Goal: Task Accomplishment & Management: Use online tool/utility

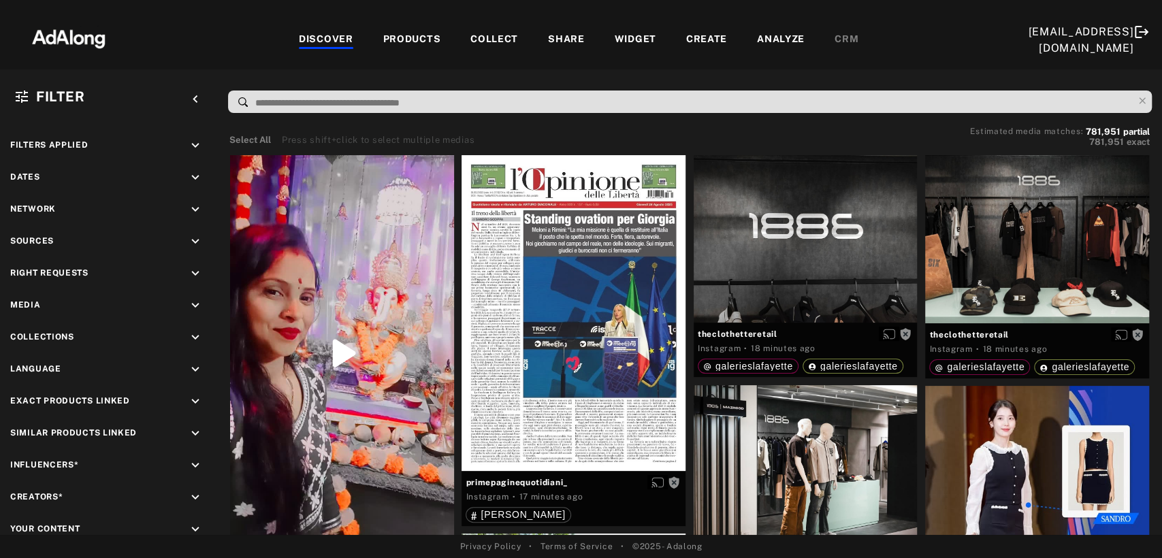
click at [575, 131] on div "Select All Press shift+click to select multiple medias Estimated media matches:…" at bounding box center [689, 138] width 920 height 21
click at [403, 119] on div at bounding box center [690, 103] width 944 height 35
click at [240, 123] on div "Select All Press shift+click to select multiple medias Estimated media matches:…" at bounding box center [693, 137] width 934 height 33
click at [195, 267] on icon "keyboard_arrow_down" at bounding box center [195, 273] width 15 height 15
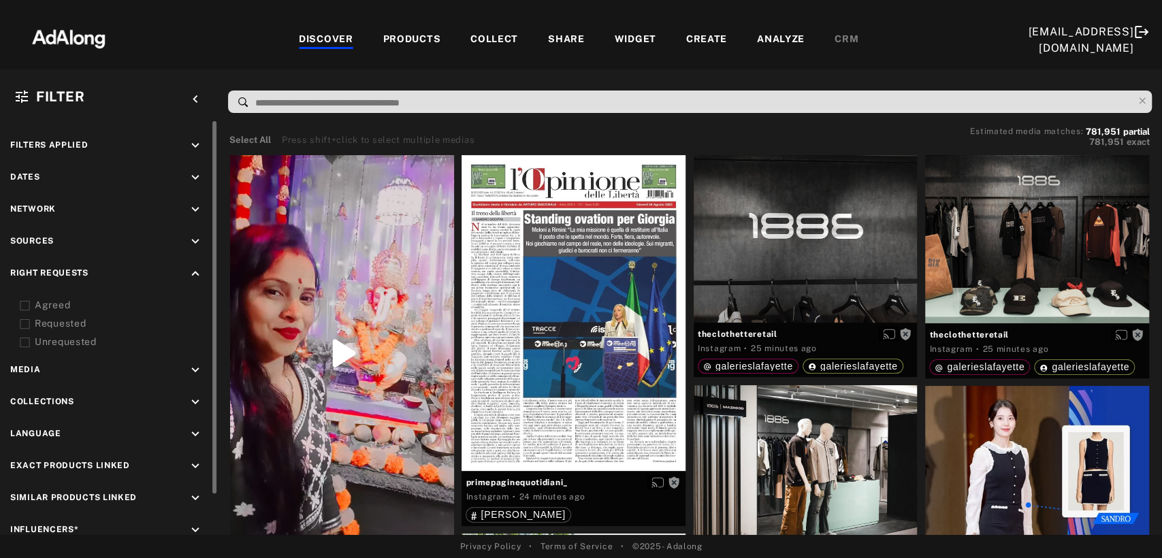
click at [23, 305] on icon at bounding box center [25, 306] width 10 height 10
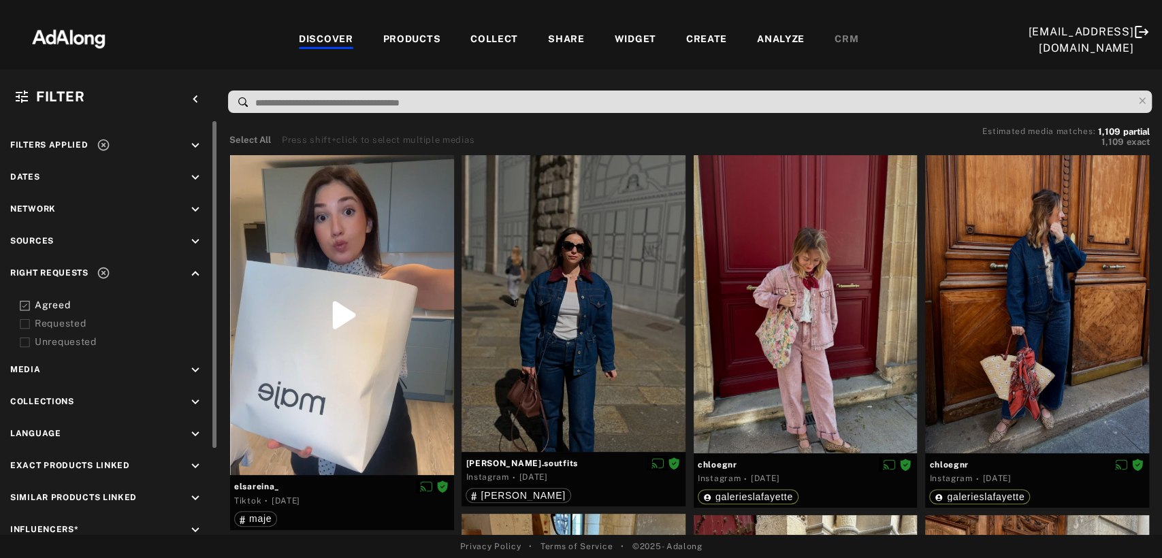
click at [191, 400] on icon "keyboard_arrow_down" at bounding box center [195, 402] width 15 height 15
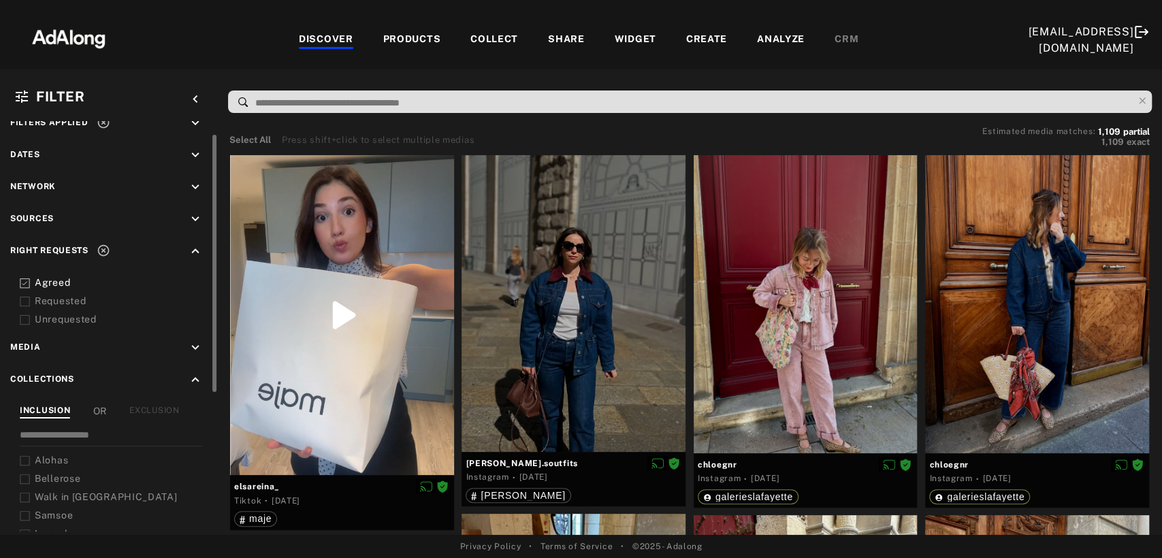
scroll to position [69, 0]
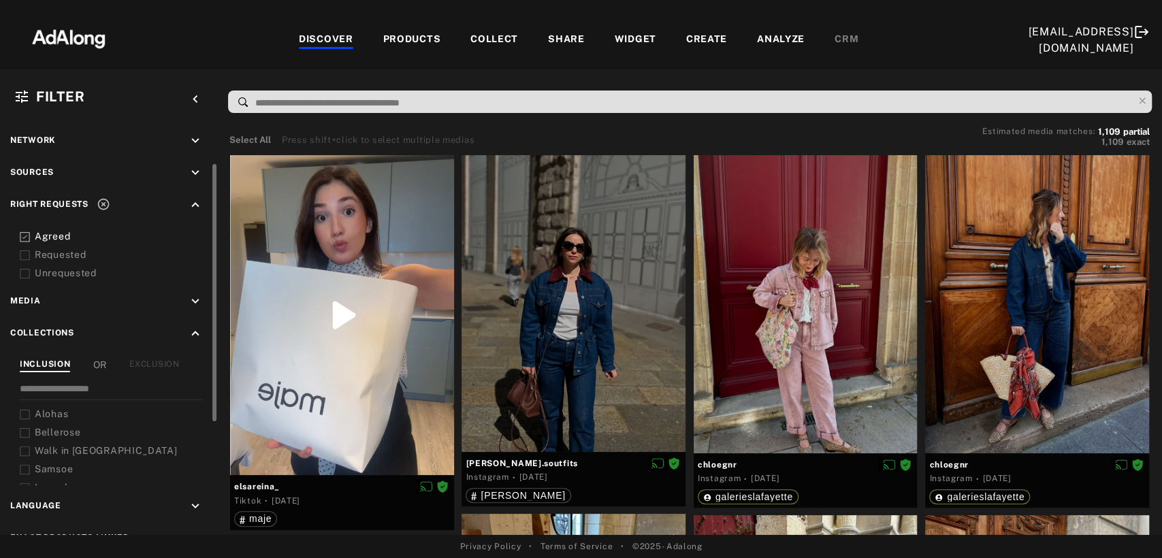
click at [161, 351] on div "Collections keyboard_arrow_up INCLUSION OR EXCLUSION Alohas Bellerose Walk in P…" at bounding box center [108, 405] width 197 height 159
click at [161, 358] on div "EXCLUSION" at bounding box center [154, 365] width 50 height 14
click at [22, 412] on icon at bounding box center [25, 415] width 10 height 10
click at [27, 428] on icon at bounding box center [25, 433] width 10 height 10
click at [24, 447] on icon at bounding box center [25, 452] width 10 height 10
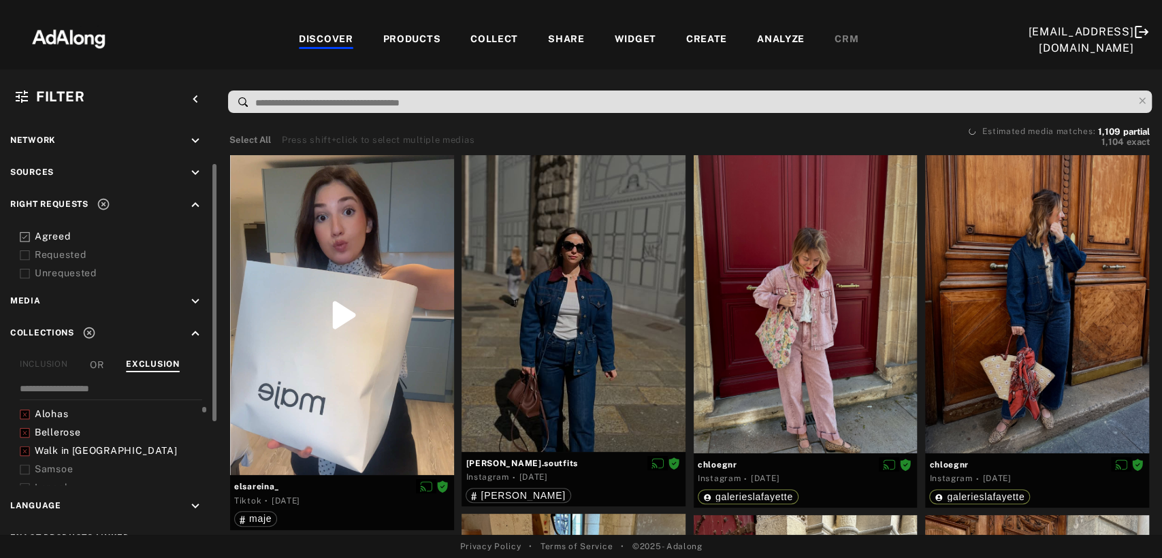
click at [26, 465] on icon at bounding box center [25, 470] width 10 height 10
click at [26, 438] on icon at bounding box center [25, 443] width 10 height 10
click at [23, 475] on icon at bounding box center [25, 480] width 10 height 10
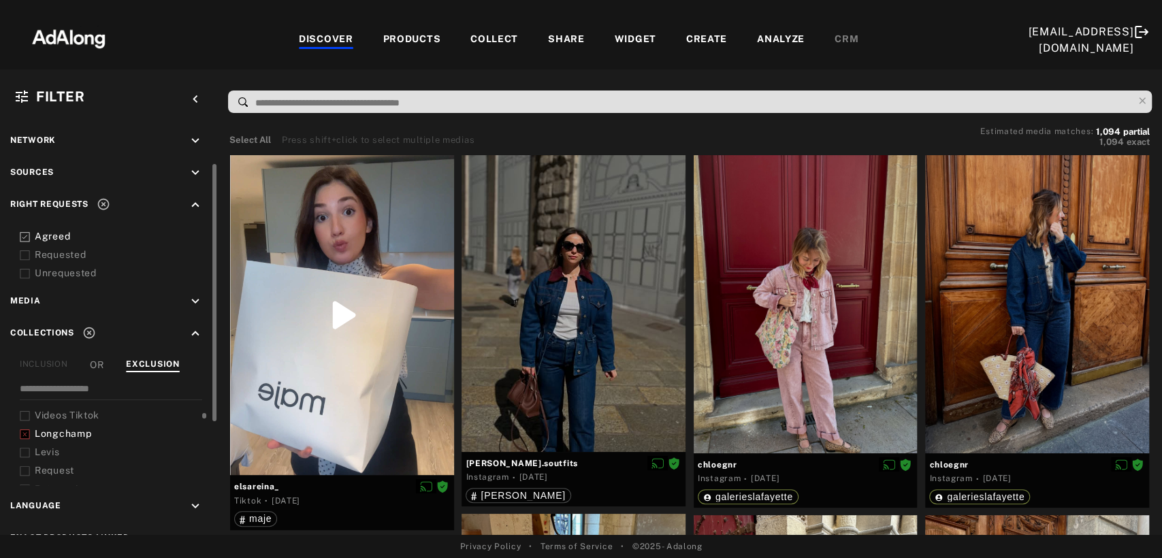
click at [25, 448] on icon at bounding box center [25, 453] width 10 height 10
click at [22, 439] on icon at bounding box center [25, 444] width 10 height 10
click at [26, 459] on icon at bounding box center [25, 462] width 10 height 10
click at [27, 476] on icon at bounding box center [25, 481] width 10 height 10
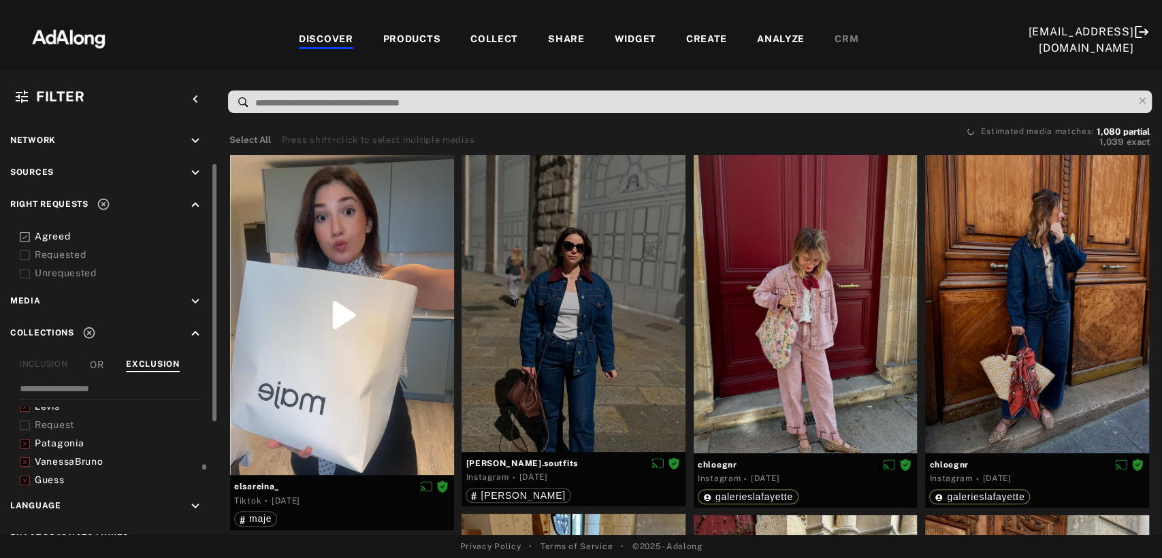
scroll to position [181, 0]
click at [22, 449] on icon at bounding box center [25, 454] width 10 height 10
click at [25, 468] on icon at bounding box center [25, 473] width 10 height 10
click at [25, 285] on rect at bounding box center [24, 280] width 9 height 9
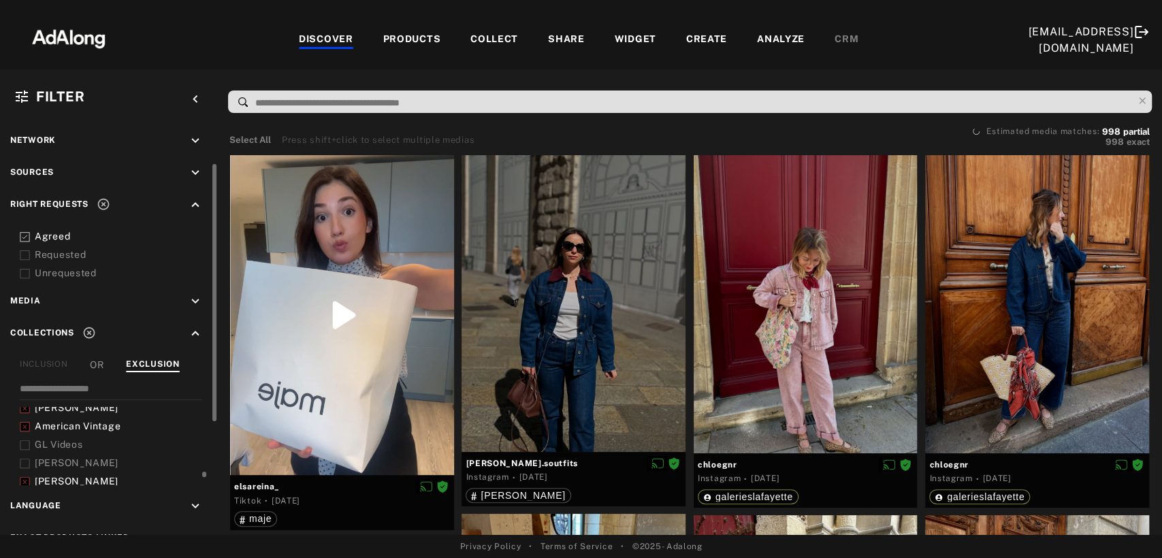
scroll to position [272, 0]
click at [20, 453] on icon at bounding box center [25, 455] width 10 height 10
click at [27, 468] on icon at bounding box center [25, 473] width 10 height 10
click at [27, 442] on icon at bounding box center [25, 447] width 10 height 10
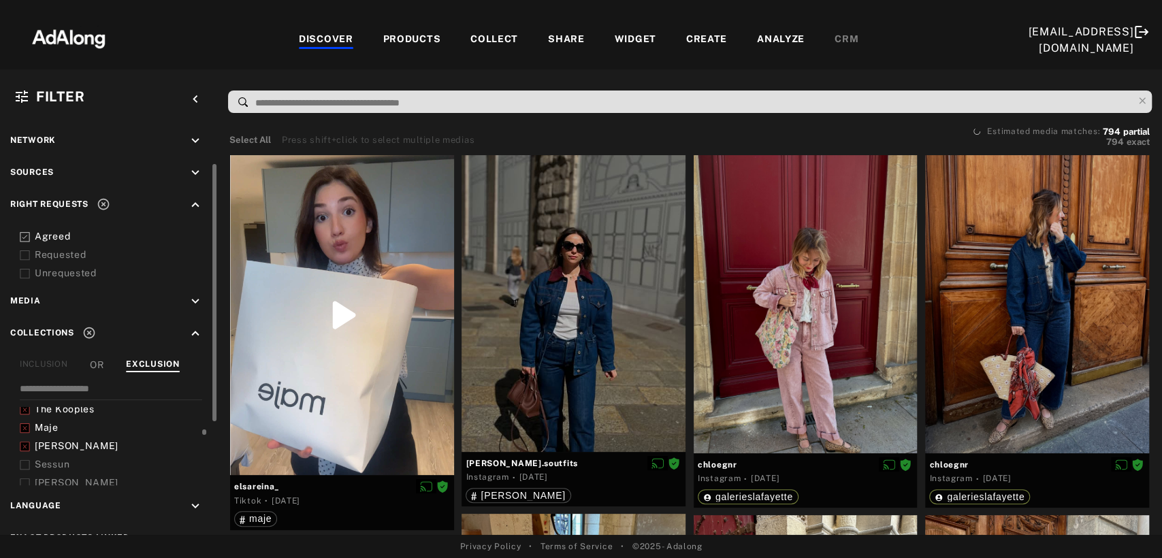
click at [27, 460] on icon at bounding box center [25, 465] width 10 height 10
click at [25, 433] on icon at bounding box center [25, 438] width 10 height 10
click at [25, 451] on icon at bounding box center [25, 456] width 10 height 10
click at [25, 470] on icon at bounding box center [25, 475] width 10 height 10
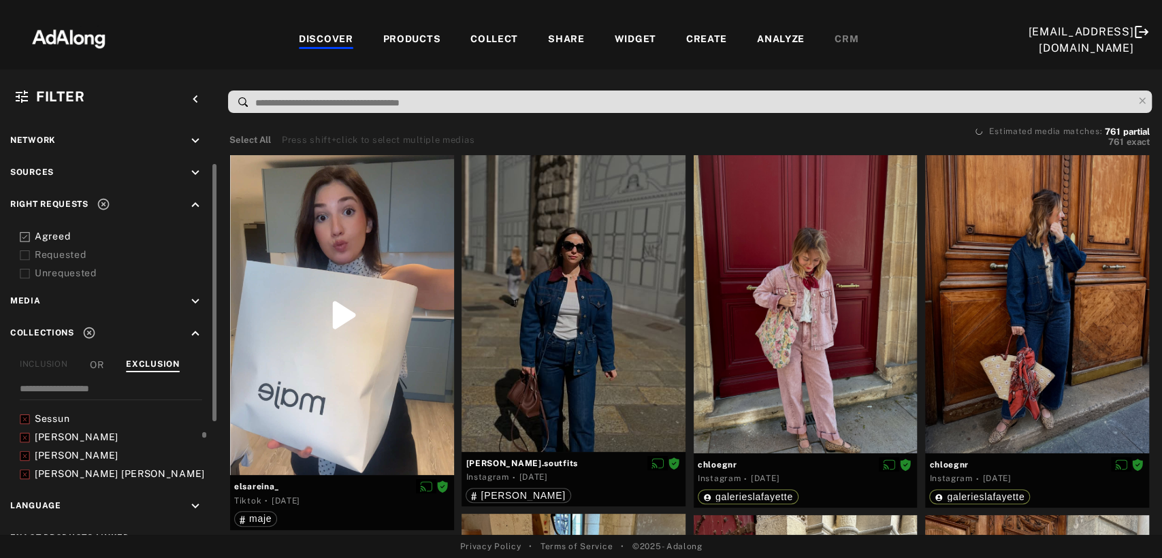
scroll to position [408, 0]
click at [27, 442] on icon at bounding box center [25, 447] width 10 height 10
click at [27, 463] on icon at bounding box center [25, 466] width 10 height 10
click at [25, 434] on icon at bounding box center [25, 439] width 10 height 10
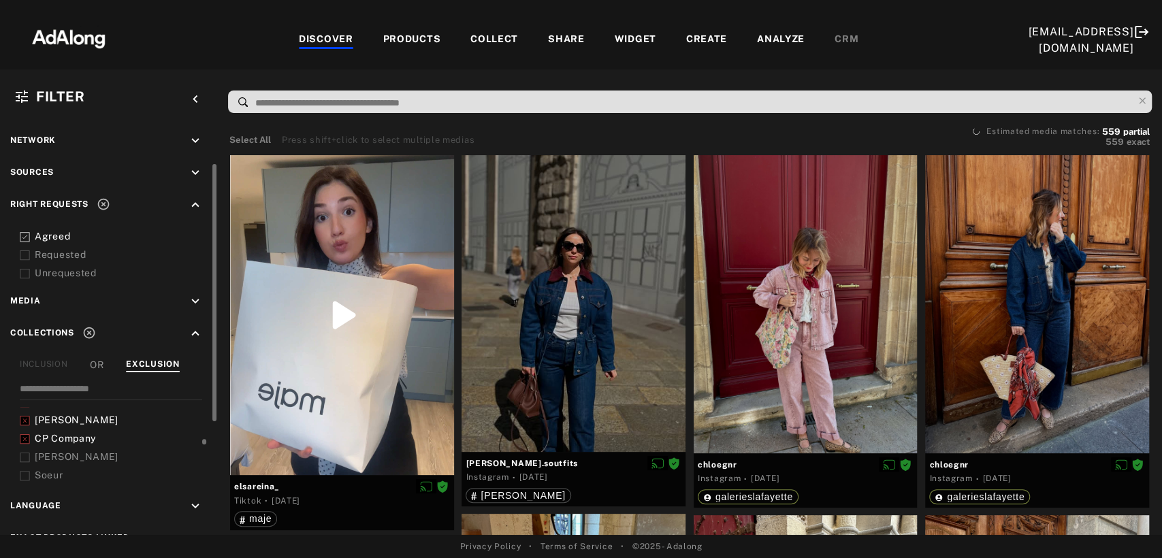
click at [22, 453] on icon at bounding box center [25, 458] width 10 height 10
click at [22, 471] on icon at bounding box center [25, 476] width 10 height 10
click at [25, 444] on icon at bounding box center [25, 449] width 10 height 10
click at [23, 462] on icon at bounding box center [25, 467] width 10 height 10
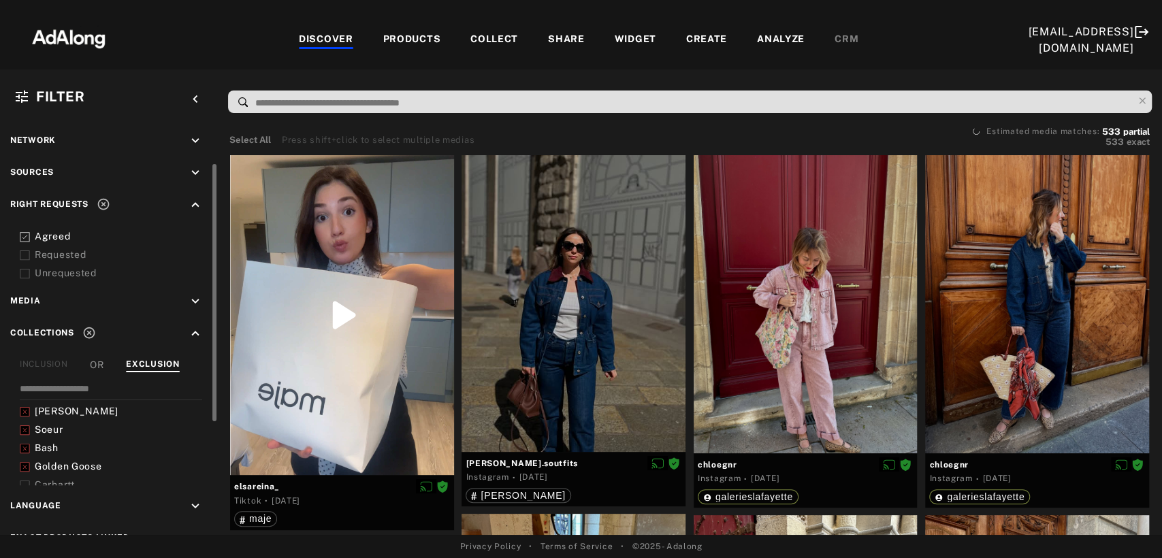
scroll to position [545, 0]
click at [27, 435] on icon at bounding box center [25, 440] width 10 height 10
click at [25, 451] on div at bounding box center [25, 458] width 10 height 14
click at [27, 472] on icon at bounding box center [25, 477] width 10 height 10
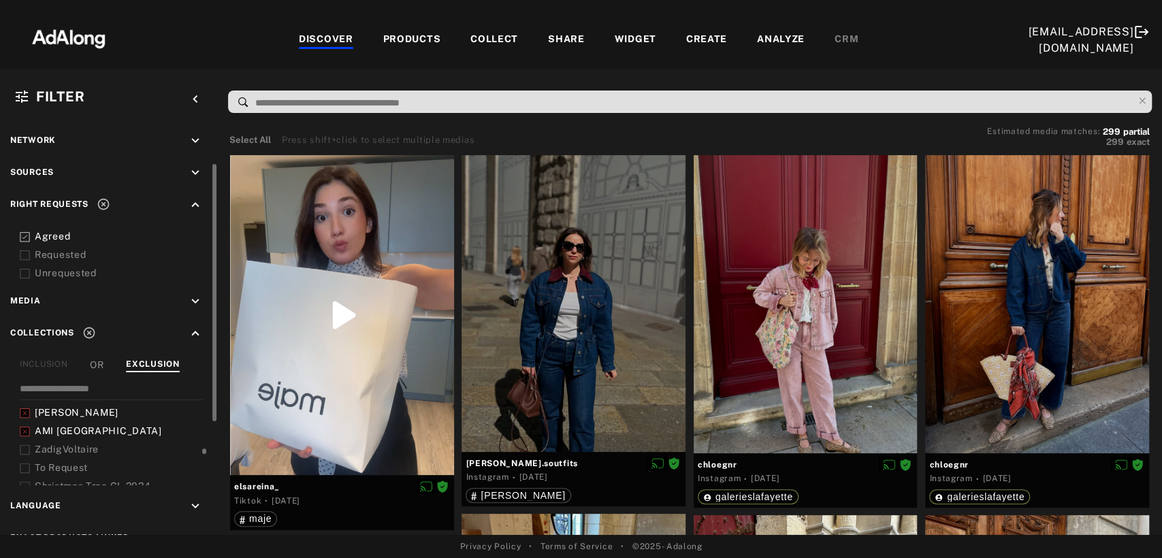
click at [29, 445] on icon at bounding box center [25, 450] width 10 height 10
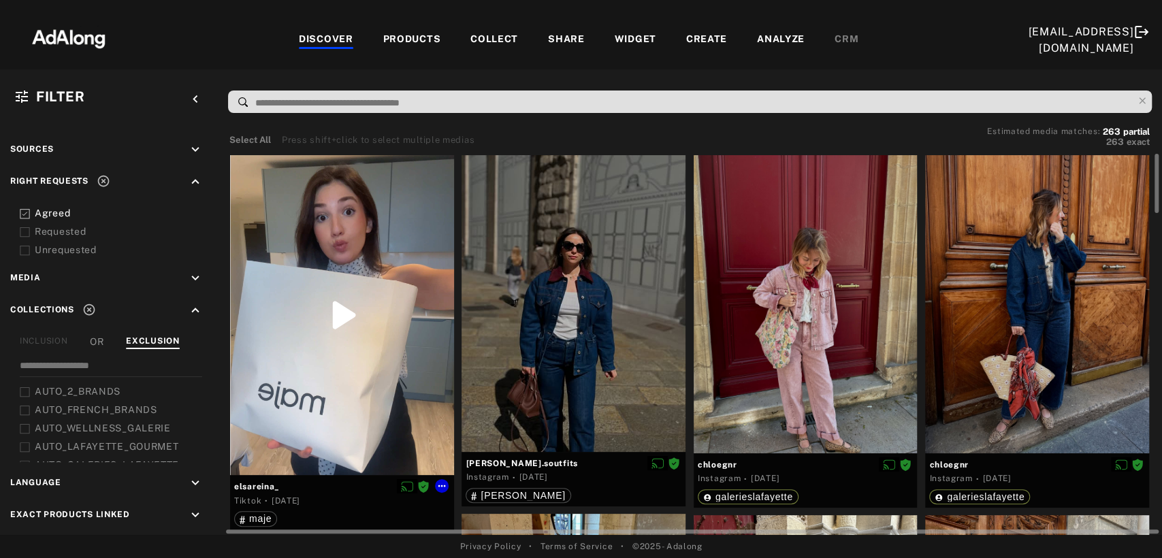
scroll to position [76, 0]
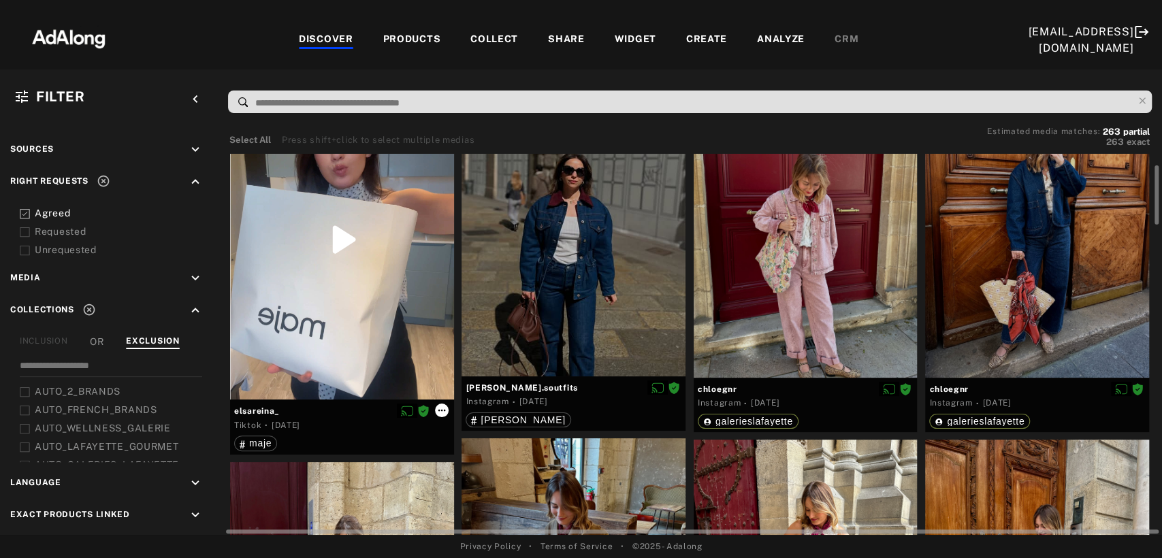
click at [441, 410] on icon at bounding box center [441, 411] width 7 height 2
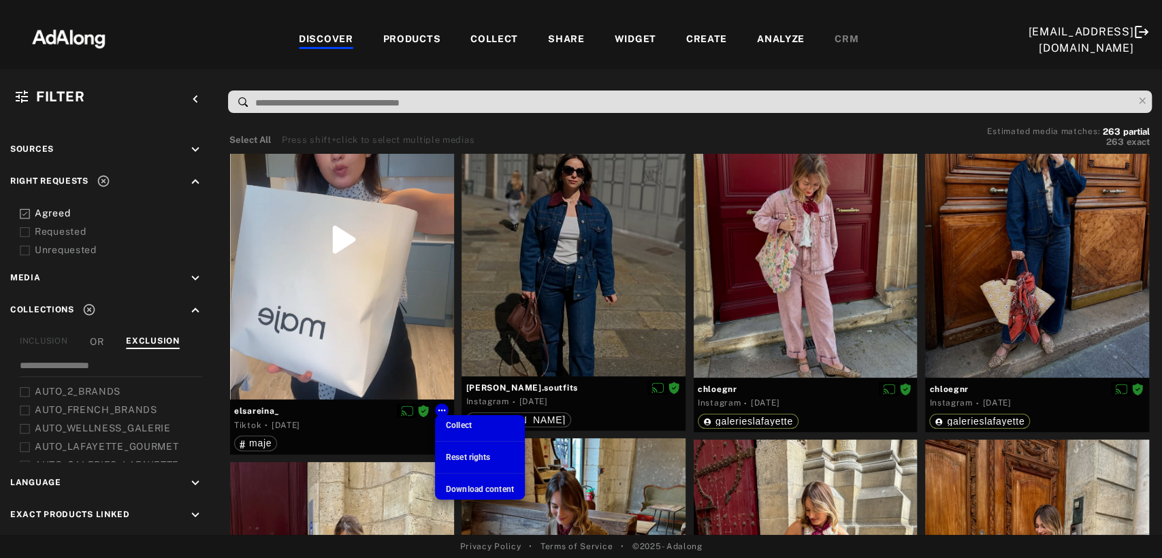
click at [461, 427] on span "Collect" at bounding box center [459, 426] width 26 height 10
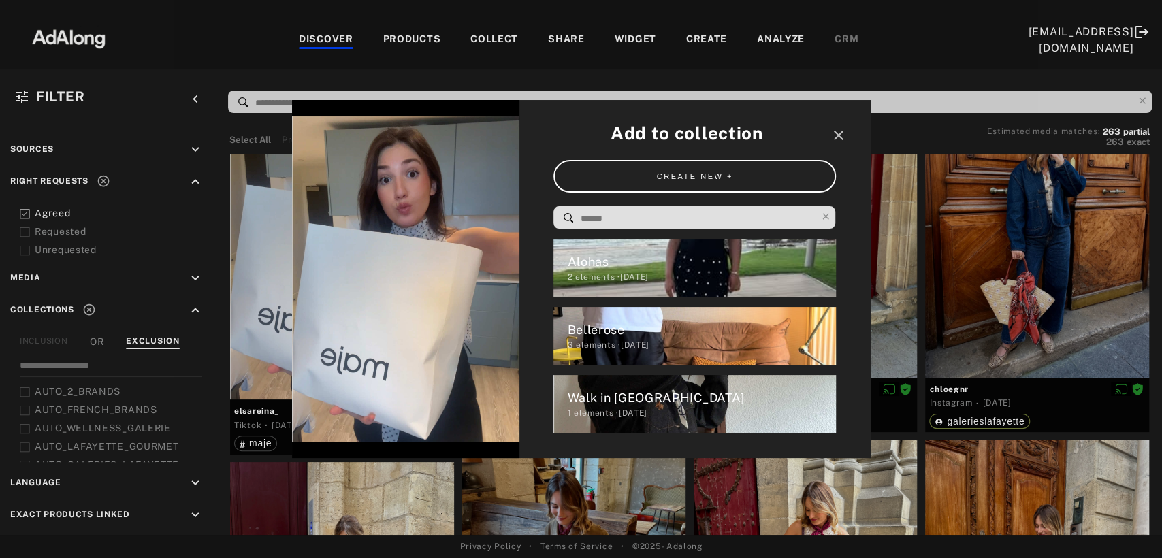
click at [614, 225] on input at bounding box center [698, 219] width 238 height 18
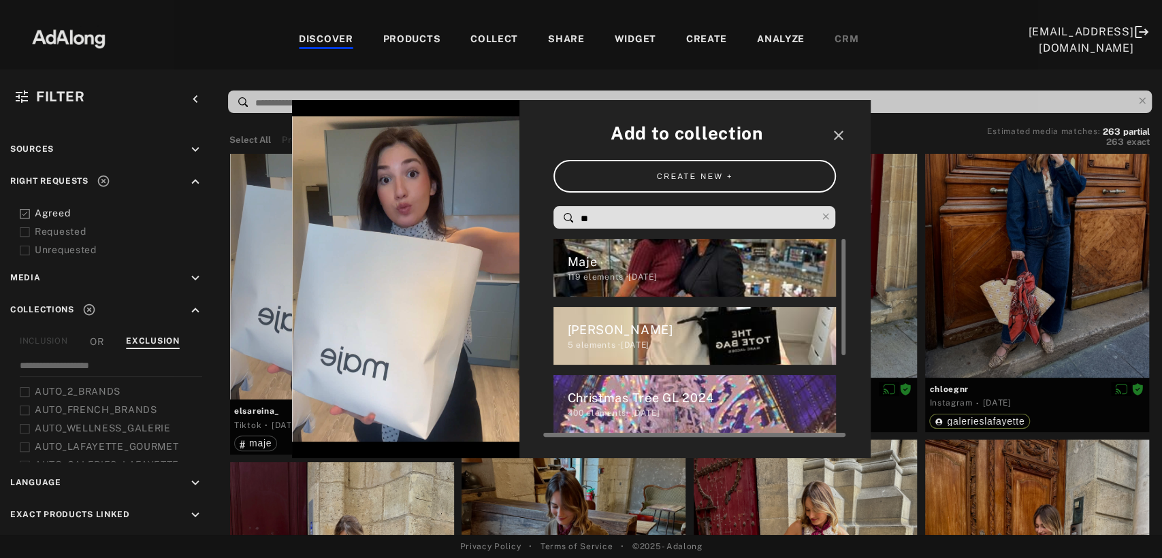
click at [619, 261] on div "Maje" at bounding box center [701, 262] width 269 height 18
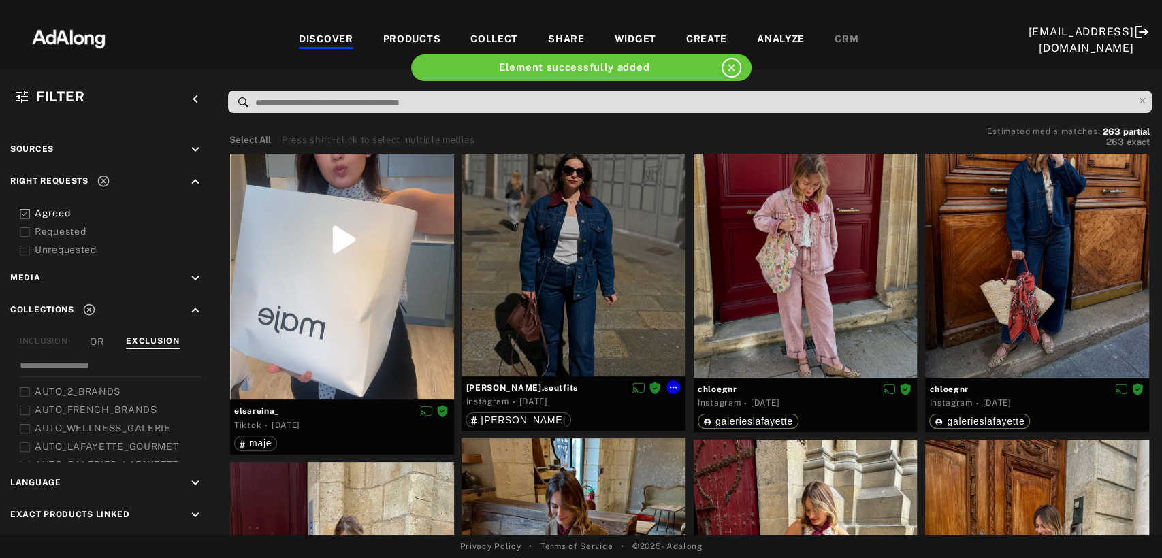
scroll to position [0, 0]
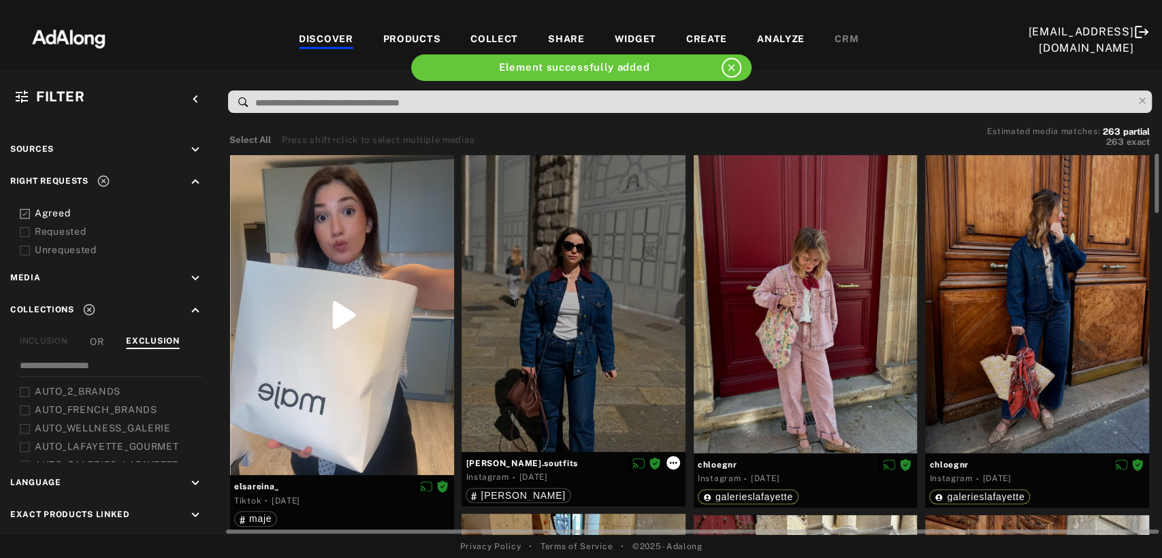
click at [673, 457] on icon at bounding box center [673, 462] width 11 height 11
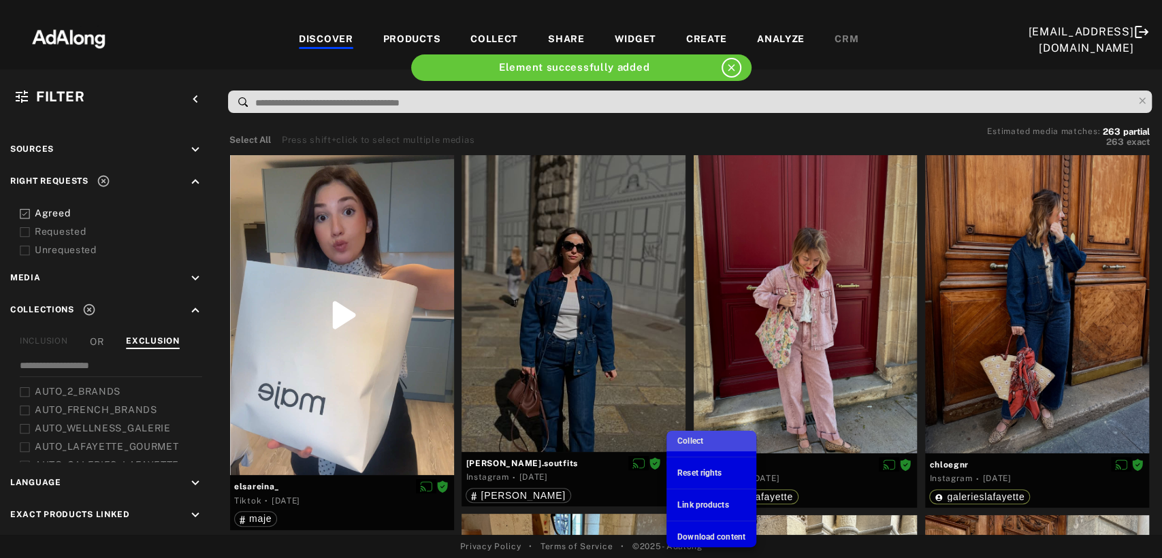
click at [697, 434] on li "Collect" at bounding box center [711, 441] width 90 height 20
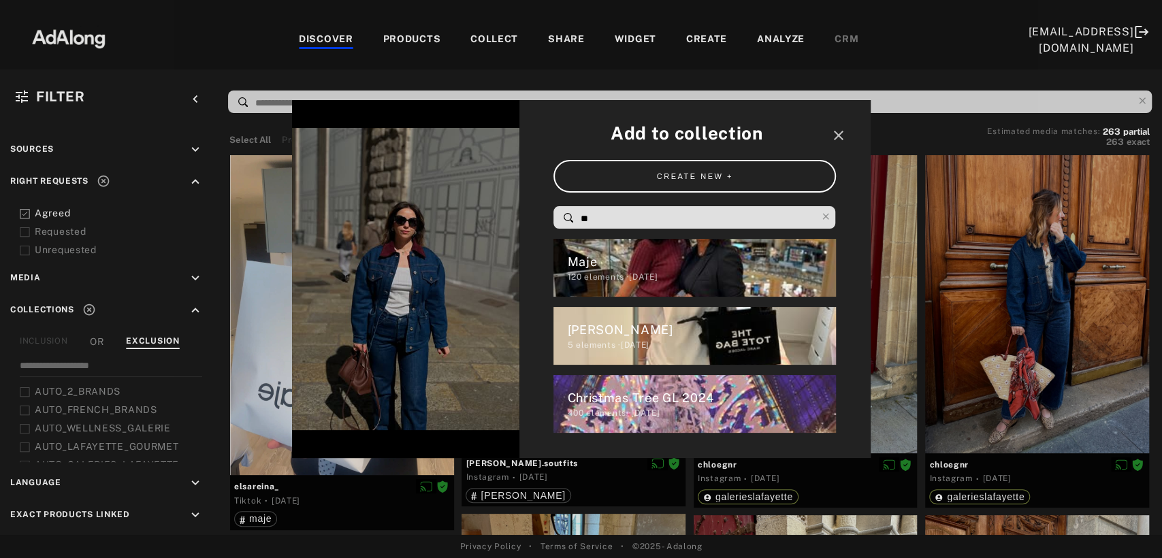
drag, startPoint x: 637, startPoint y: 223, endPoint x: 550, endPoint y: 219, distance: 87.2
click at [550, 219] on div "Add to collection close CREATE NEW + ** Maje 120 elements · 2024.12.05 Marc Jac…" at bounding box center [694, 279] width 351 height 359
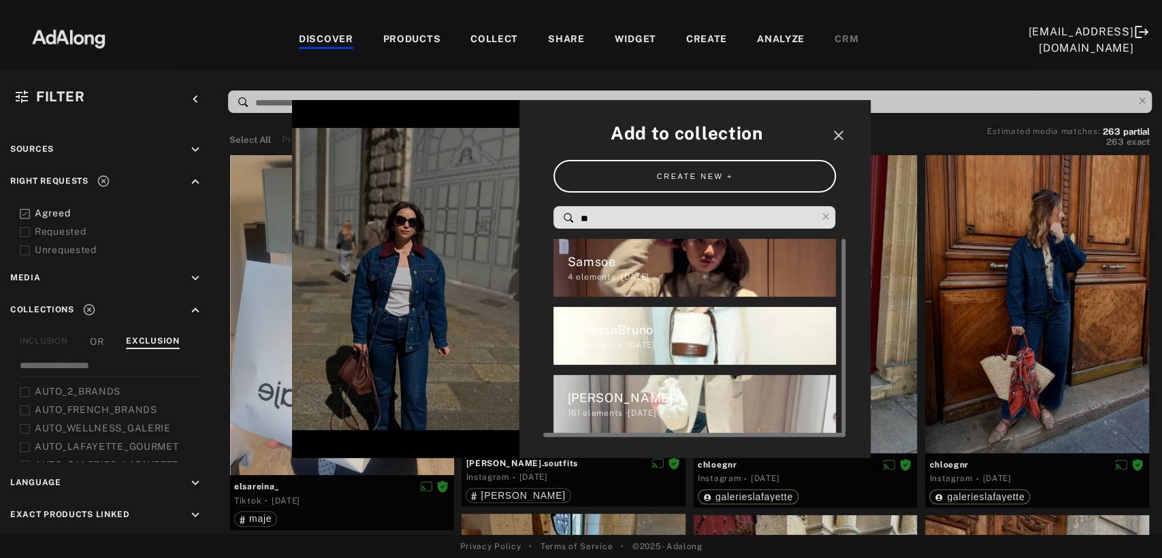
type input "**"
click at [615, 401] on div "Sandro" at bounding box center [701, 398] width 269 height 18
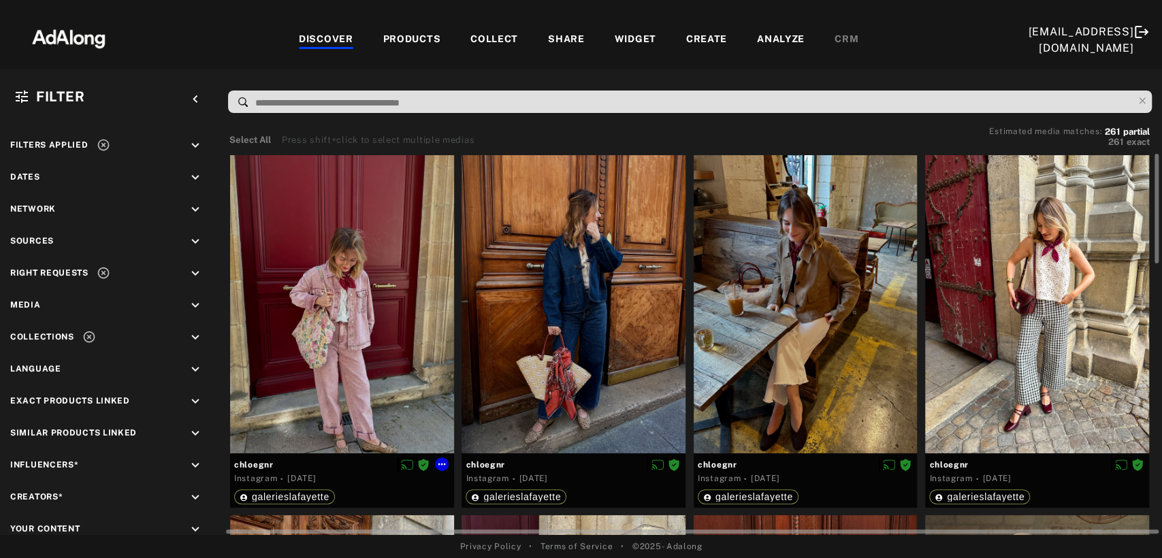
click at [347, 362] on div at bounding box center [342, 304] width 224 height 298
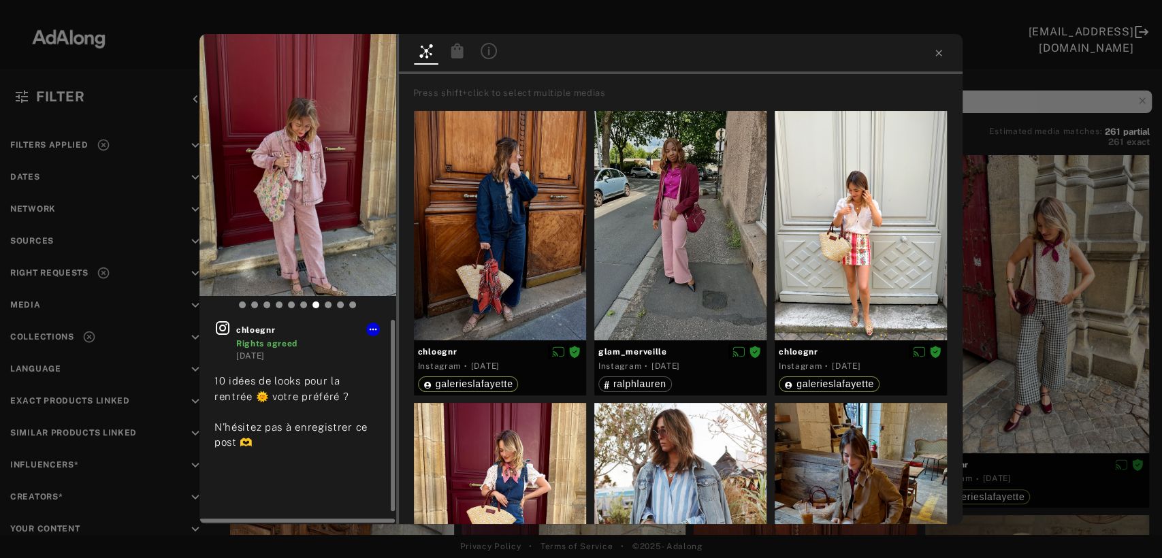
click at [223, 330] on icon at bounding box center [223, 328] width 14 height 14
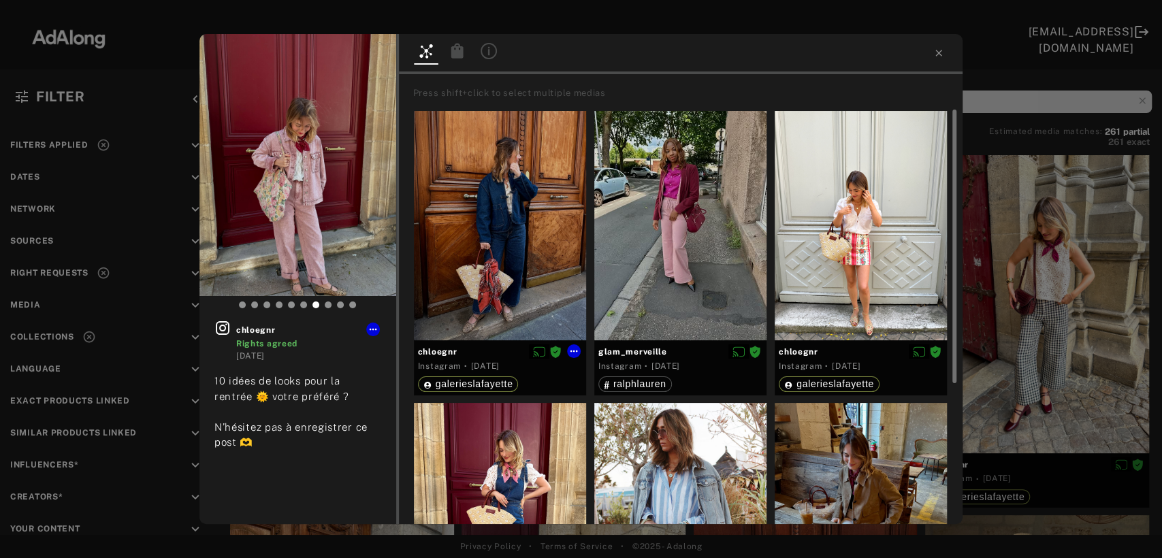
click at [517, 260] on div at bounding box center [500, 226] width 172 height 230
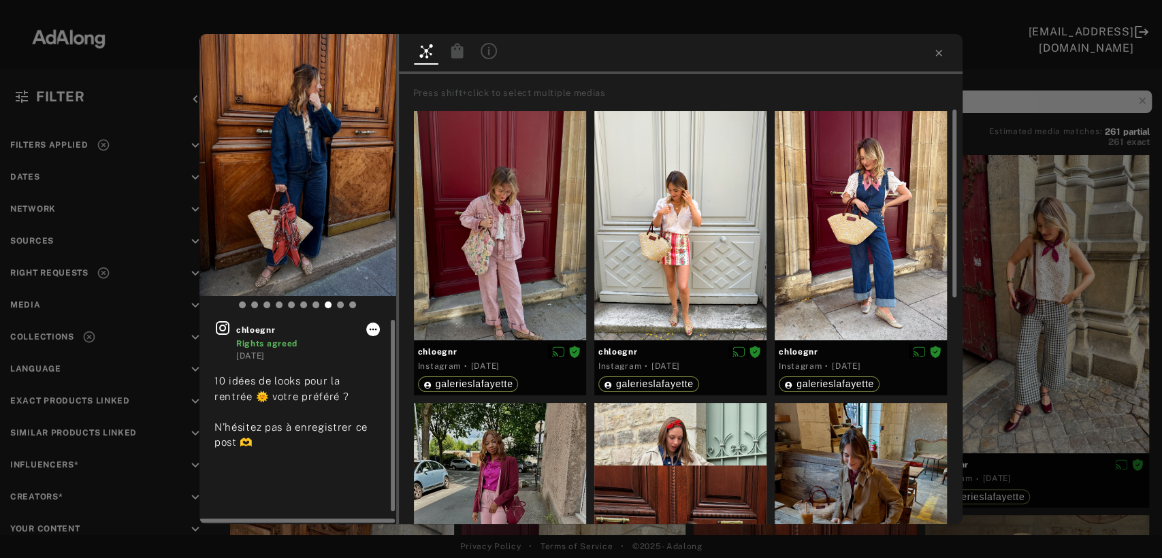
click at [370, 334] on icon at bounding box center [373, 329] width 11 height 11
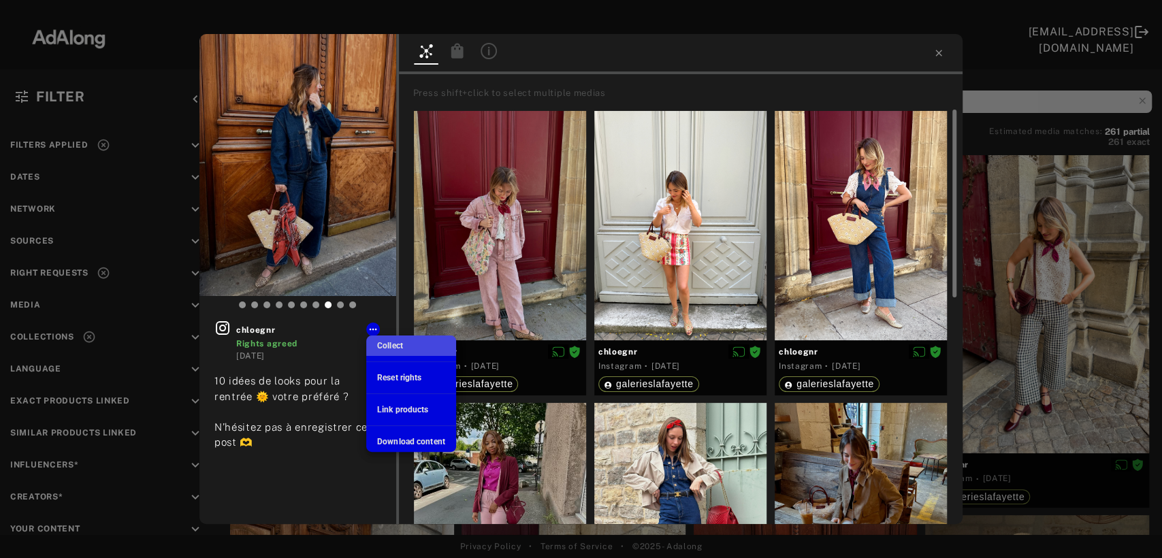
click at [391, 342] on span "Collect" at bounding box center [390, 346] width 26 height 10
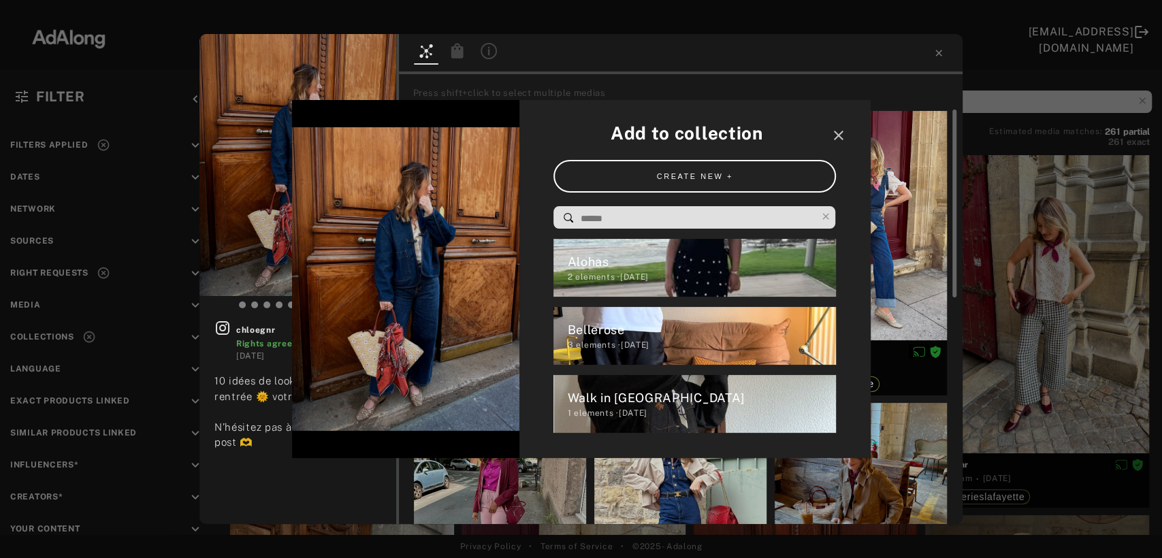
click at [623, 215] on input at bounding box center [698, 219] width 238 height 18
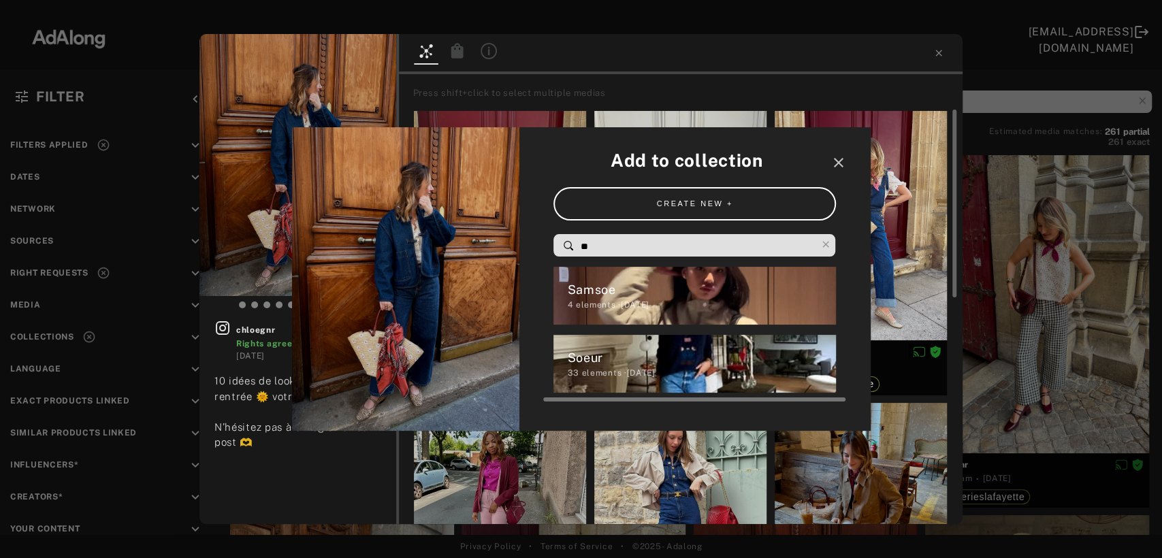
type input "**"
click at [574, 355] on div "Soeur" at bounding box center [701, 358] width 269 height 18
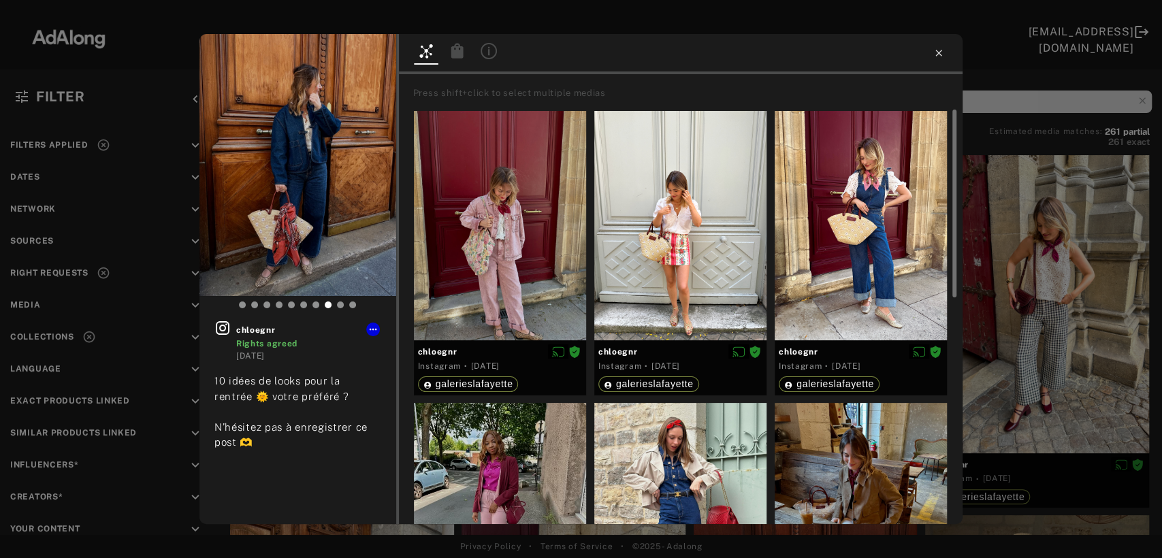
click at [933, 50] on icon at bounding box center [938, 53] width 11 height 11
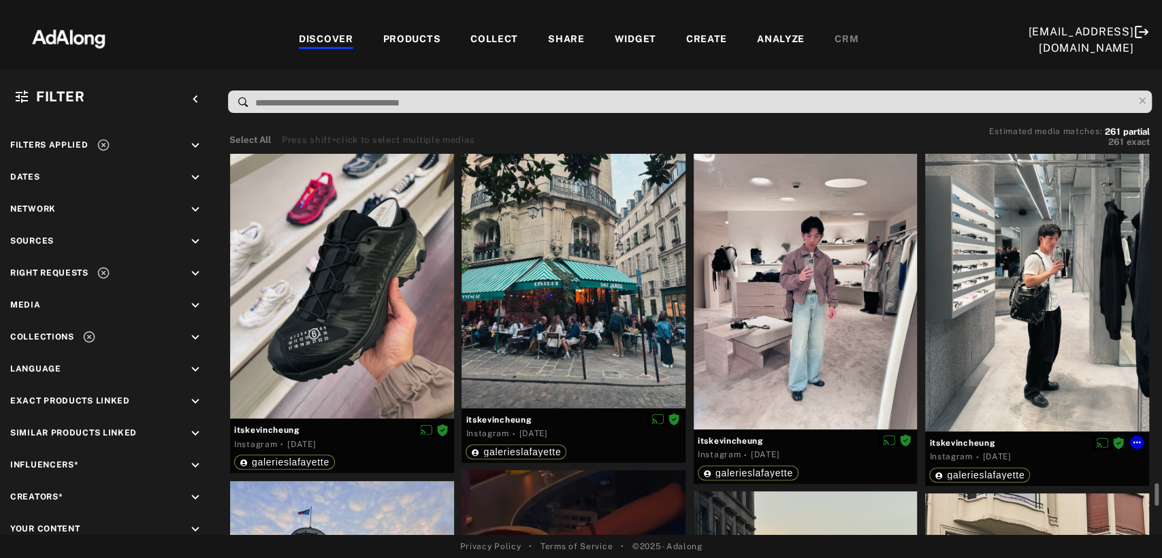
scroll to position [2950, 0]
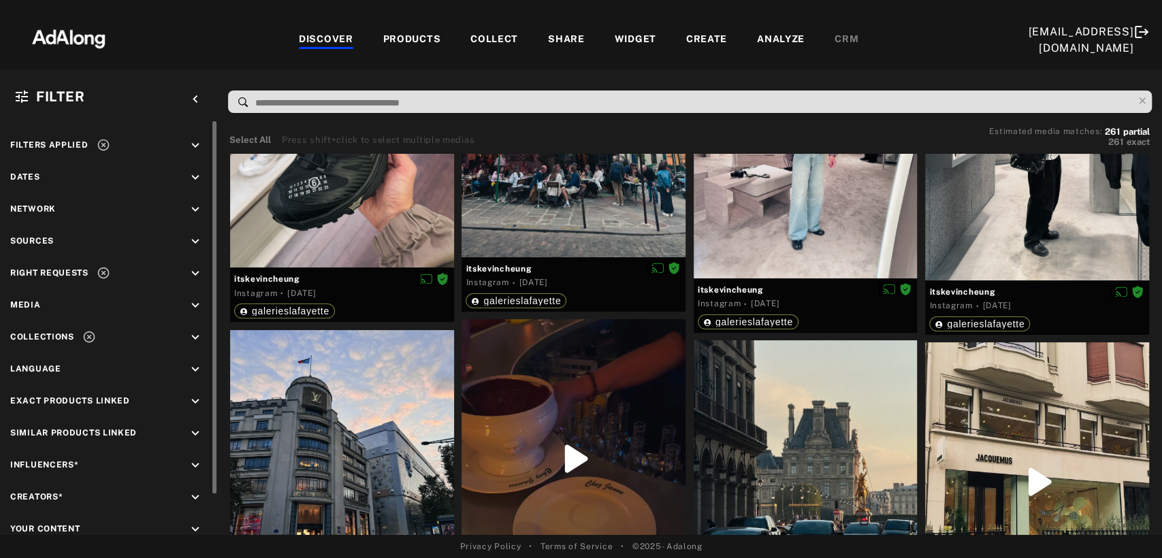
click at [103, 145] on icon at bounding box center [103, 146] width 12 height 12
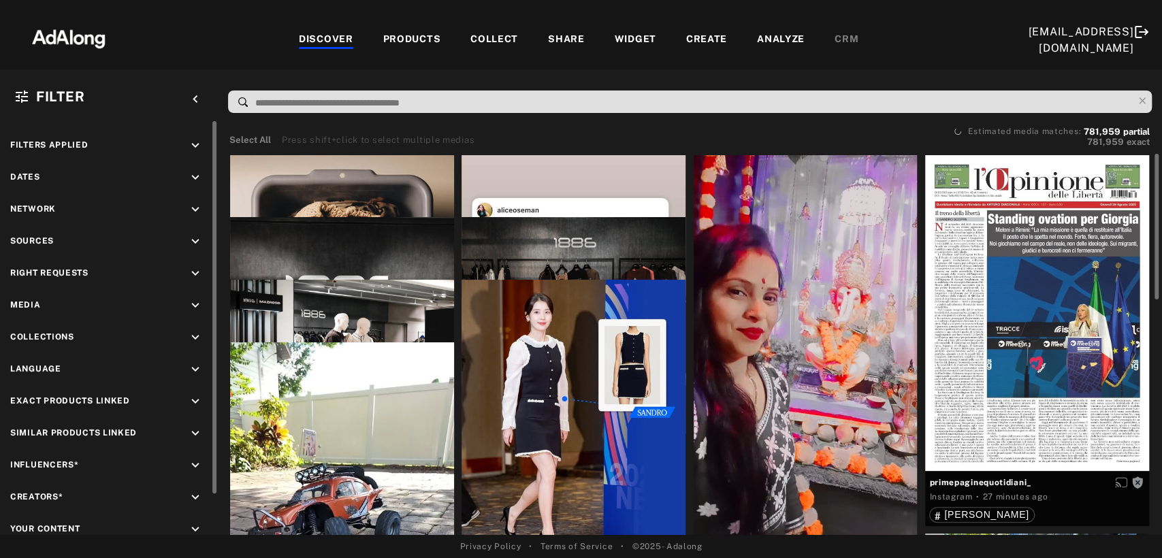
click at [191, 242] on icon "keyboard_arrow_down" at bounding box center [195, 241] width 15 height 15
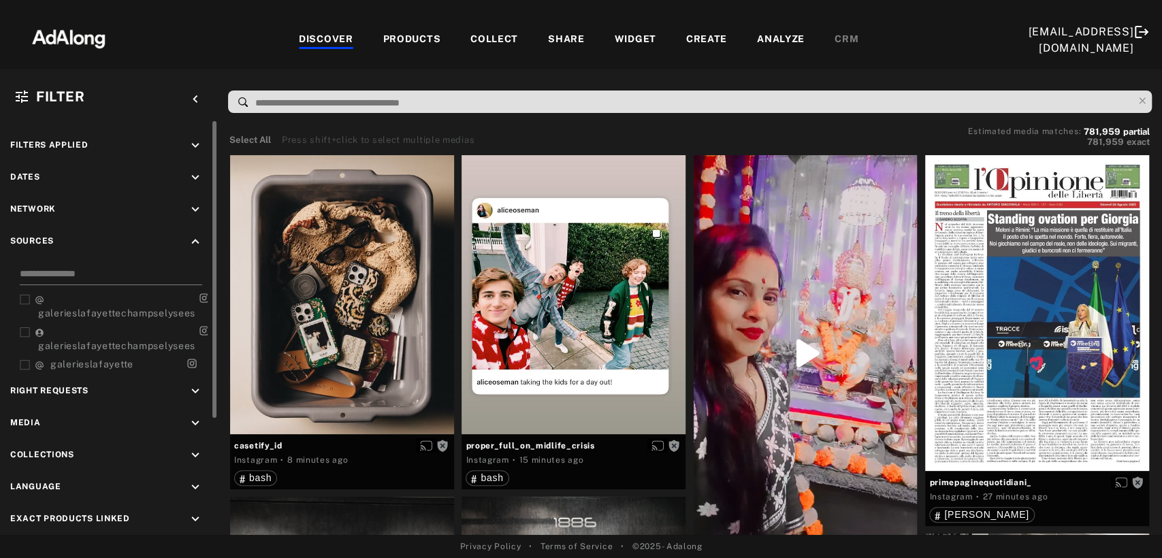
click at [109, 272] on input at bounding box center [111, 276] width 182 height 18
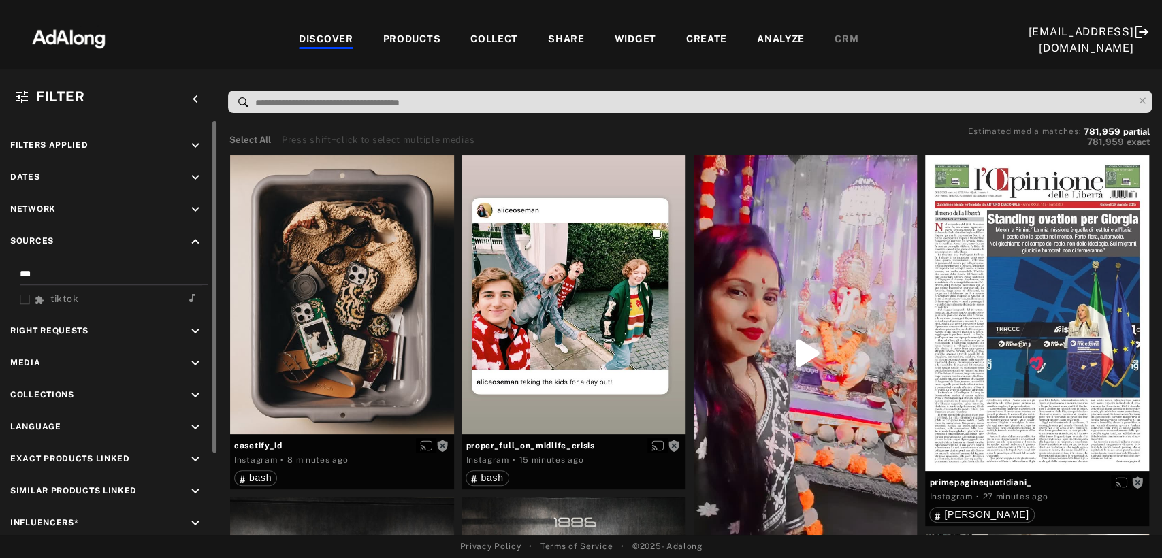
type input "***"
click at [80, 292] on div "tiktok" at bounding box center [58, 299] width 47 height 14
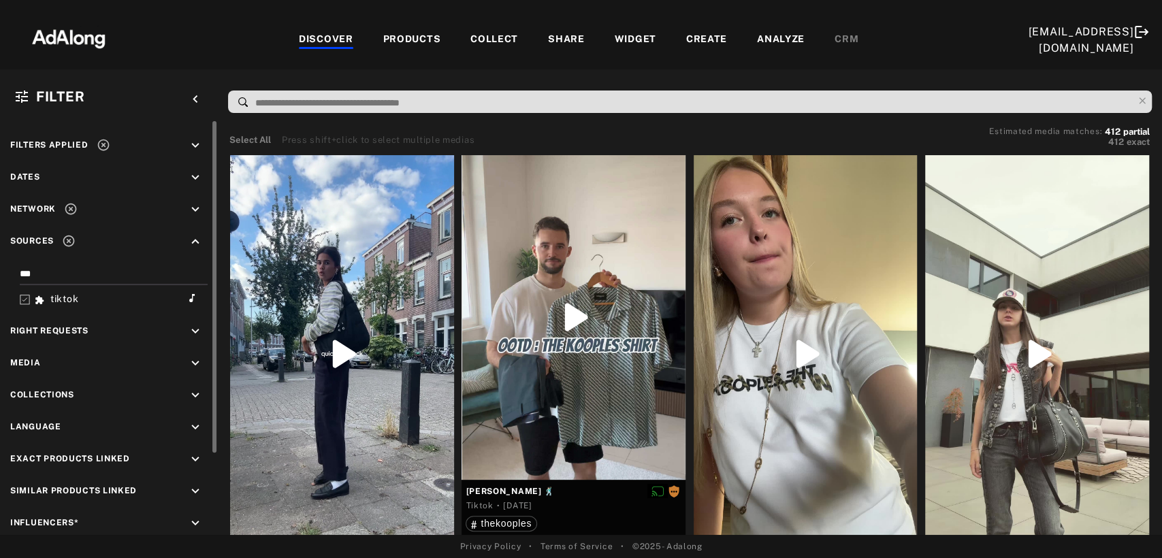
click at [199, 327] on icon "keyboard_arrow_down" at bounding box center [195, 331] width 15 height 15
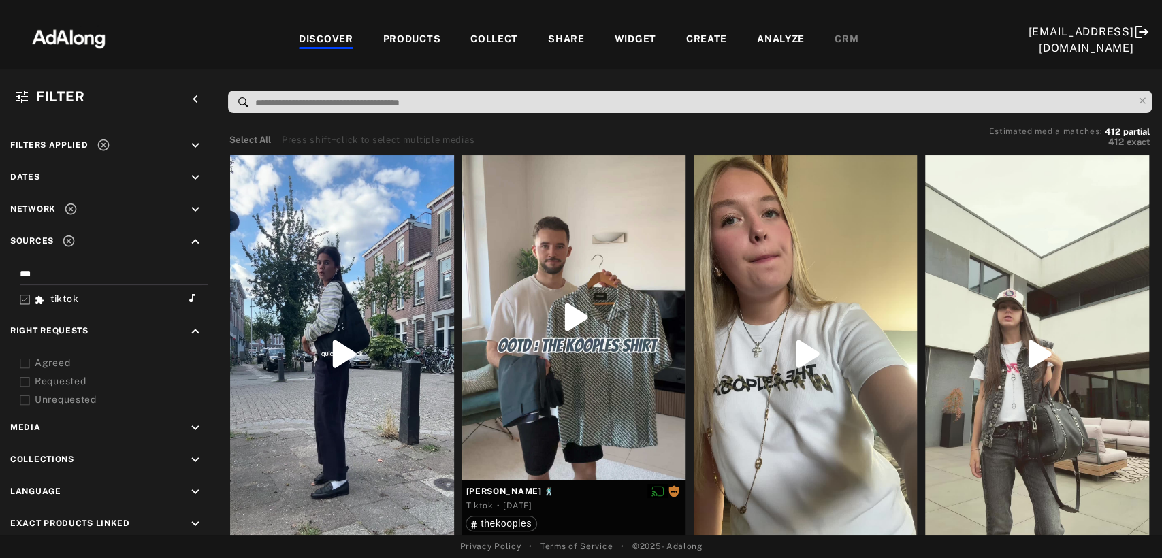
click at [25, 377] on icon at bounding box center [25, 382] width 10 height 10
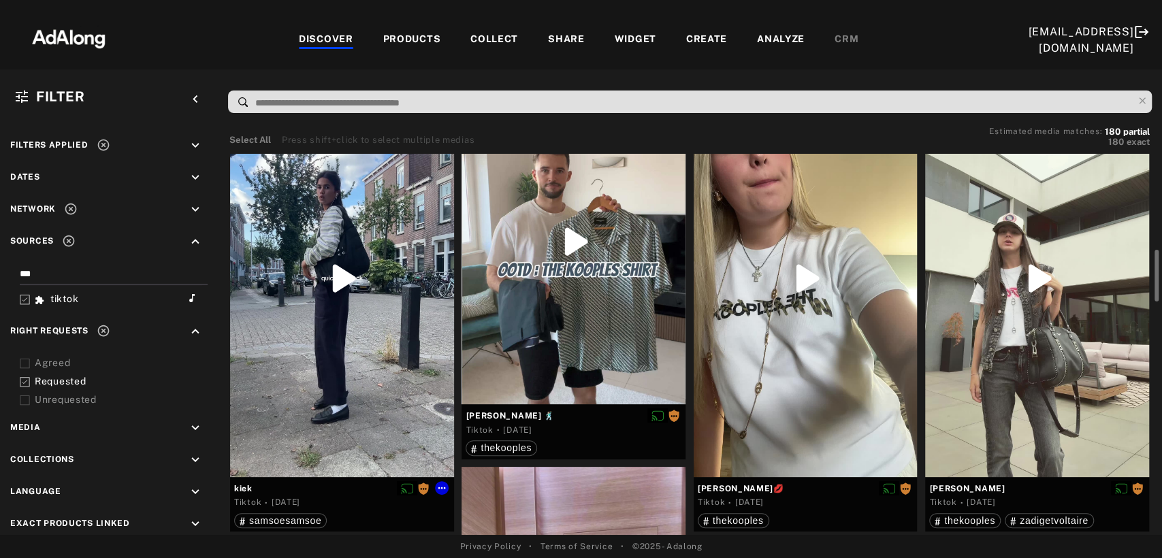
scroll to position [151, 0]
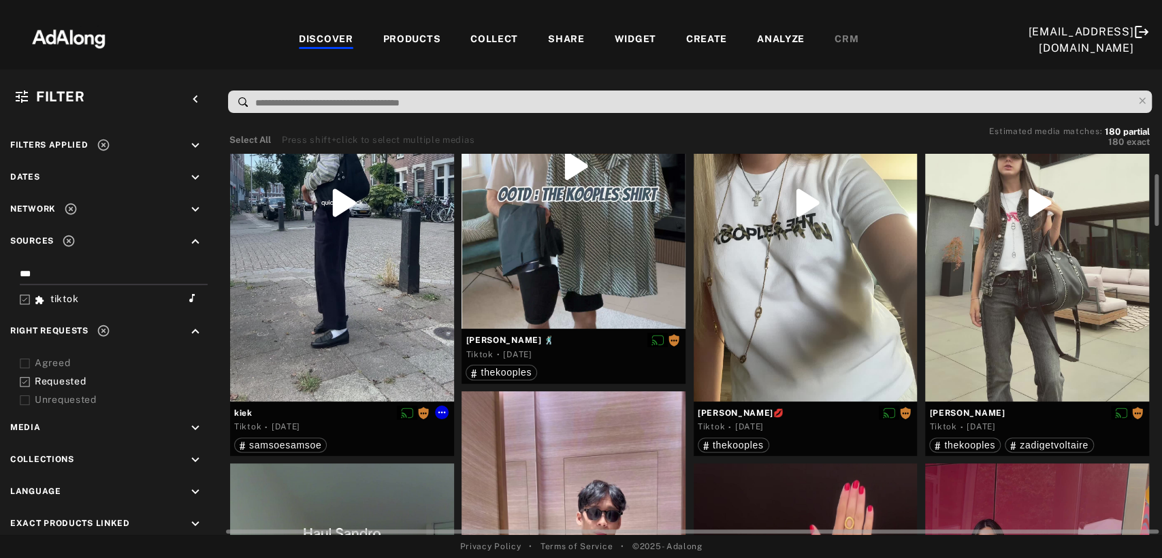
click at [349, 309] on div at bounding box center [342, 203] width 224 height 398
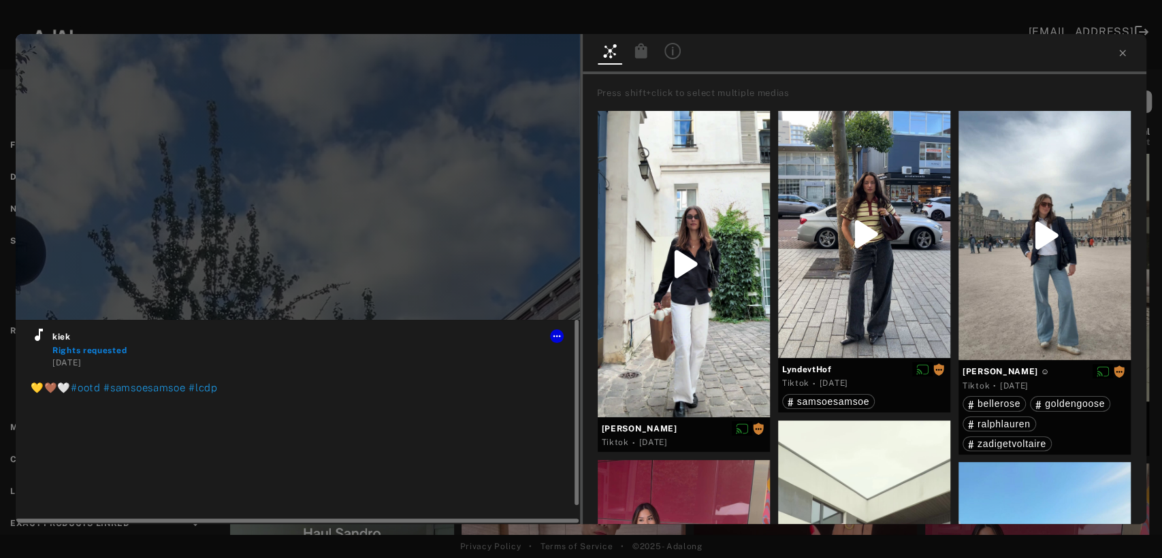
click at [43, 338] on icon at bounding box center [39, 335] width 16 height 16
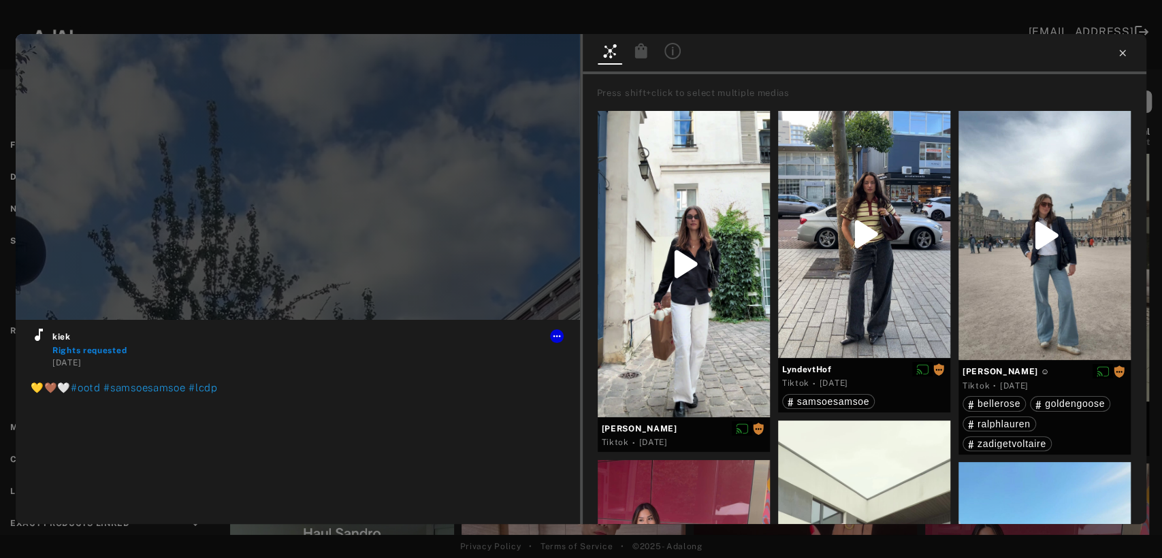
type input "**"
click at [1122, 52] on icon at bounding box center [1122, 53] width 6 height 6
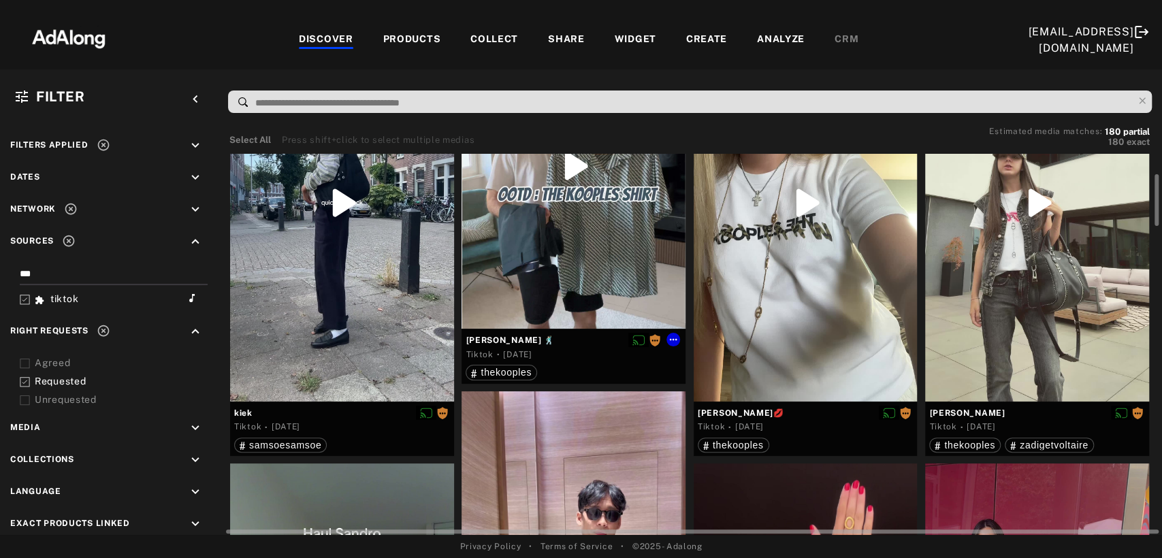
click at [599, 255] on div at bounding box center [574, 166] width 224 height 325
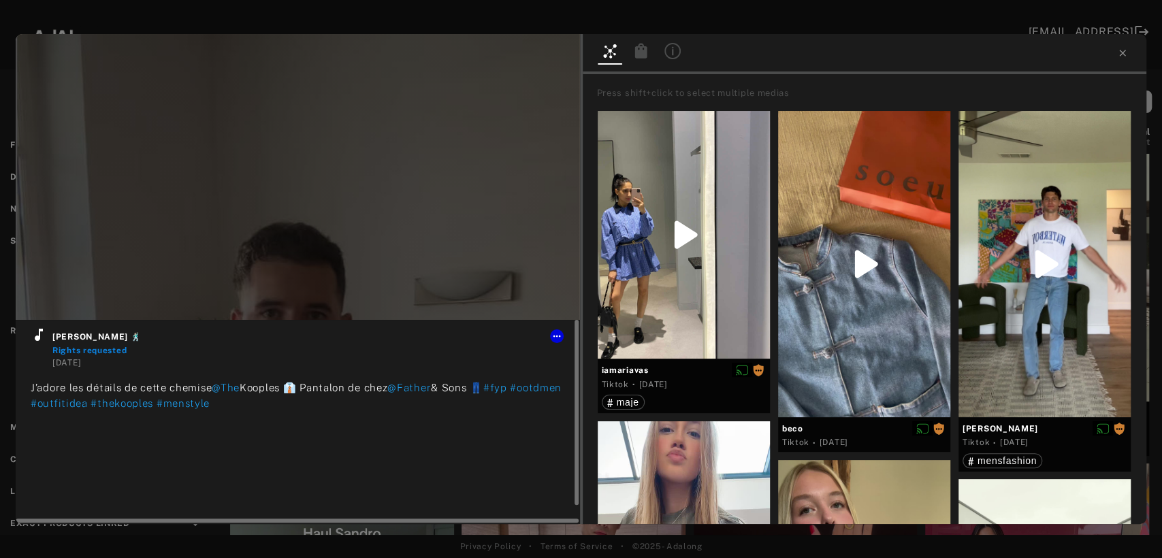
click at [34, 337] on icon at bounding box center [39, 335] width 16 height 16
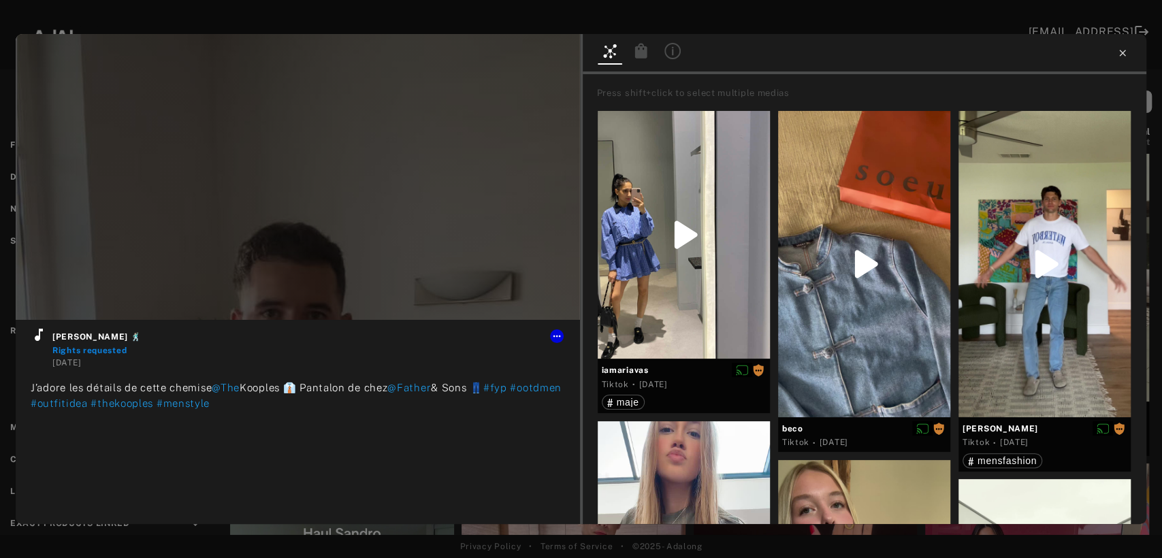
type input "**"
click at [1123, 55] on icon at bounding box center [1122, 53] width 11 height 11
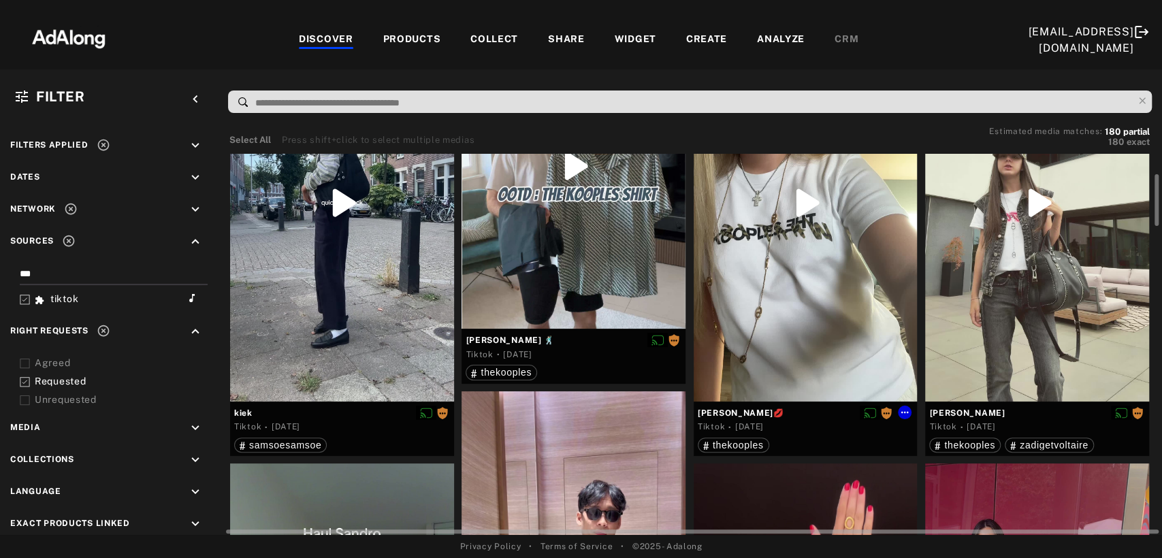
click at [803, 283] on div at bounding box center [806, 203] width 224 height 398
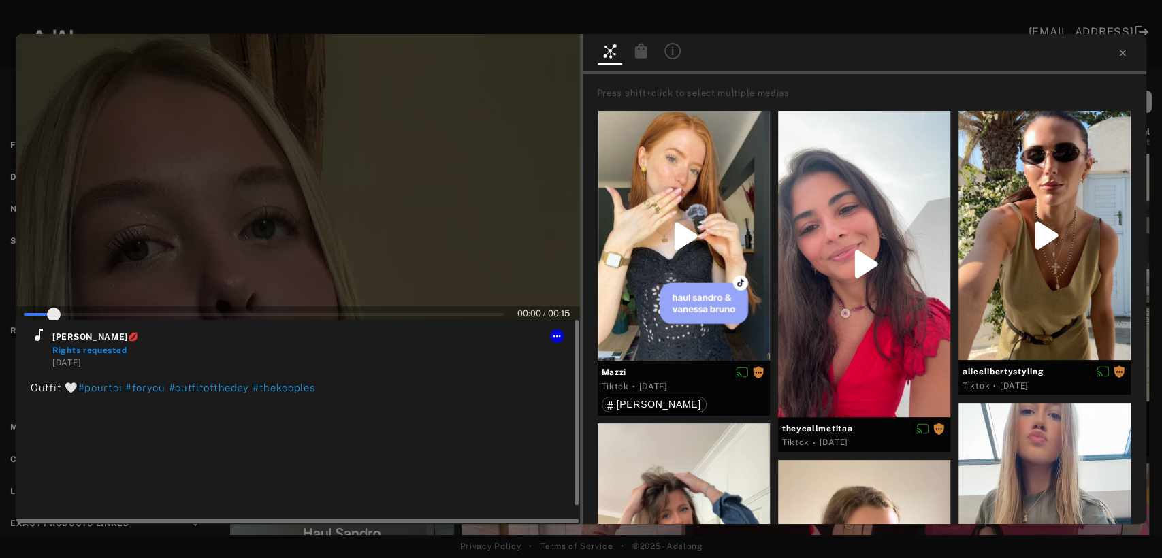
click at [35, 338] on icon at bounding box center [39, 335] width 8 height 12
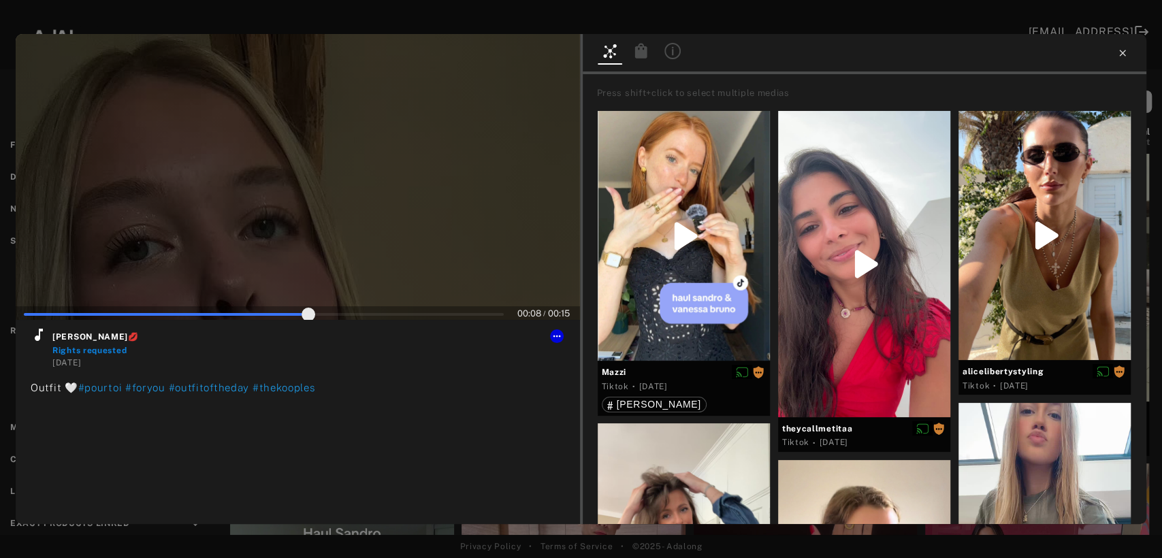
type input "**"
click at [1125, 52] on icon at bounding box center [1122, 53] width 11 height 11
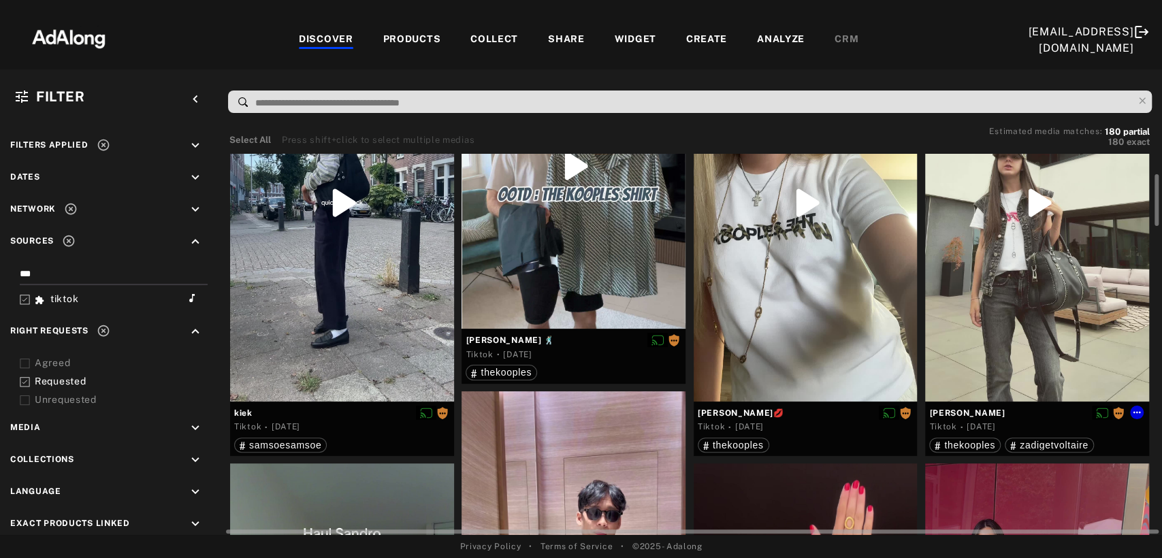
click at [1000, 272] on div at bounding box center [1037, 203] width 224 height 398
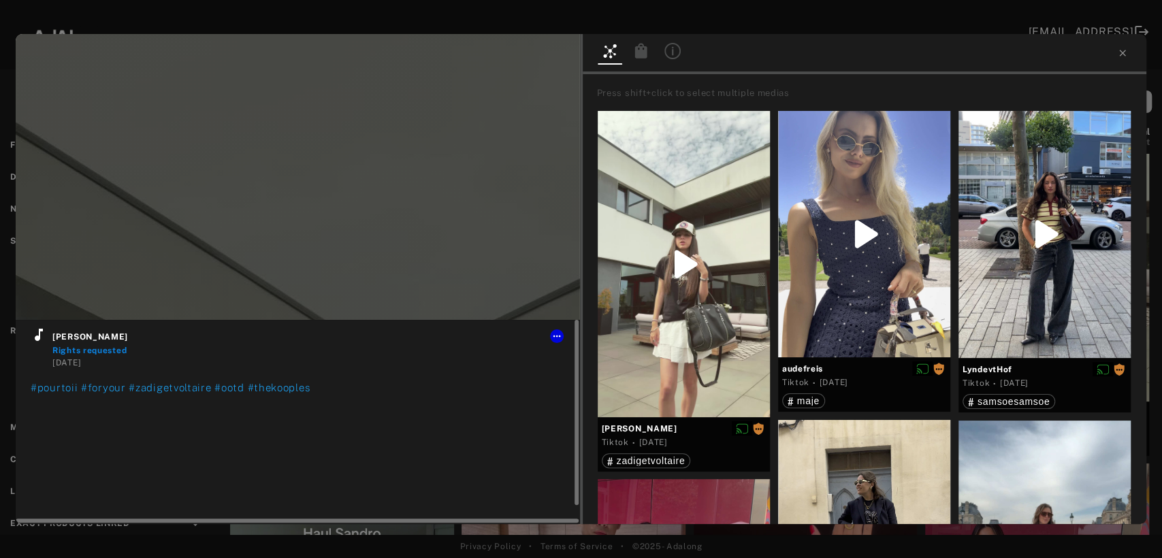
click at [38, 337] on icon at bounding box center [39, 335] width 8 height 12
type input "***"
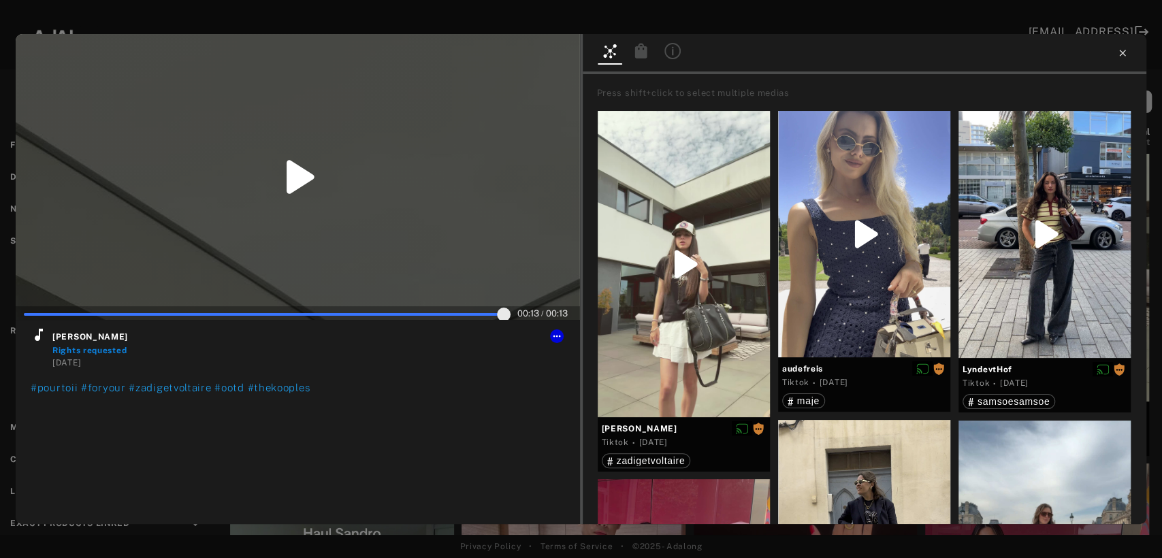
click at [1117, 54] on icon at bounding box center [1122, 53] width 11 height 11
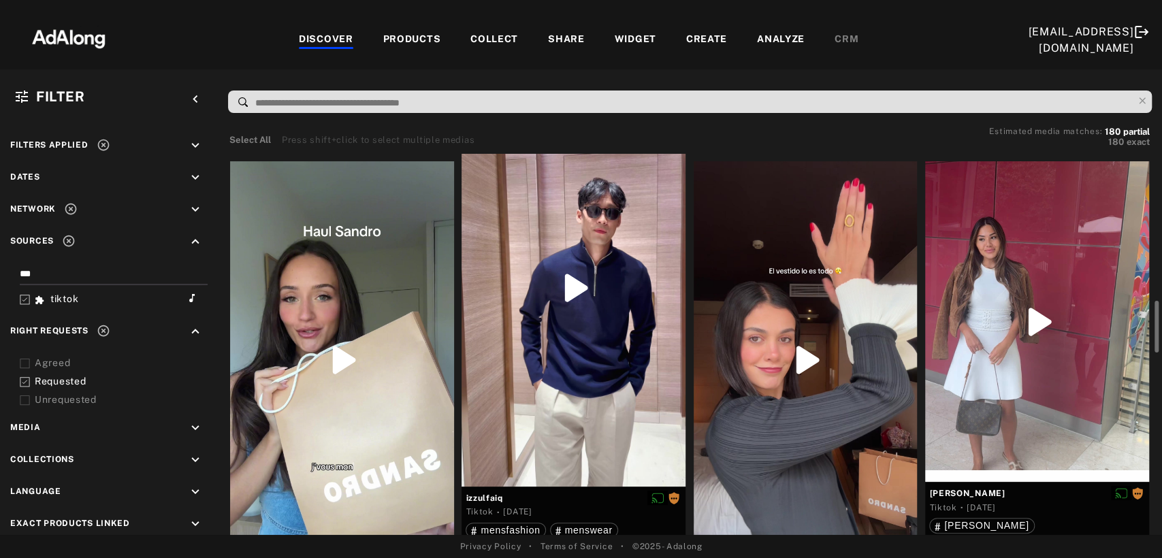
scroll to position [529, 0]
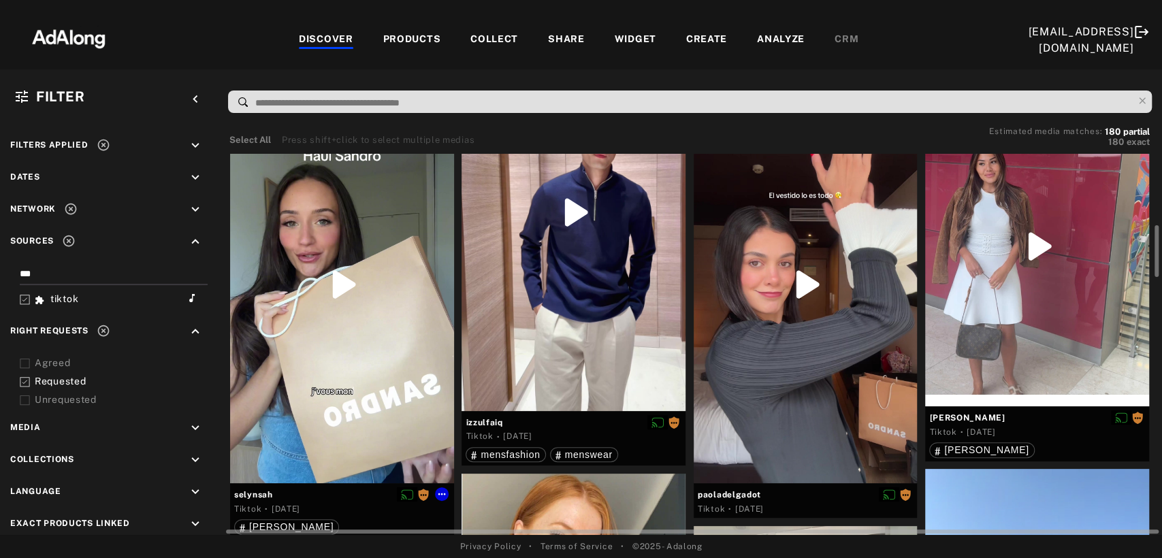
click at [398, 343] on div at bounding box center [342, 285] width 224 height 398
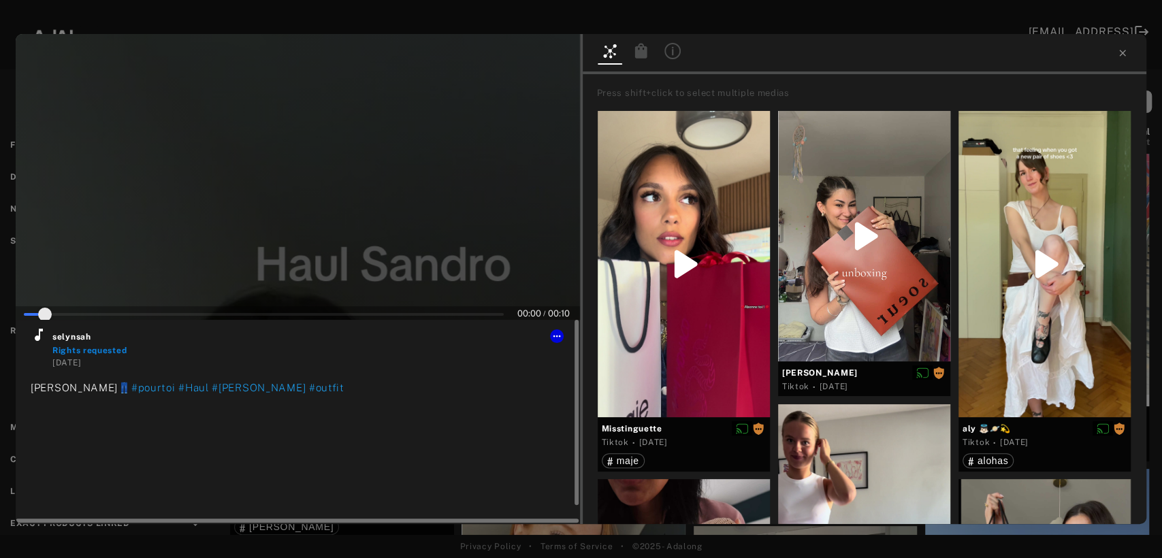
click at [40, 338] on icon at bounding box center [39, 335] width 16 height 16
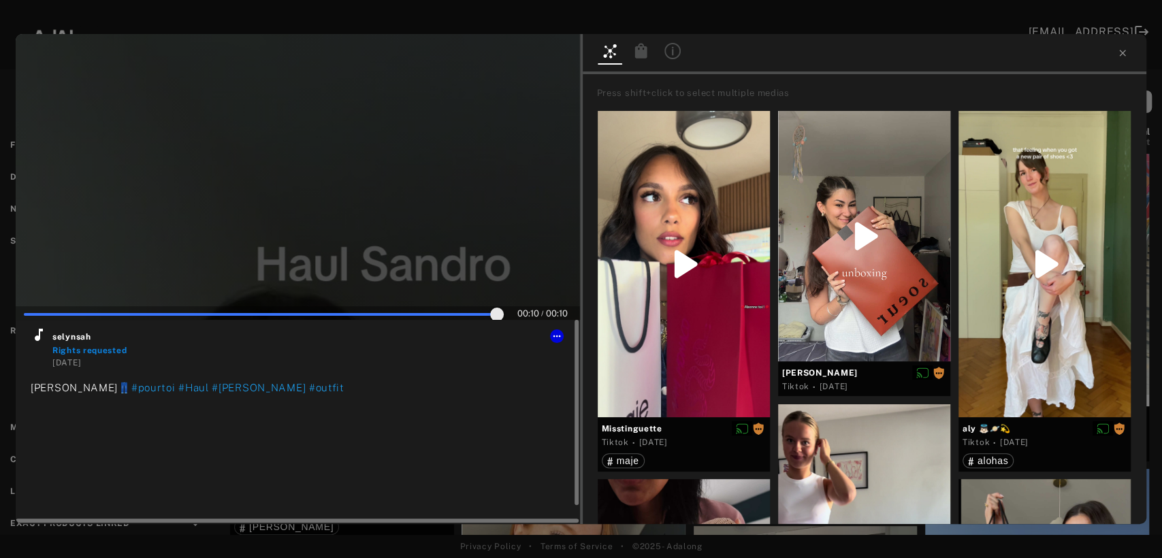
type input "***"
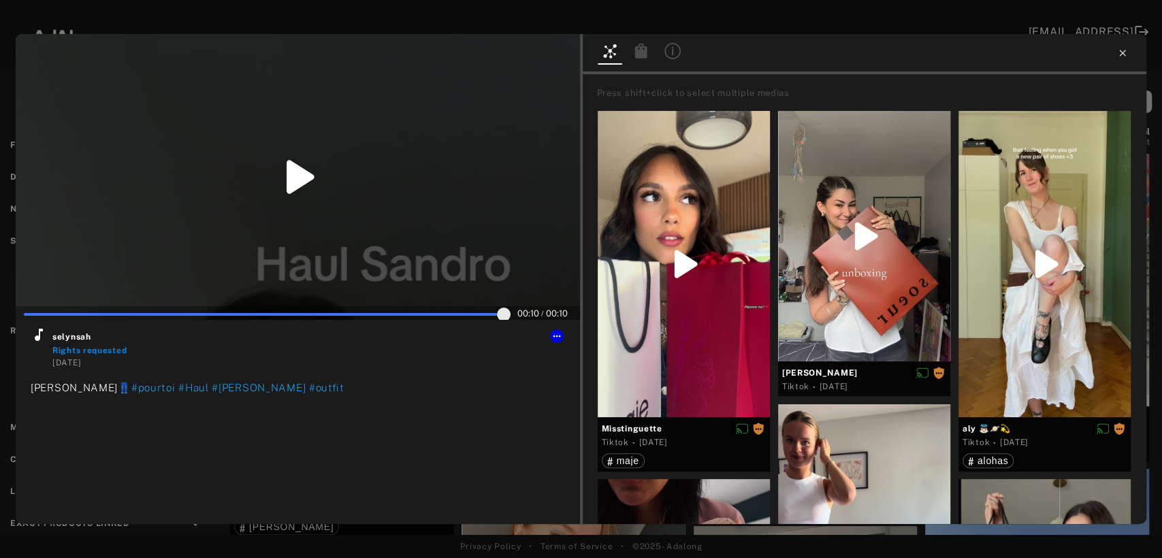
click at [1121, 56] on icon at bounding box center [1122, 53] width 11 height 11
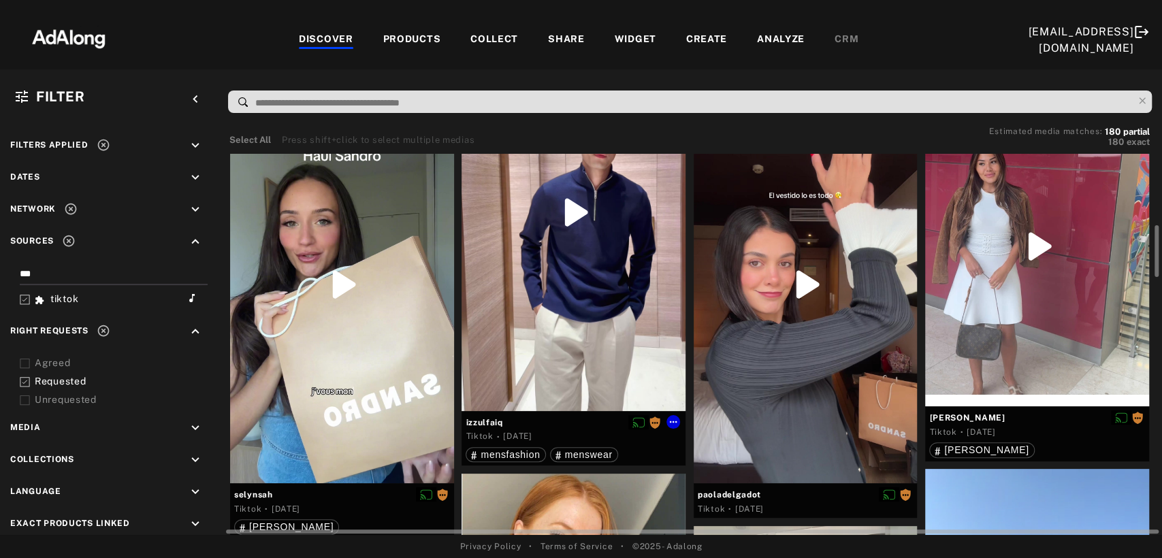
click at [558, 270] on div at bounding box center [574, 213] width 224 height 398
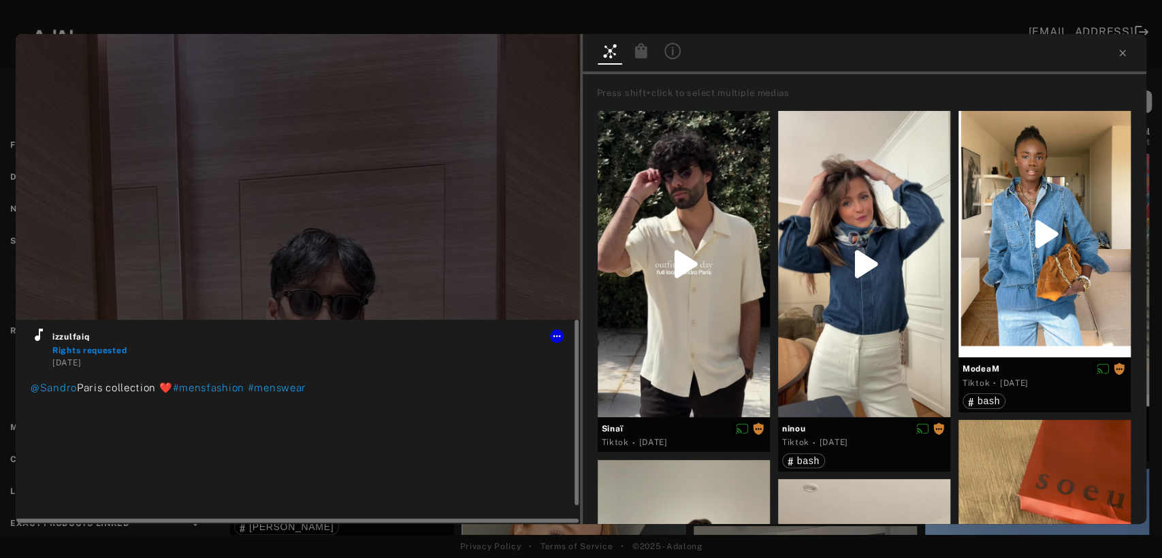
click at [47, 336] on link at bounding box center [42, 348] width 22 height 42
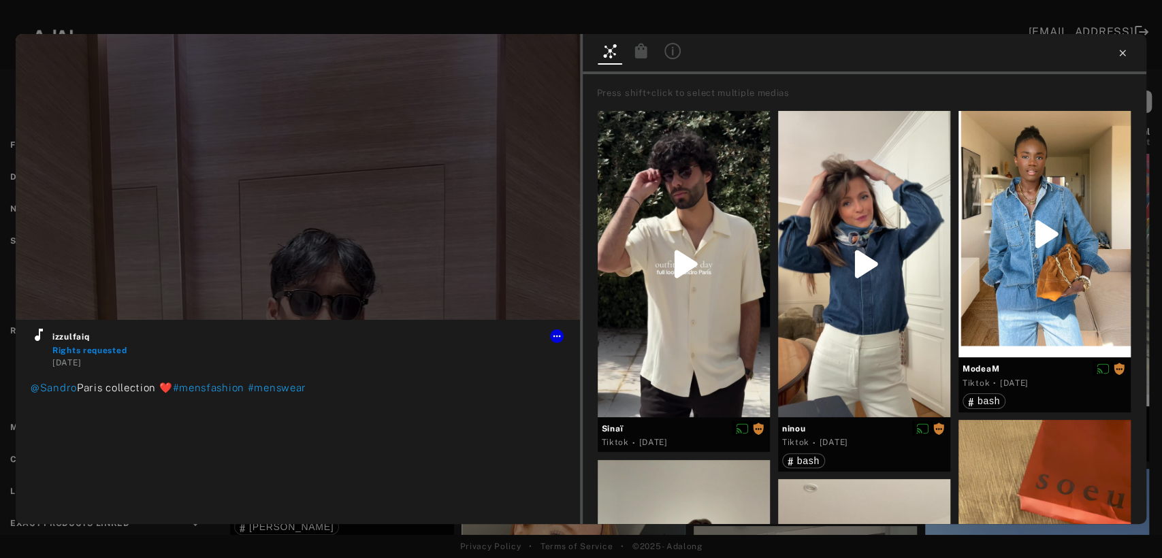
type input "**"
click at [1122, 54] on icon at bounding box center [1122, 53] width 11 height 11
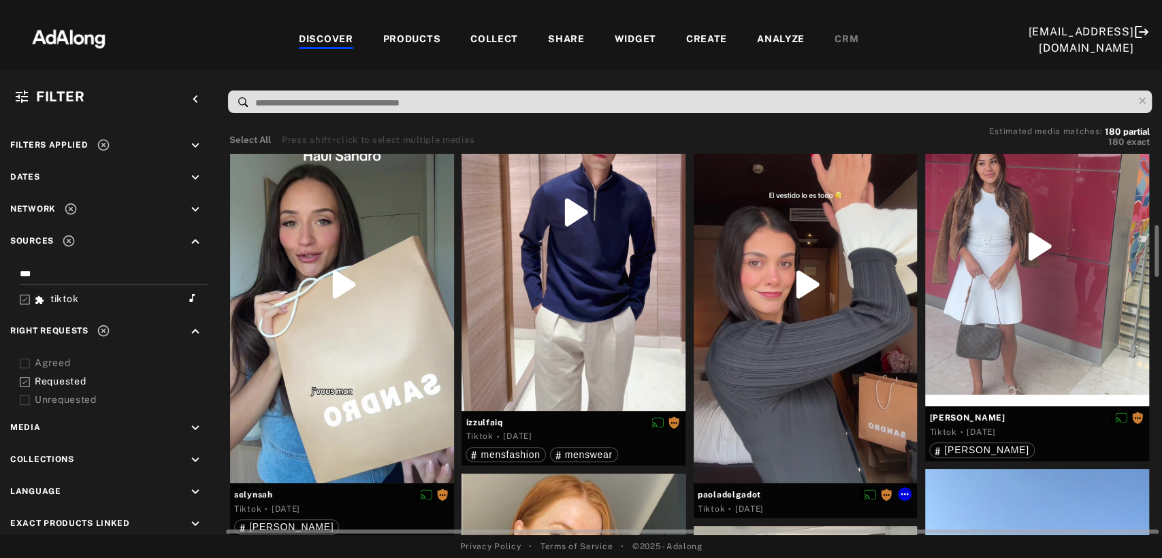
click at [855, 372] on div at bounding box center [806, 285] width 224 height 398
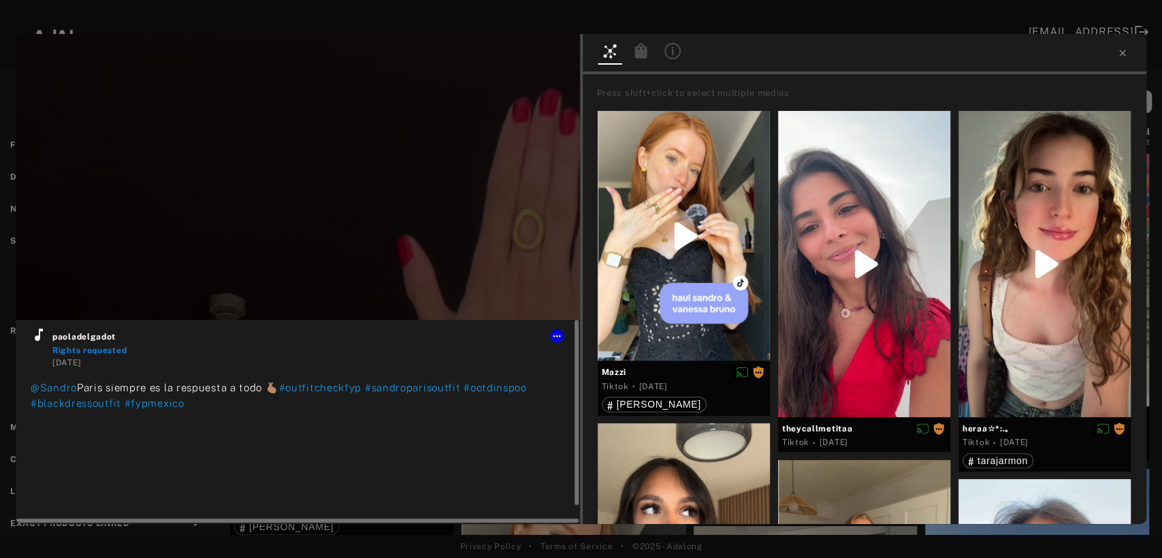
click at [37, 339] on icon at bounding box center [39, 335] width 8 height 12
type input "***"
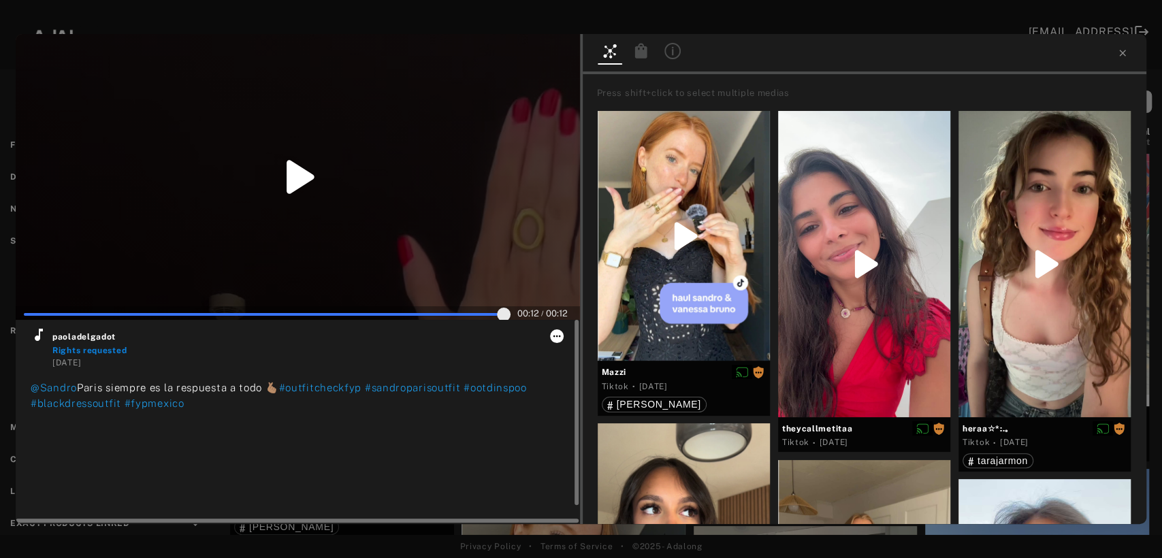
click at [560, 337] on icon at bounding box center [556, 336] width 11 height 11
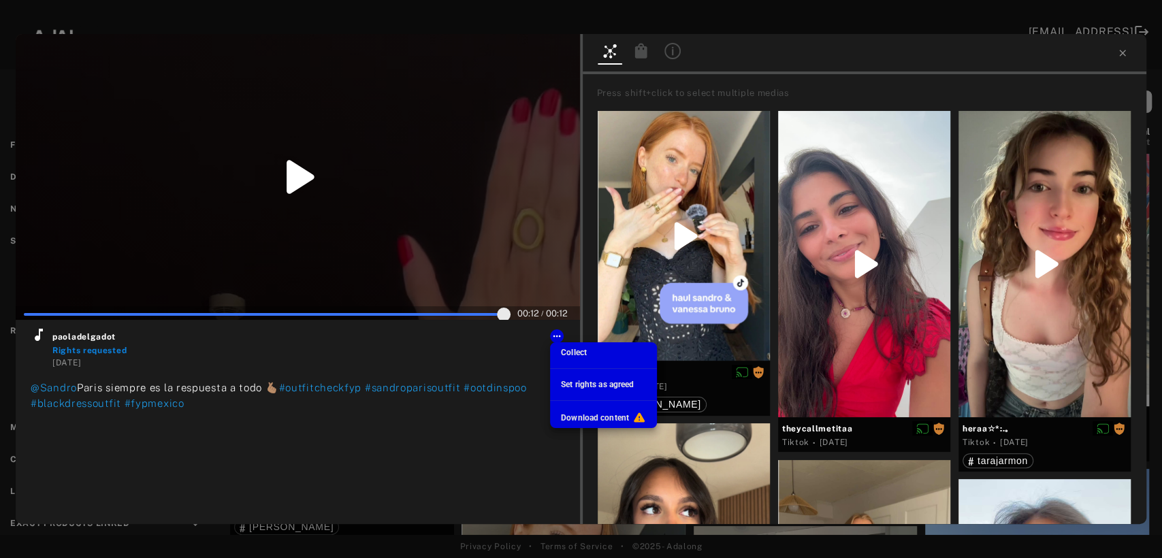
click at [600, 387] on span "Set rights as agreed" at bounding box center [597, 385] width 73 height 10
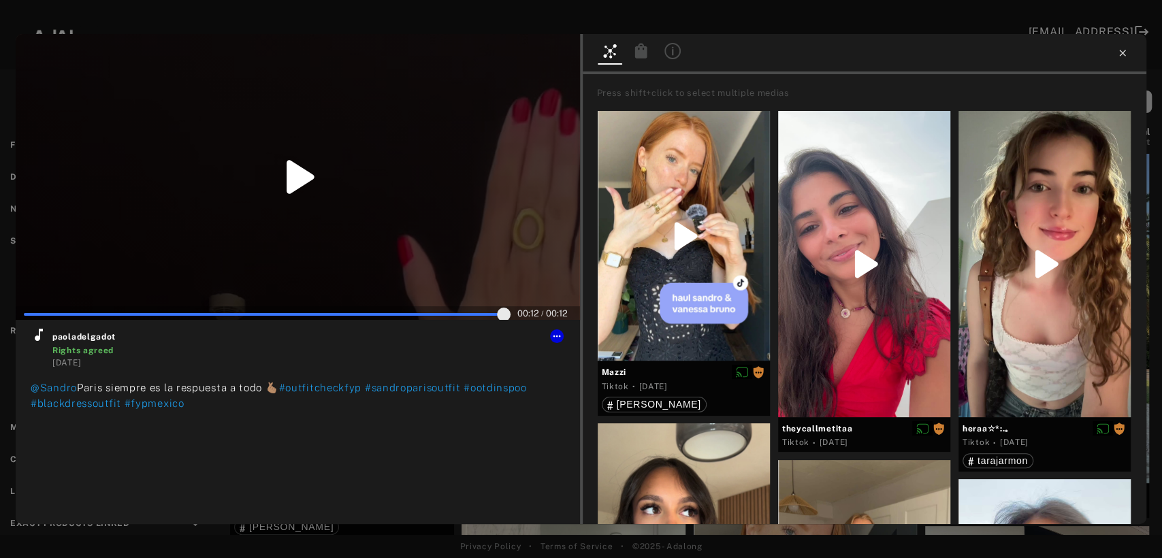
click at [1117, 55] on icon at bounding box center [1122, 53] width 11 height 11
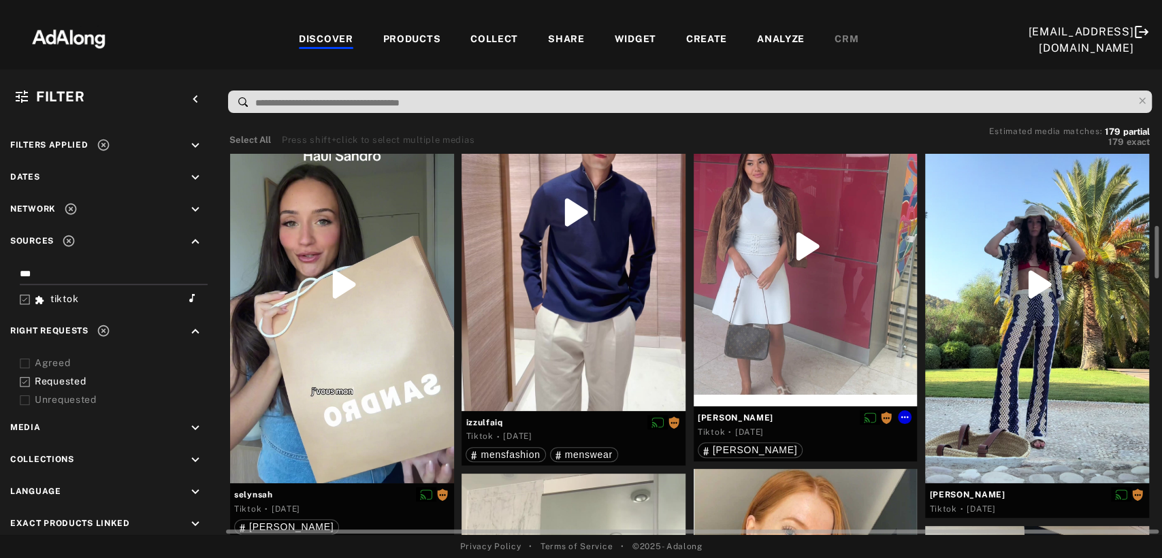
click at [824, 280] on div at bounding box center [806, 246] width 224 height 321
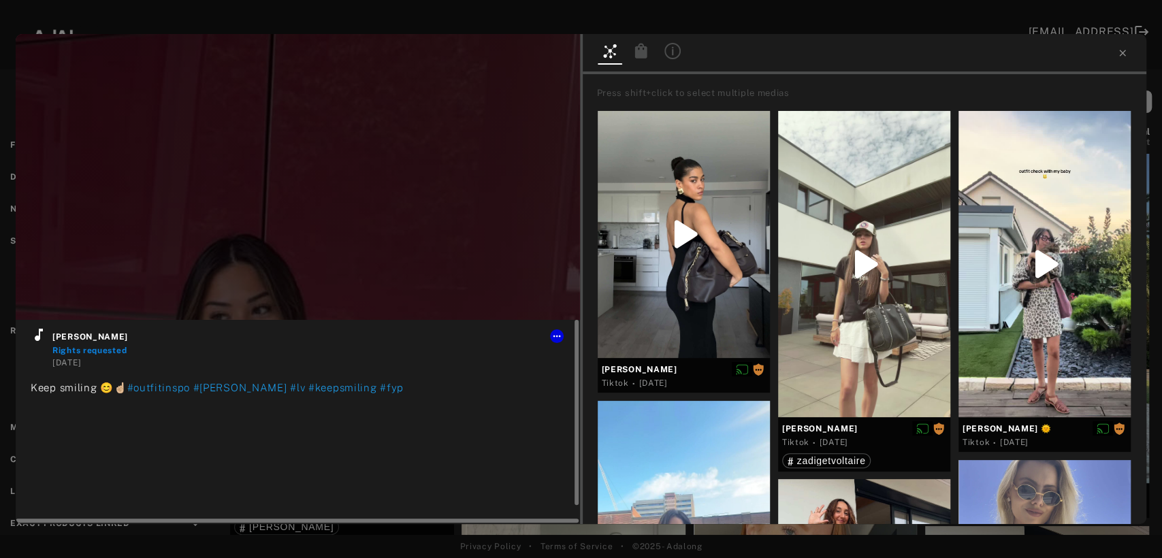
click at [39, 340] on icon at bounding box center [39, 335] width 16 height 16
type input "***"
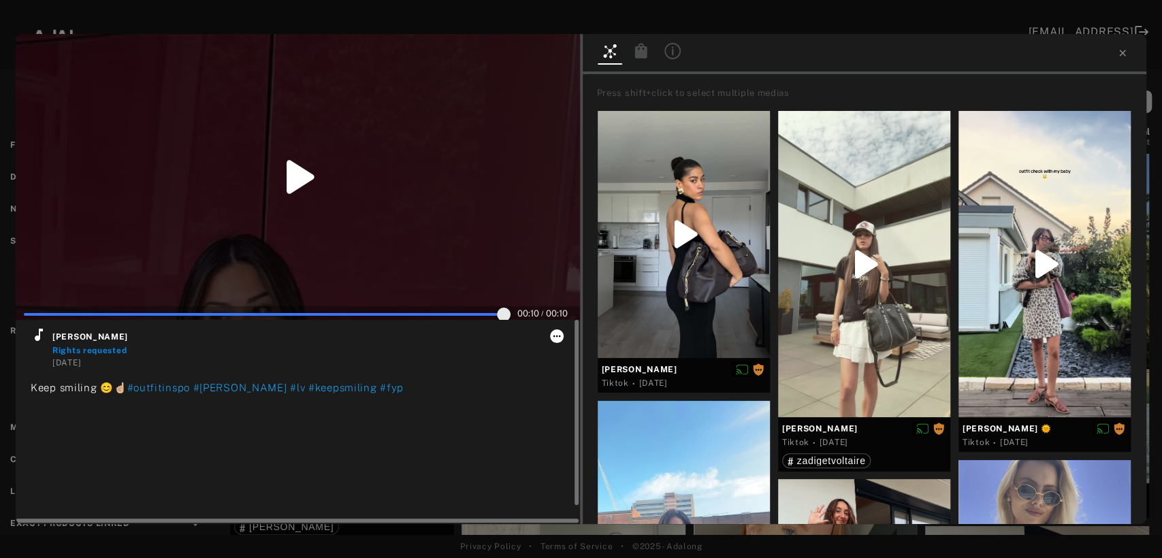
click at [556, 336] on icon at bounding box center [556, 337] width 7 height 2
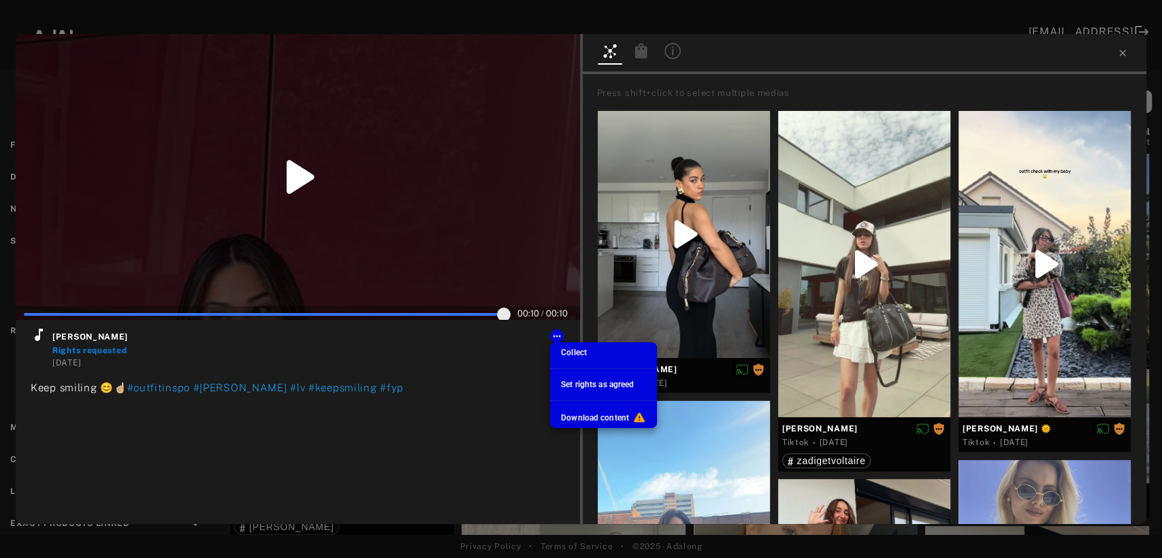
click at [579, 384] on span "Set rights as agreed" at bounding box center [597, 385] width 73 height 10
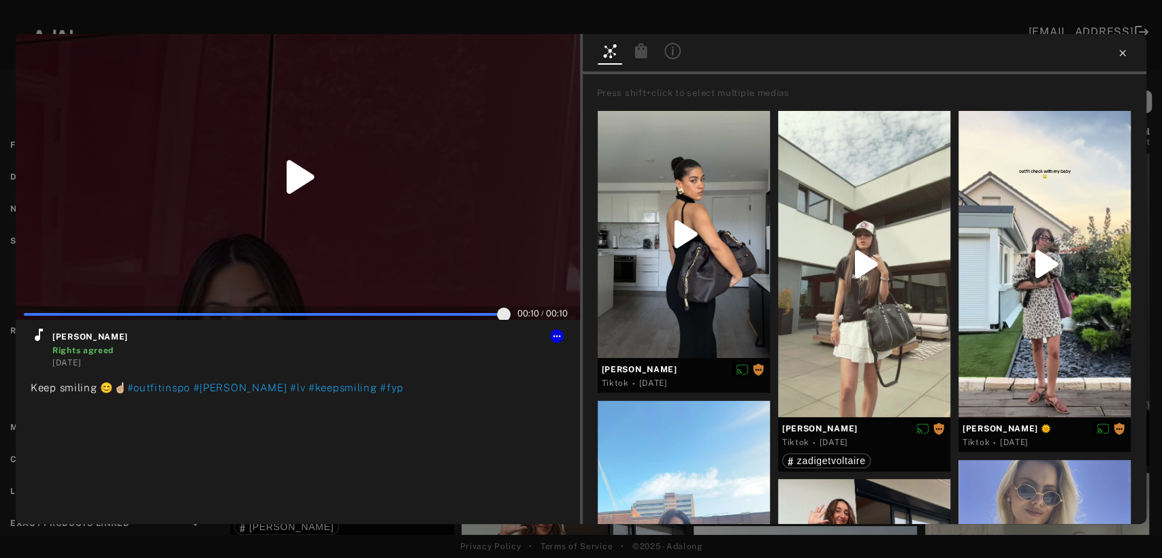
click at [1123, 54] on icon at bounding box center [1122, 53] width 6 height 6
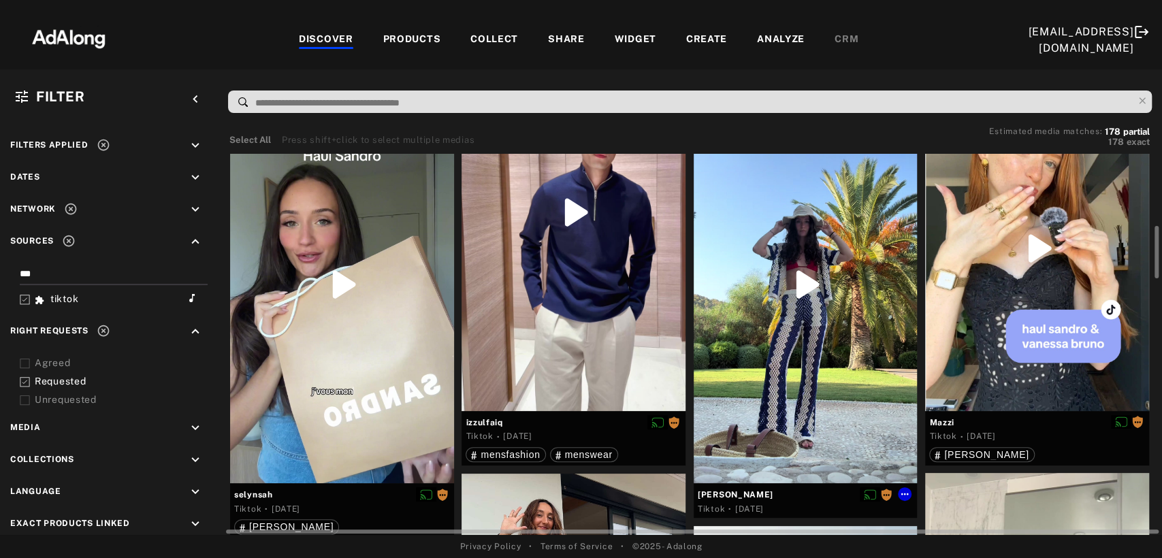
click at [796, 396] on div at bounding box center [806, 285] width 224 height 398
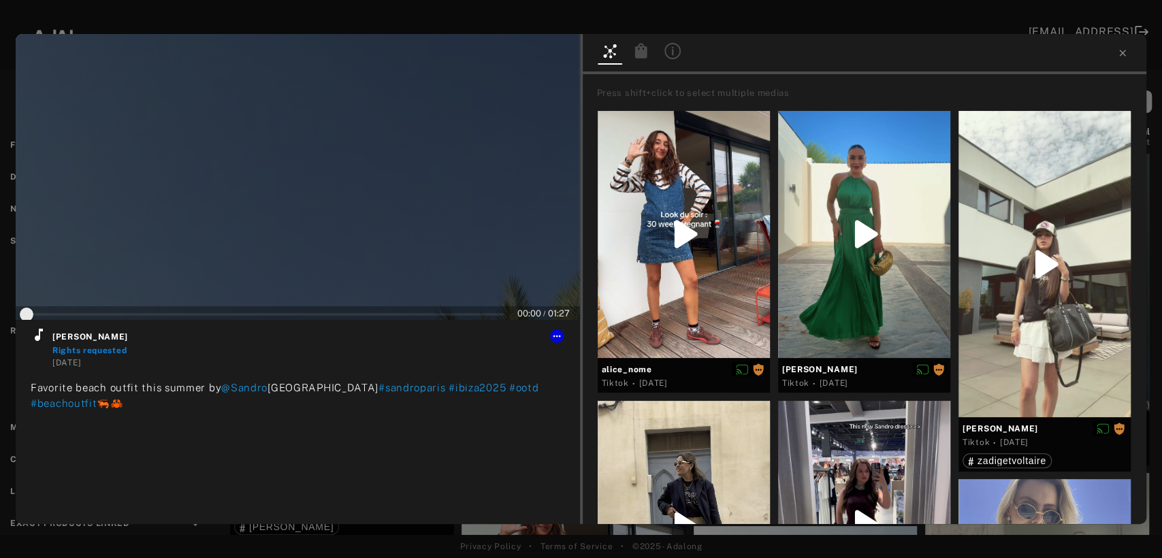
click at [335, 239] on div at bounding box center [298, 177] width 564 height 286
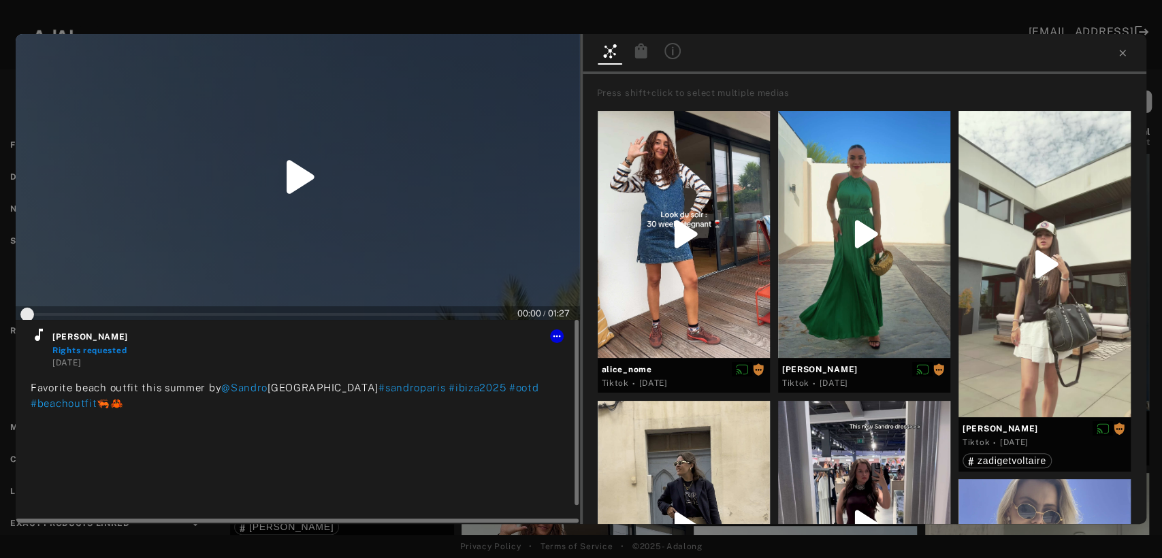
click at [35, 334] on icon at bounding box center [39, 335] width 16 height 16
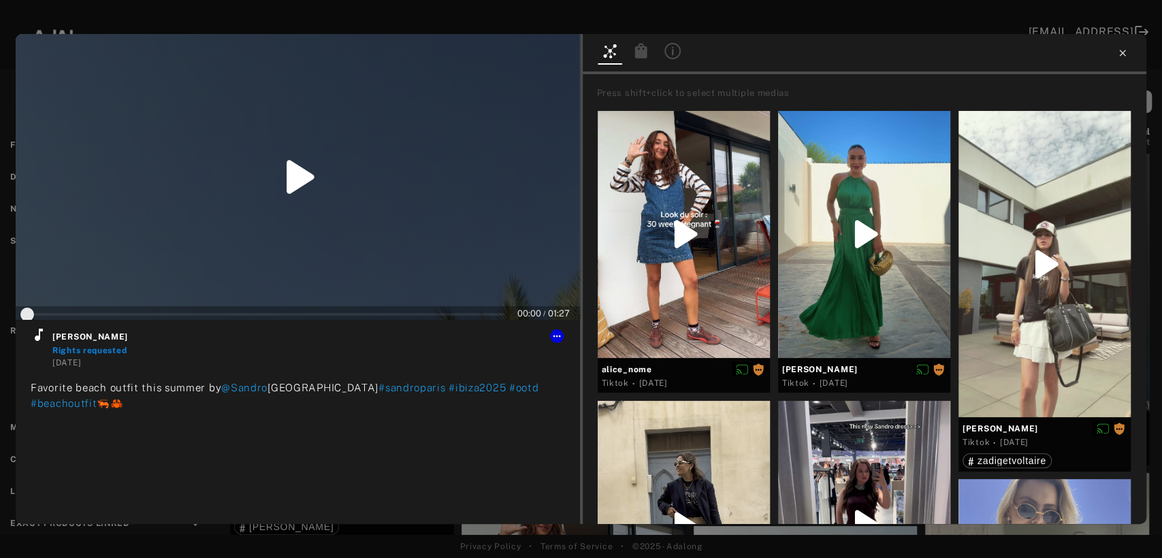
type input "*"
click at [1122, 56] on icon at bounding box center [1122, 53] width 11 height 11
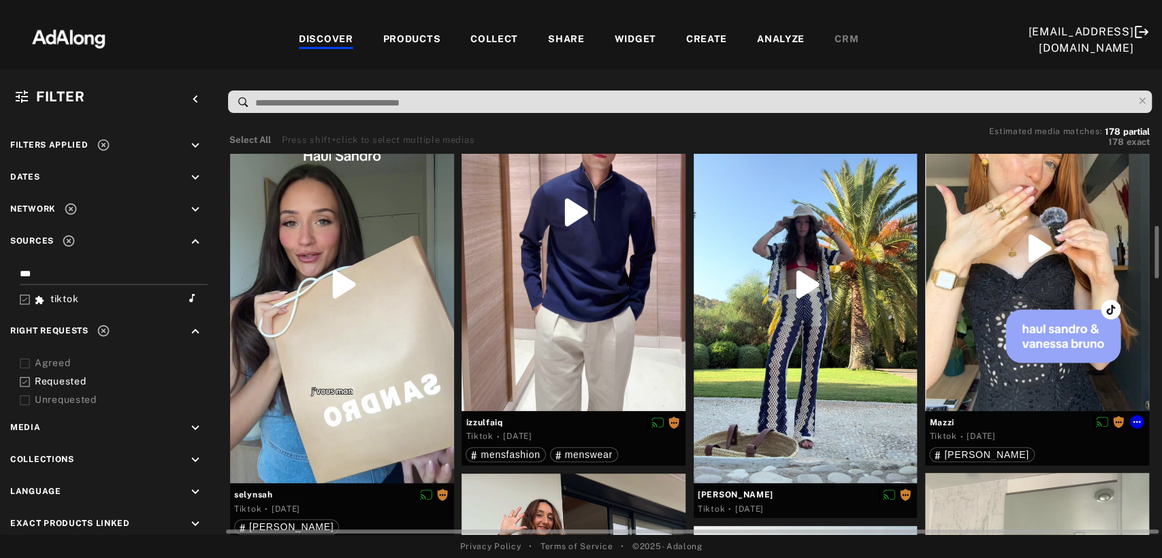
click at [1035, 293] on div at bounding box center [1037, 248] width 224 height 325
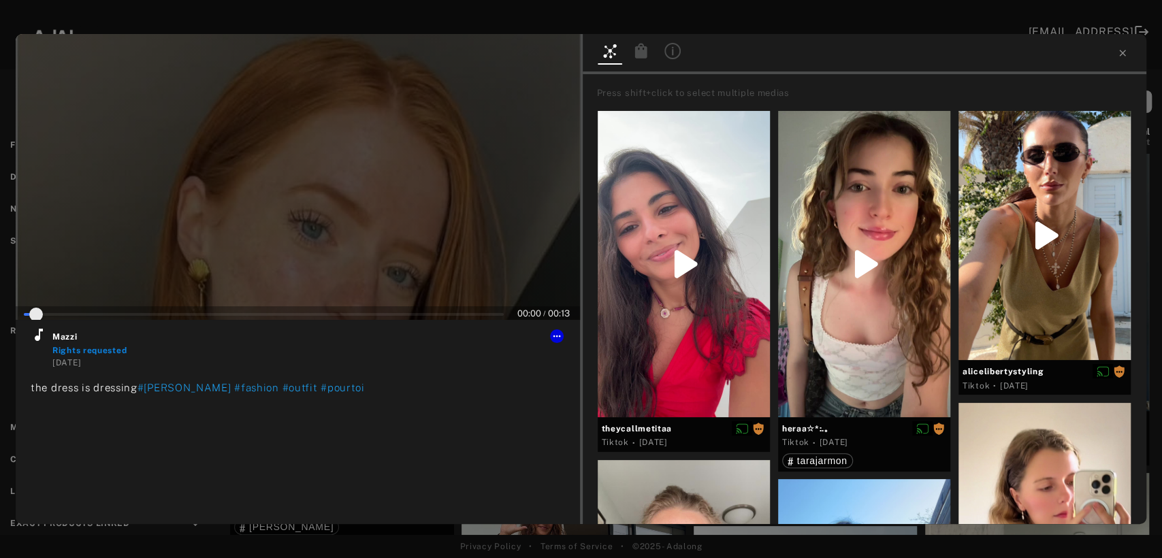
click at [329, 216] on div at bounding box center [298, 177] width 564 height 286
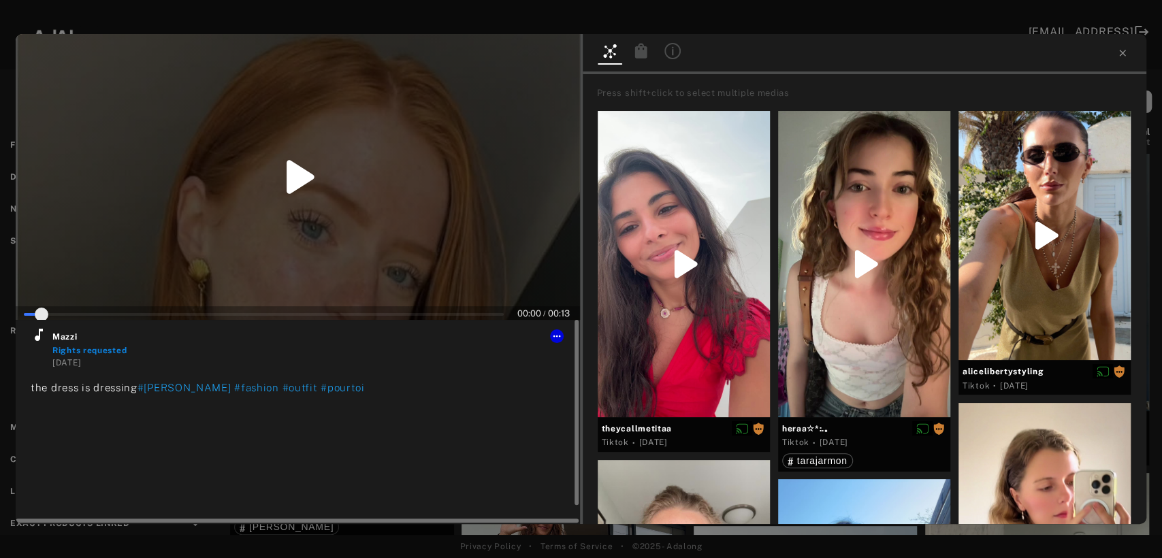
click at [27, 340] on div "Mazzi Rights requested 2 days ago the dress is dressing #sandro #fashion #outfi…" at bounding box center [298, 422] width 564 height 204
click at [37, 336] on icon at bounding box center [39, 335] width 8 height 12
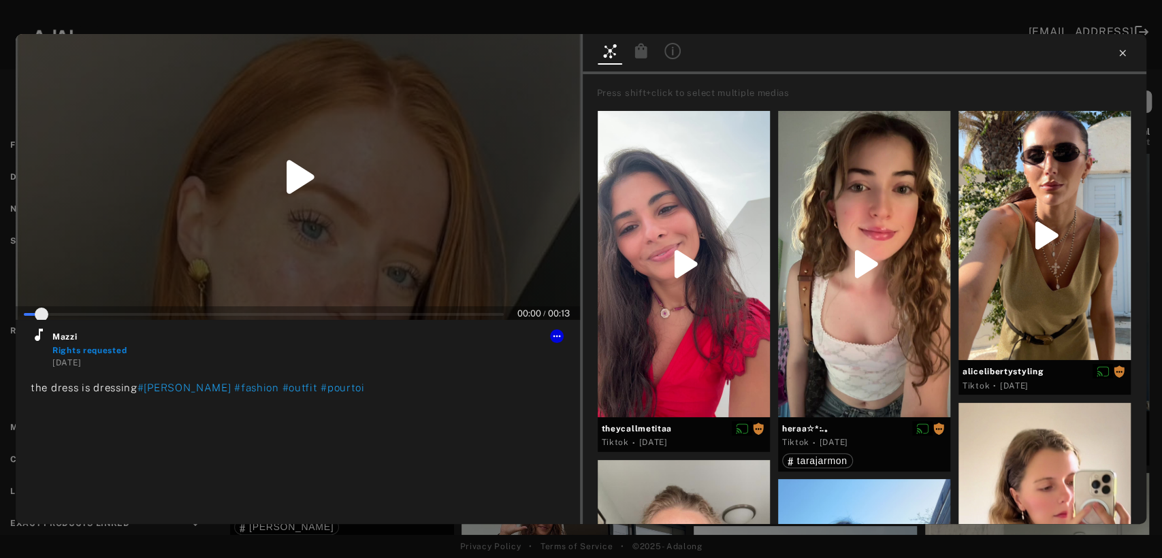
type input "*"
click at [1123, 51] on icon at bounding box center [1122, 53] width 6 height 6
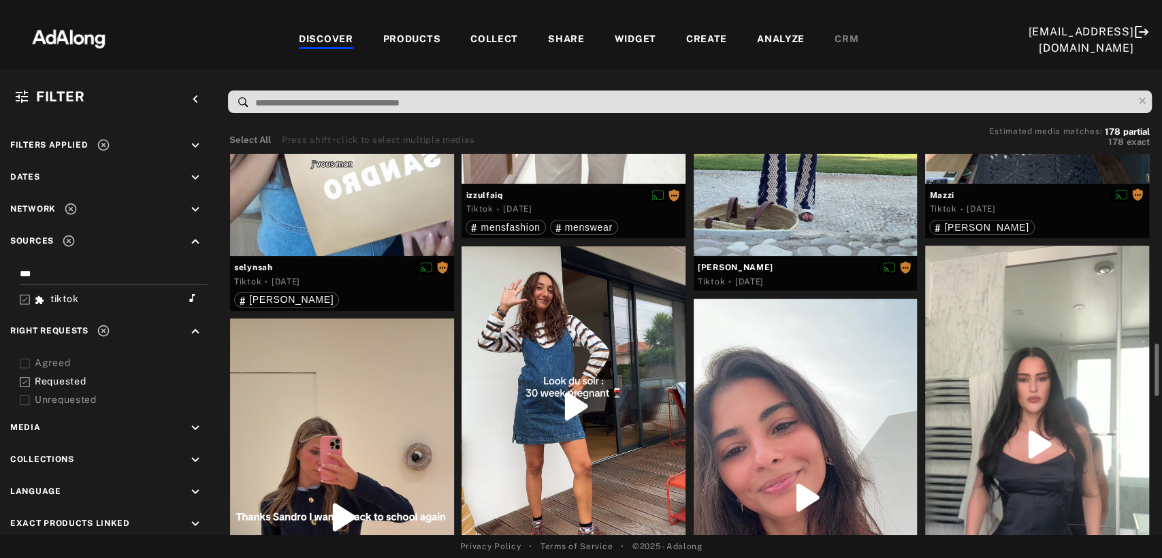
scroll to position [907, 0]
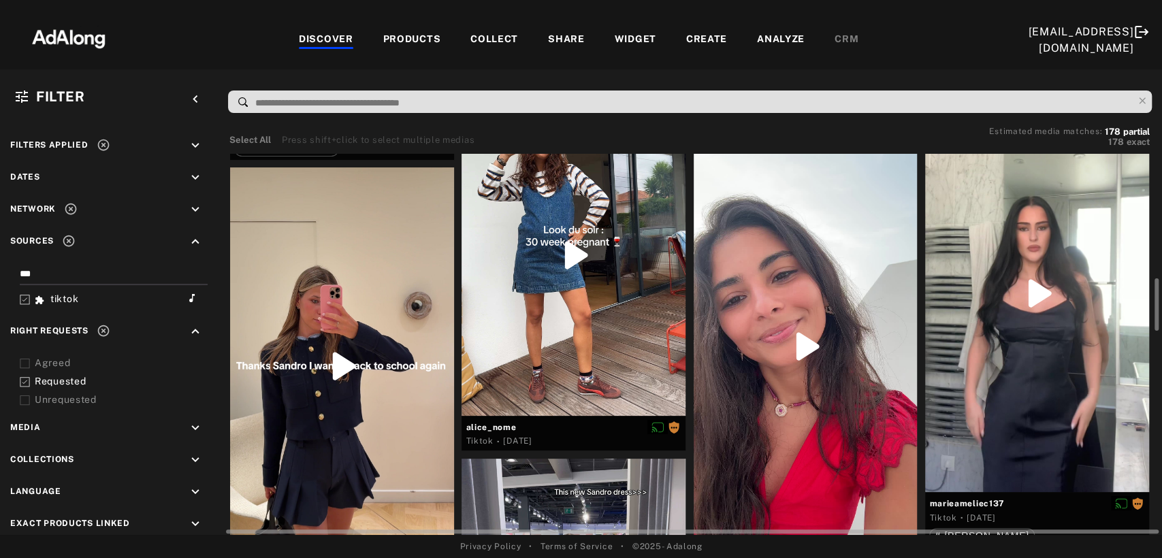
click at [359, 381] on div at bounding box center [342, 366] width 224 height 398
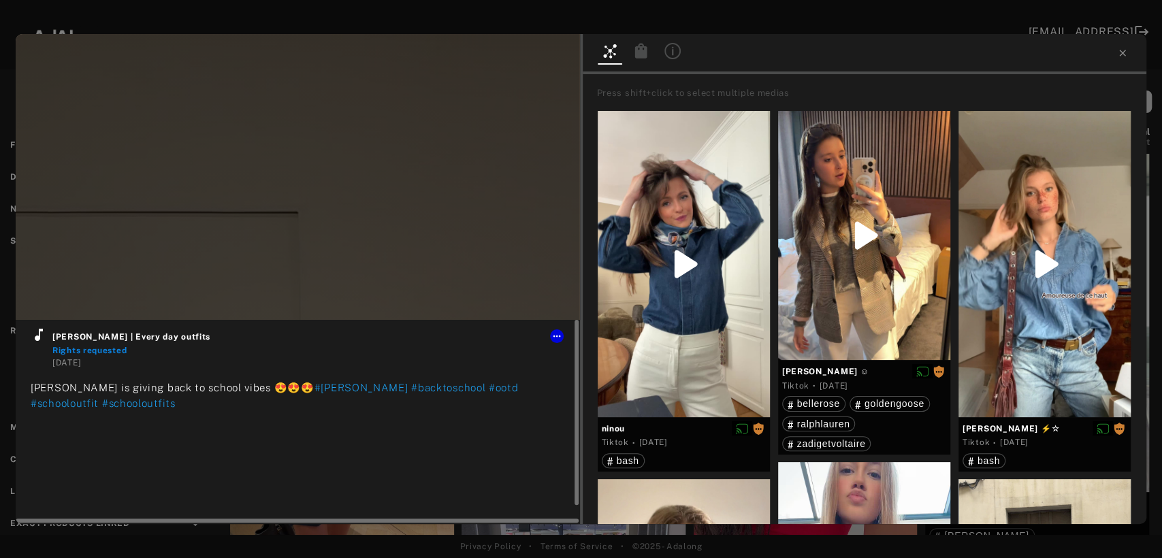
click at [35, 335] on icon at bounding box center [39, 335] width 16 height 16
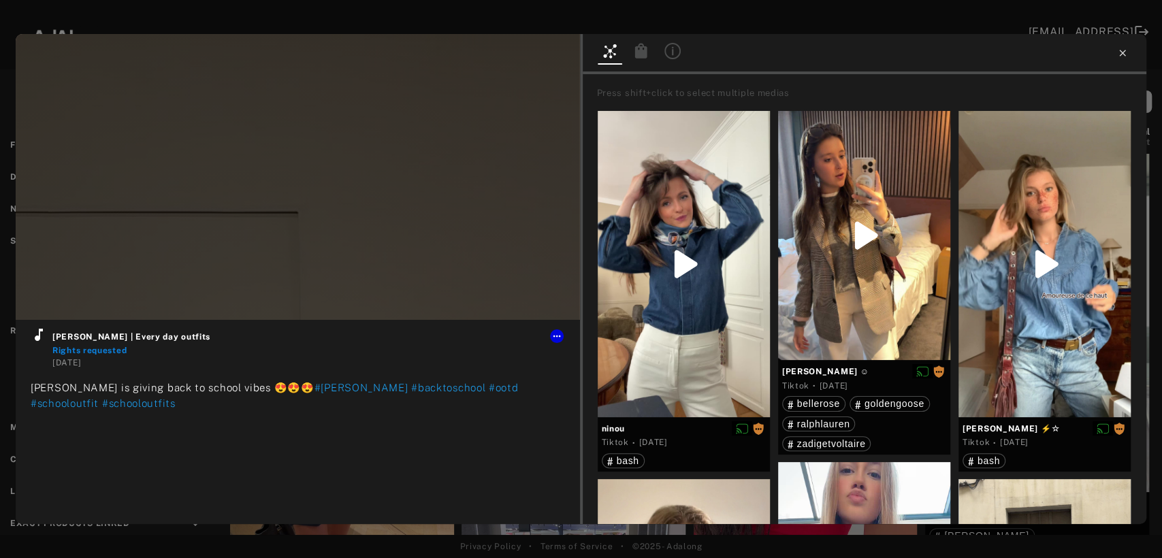
type input "**"
click at [1122, 55] on icon at bounding box center [1122, 53] width 11 height 11
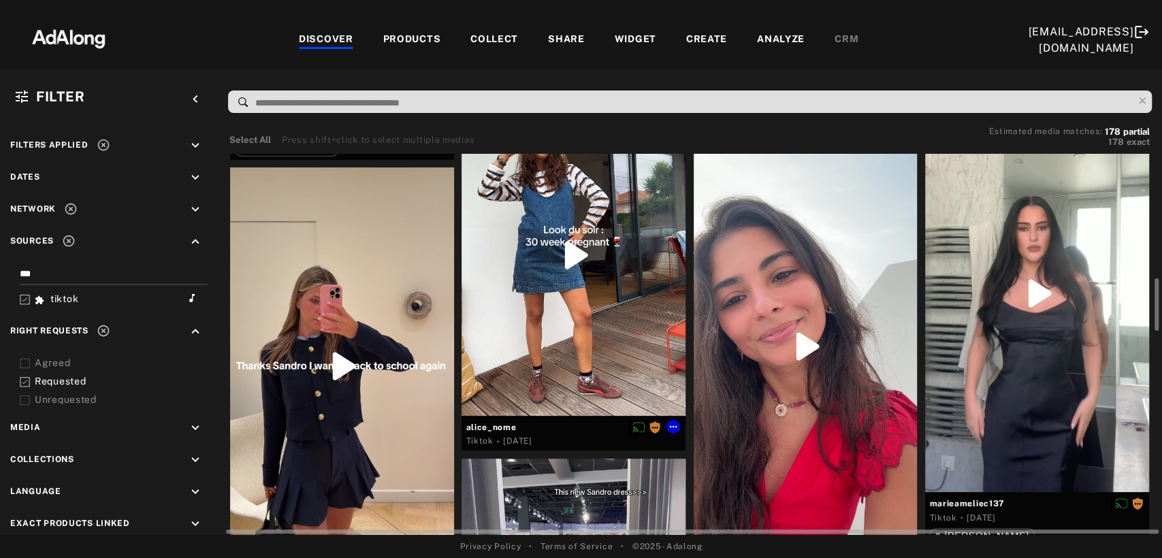
click at [515, 307] on div at bounding box center [574, 255] width 224 height 321
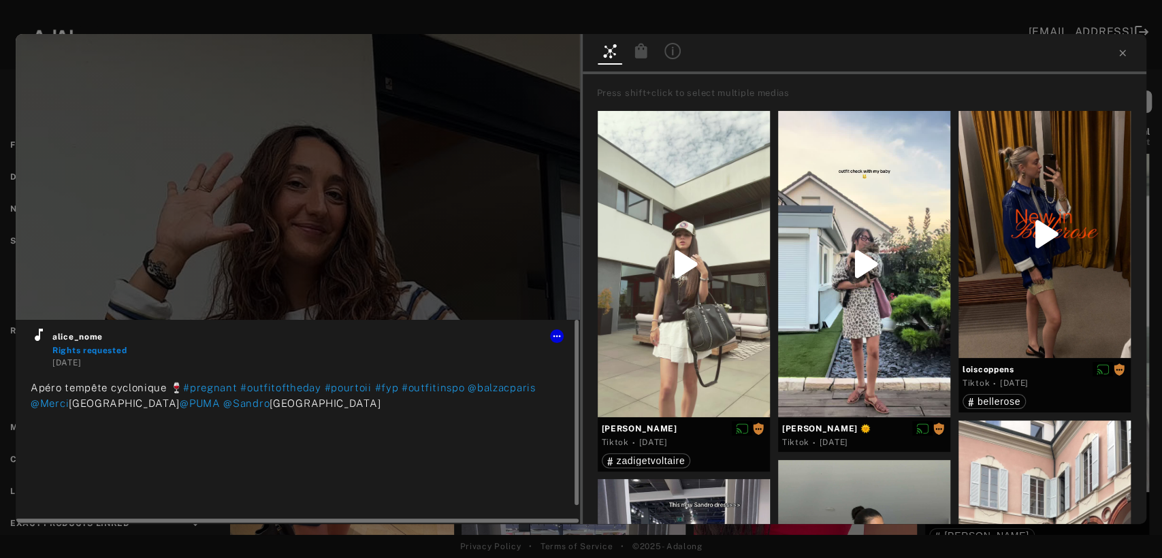
click at [37, 332] on icon at bounding box center [39, 335] width 16 height 16
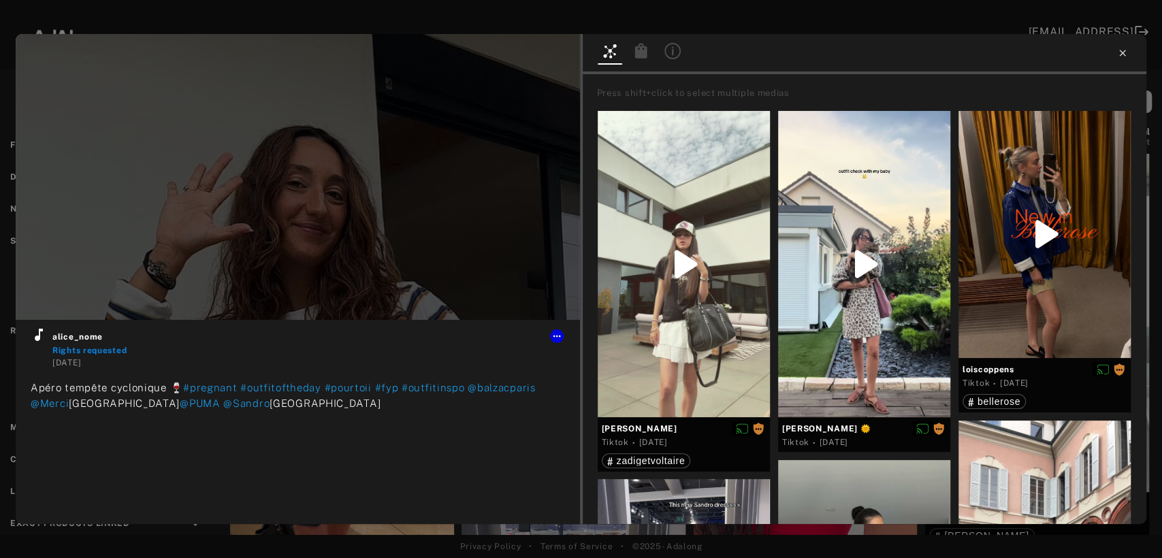
type input "**"
click at [1125, 54] on icon at bounding box center [1122, 53] width 11 height 11
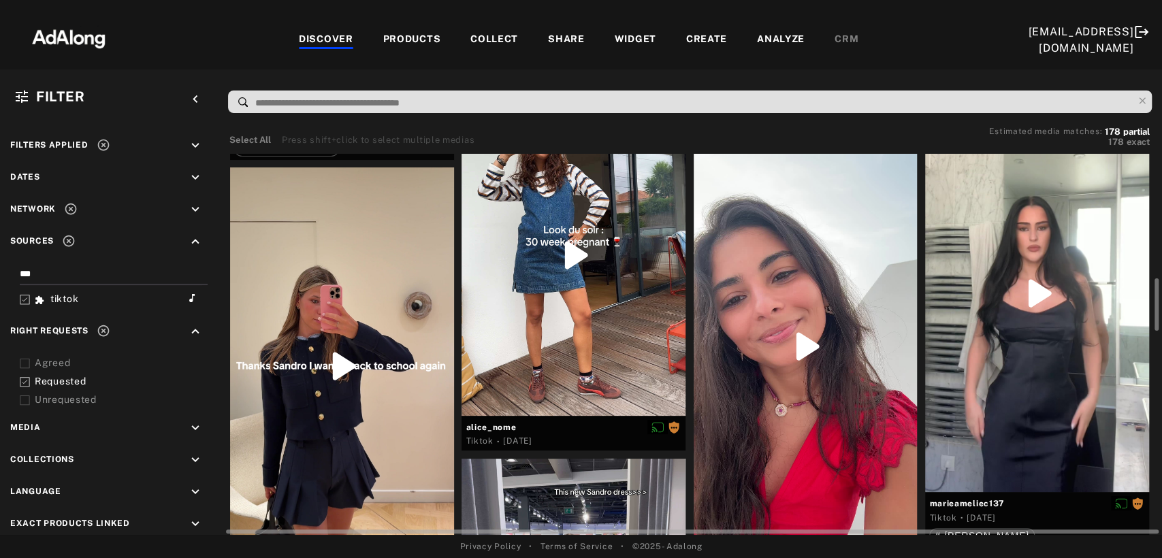
click at [801, 366] on div at bounding box center [806, 347] width 224 height 398
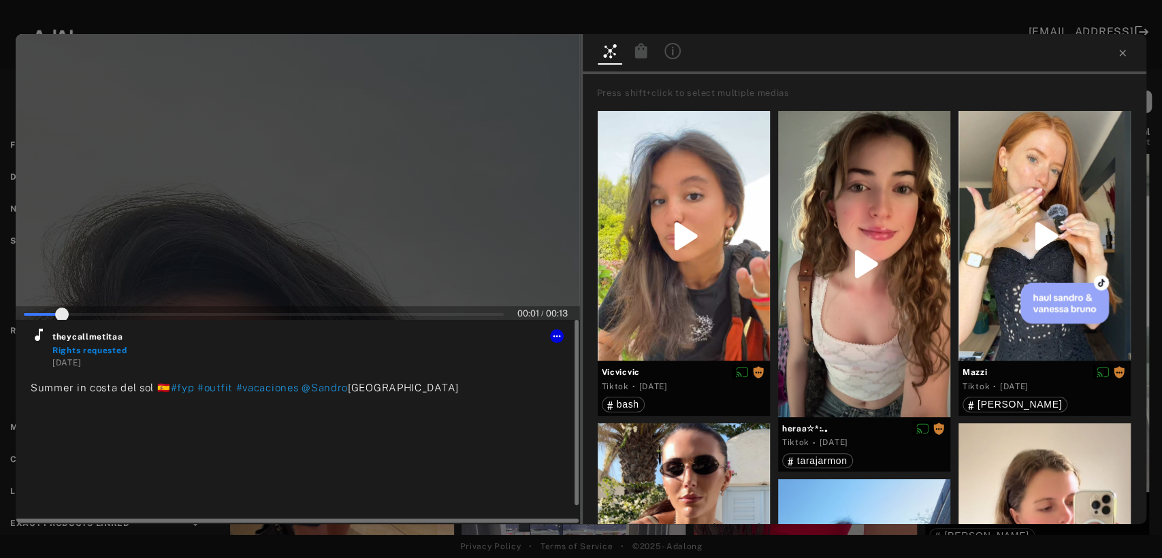
click at [40, 334] on icon at bounding box center [39, 335] width 16 height 16
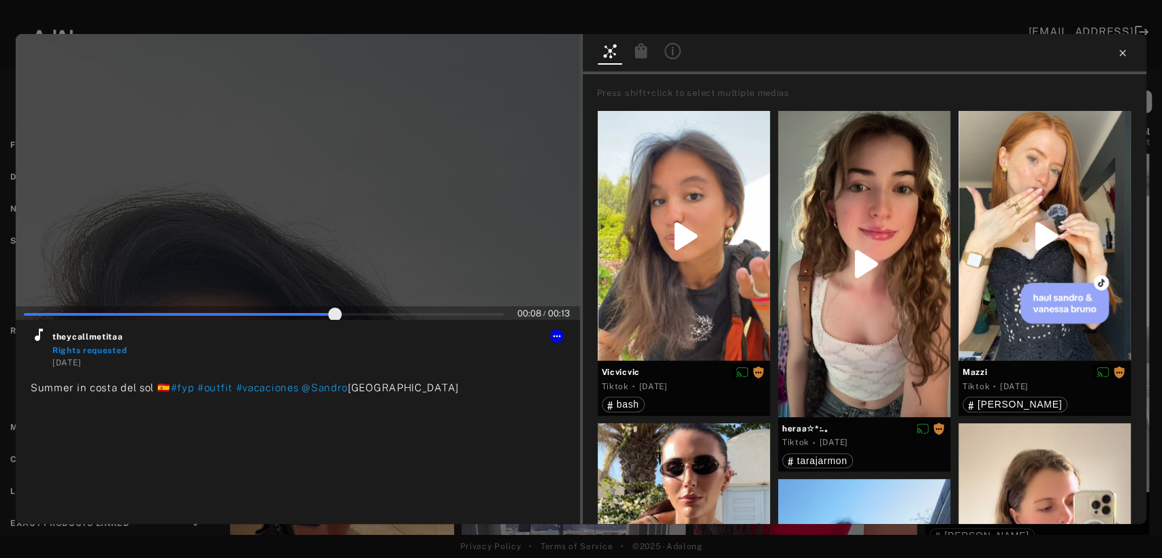
type input "**"
click at [1118, 56] on icon at bounding box center [1122, 53] width 11 height 11
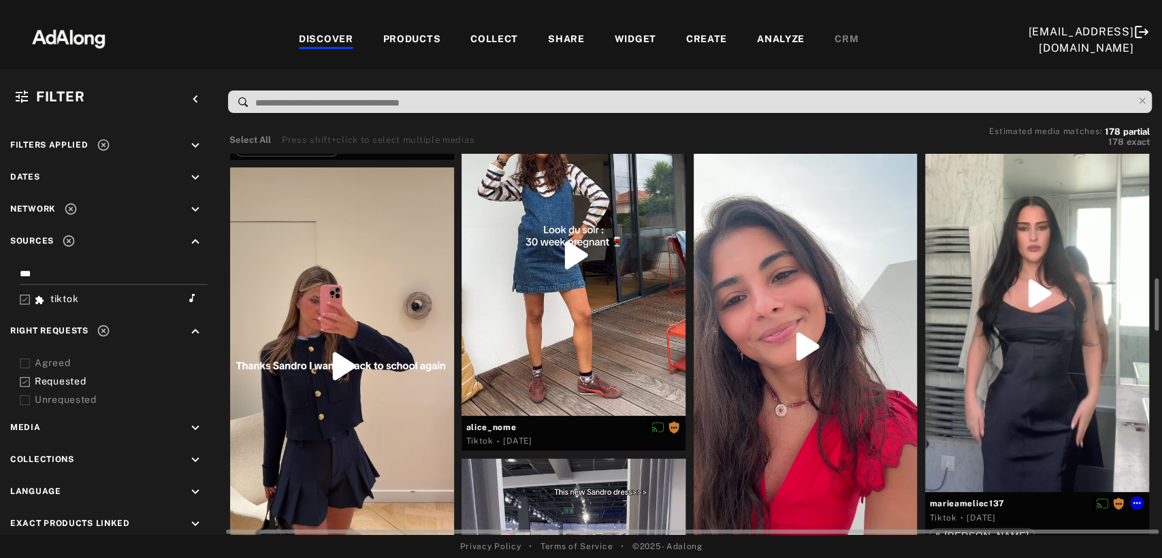
click at [1046, 313] on div at bounding box center [1037, 294] width 224 height 398
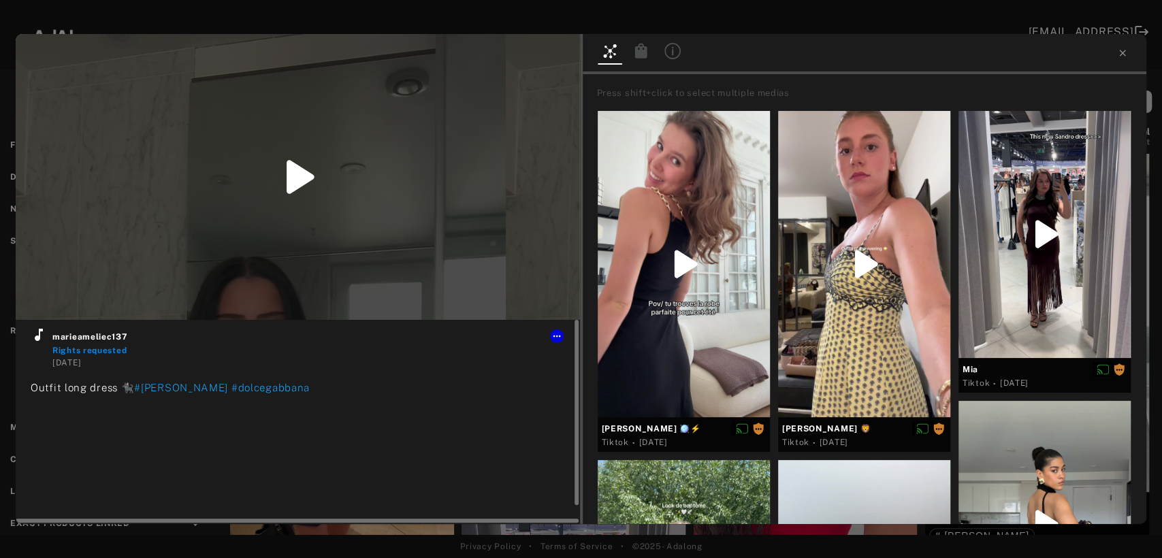
click at [37, 339] on icon at bounding box center [39, 335] width 8 height 12
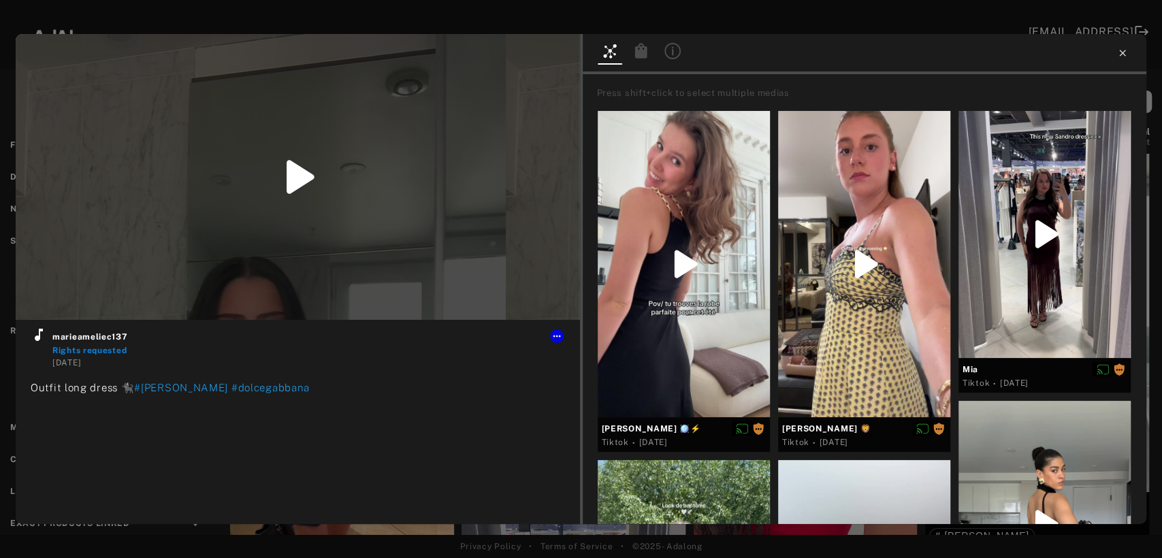
click at [1119, 56] on icon at bounding box center [1122, 53] width 6 height 6
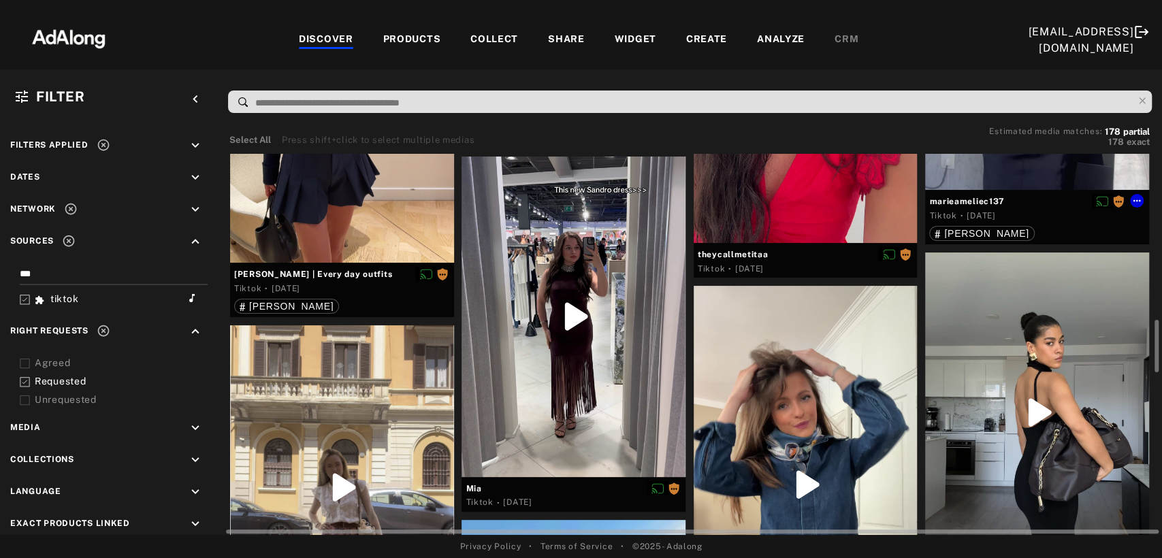
scroll to position [1285, 0]
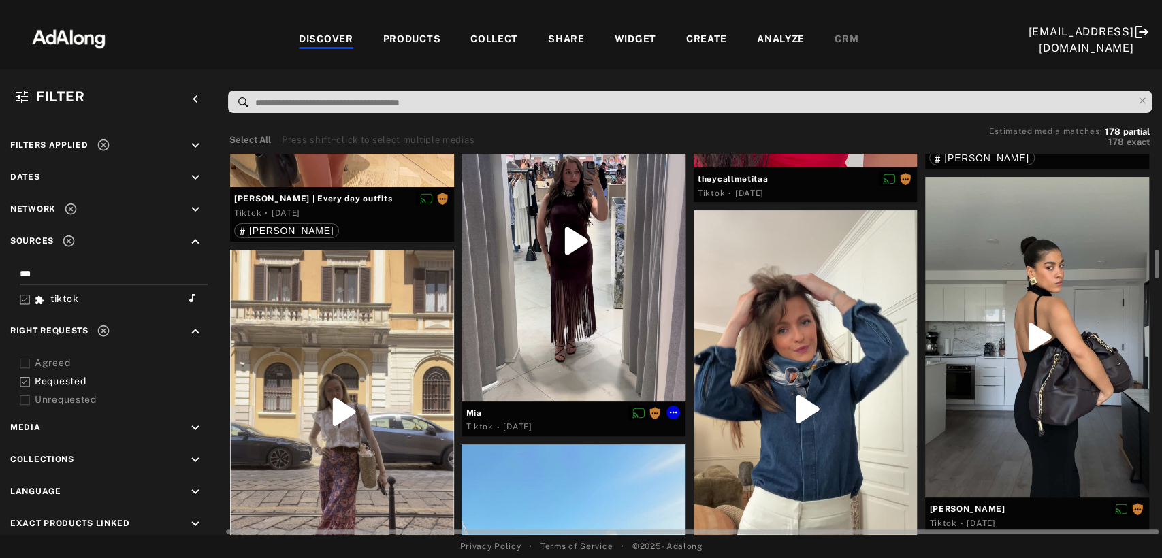
click at [601, 297] on div at bounding box center [574, 241] width 224 height 321
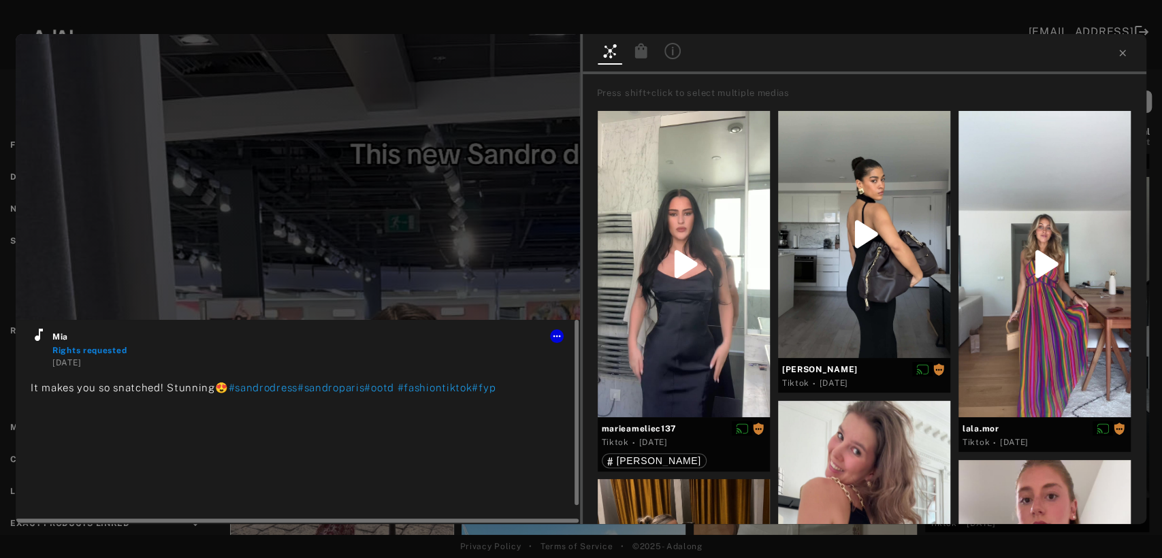
click at [42, 336] on icon at bounding box center [39, 335] width 16 height 16
click at [555, 338] on icon at bounding box center [556, 336] width 11 height 11
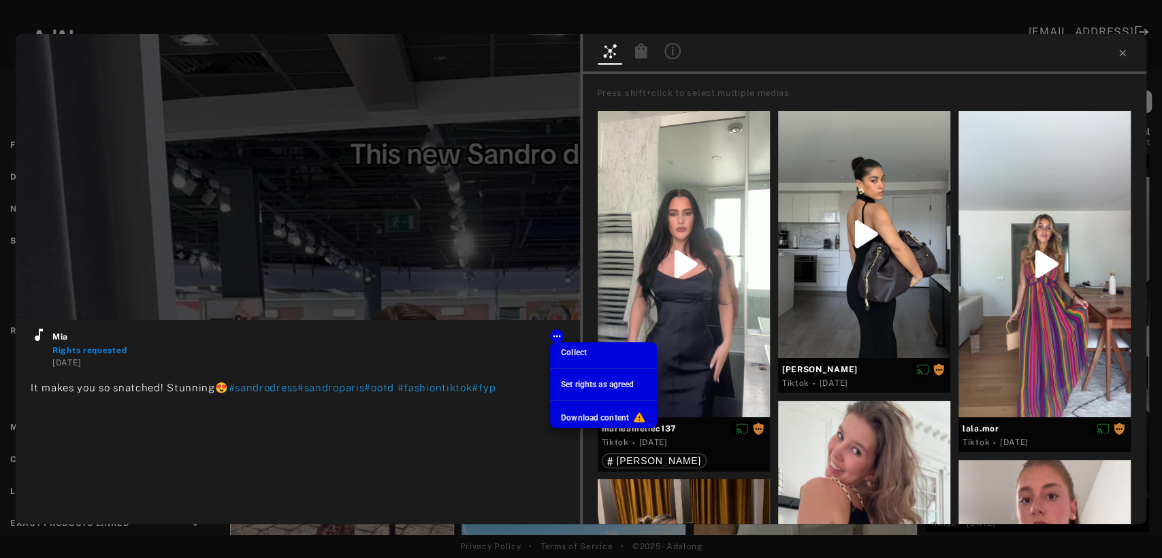
click at [580, 387] on span "Set rights as agreed" at bounding box center [597, 385] width 73 height 10
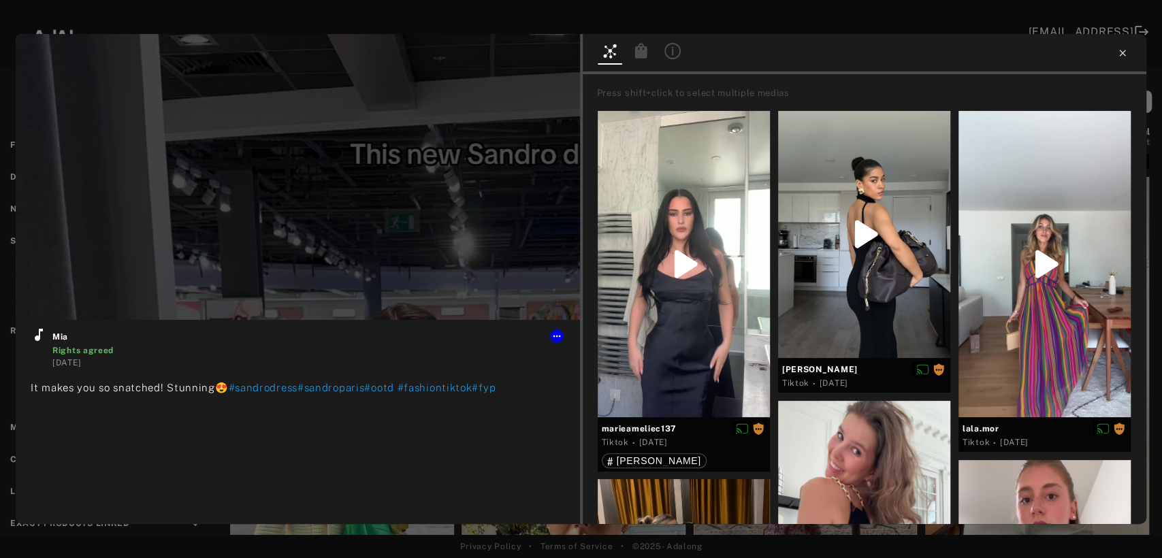
type input "**"
click at [1122, 57] on icon at bounding box center [1122, 53] width 11 height 11
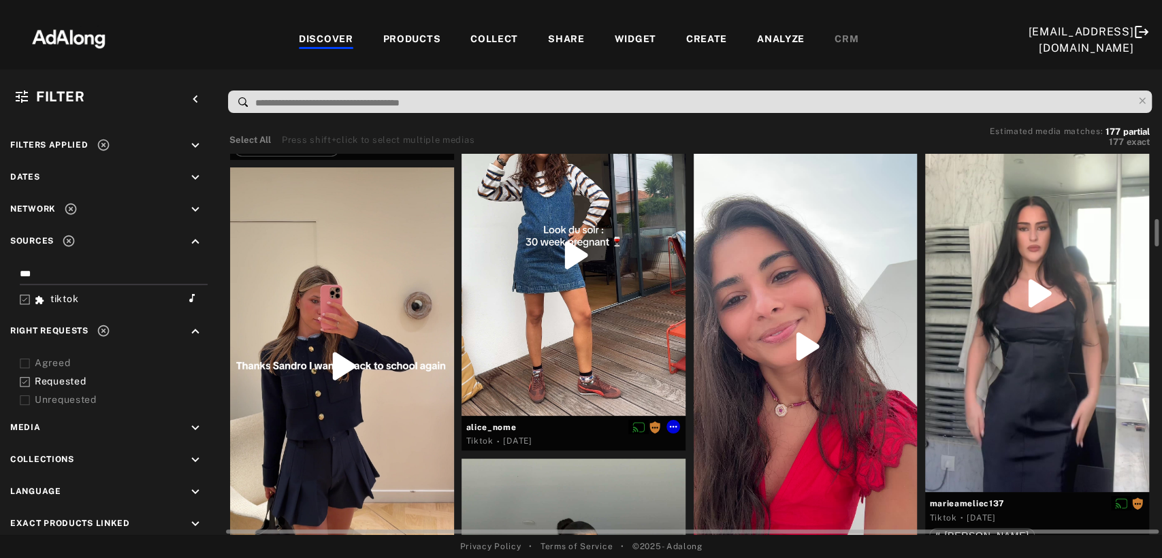
scroll to position [1210, 0]
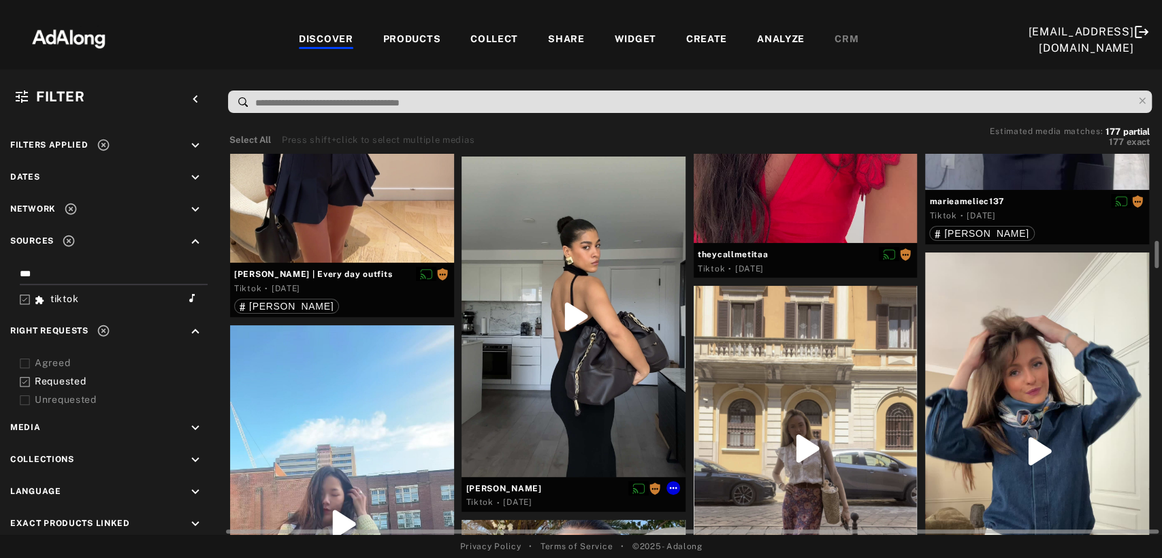
click at [582, 329] on div at bounding box center [574, 317] width 224 height 321
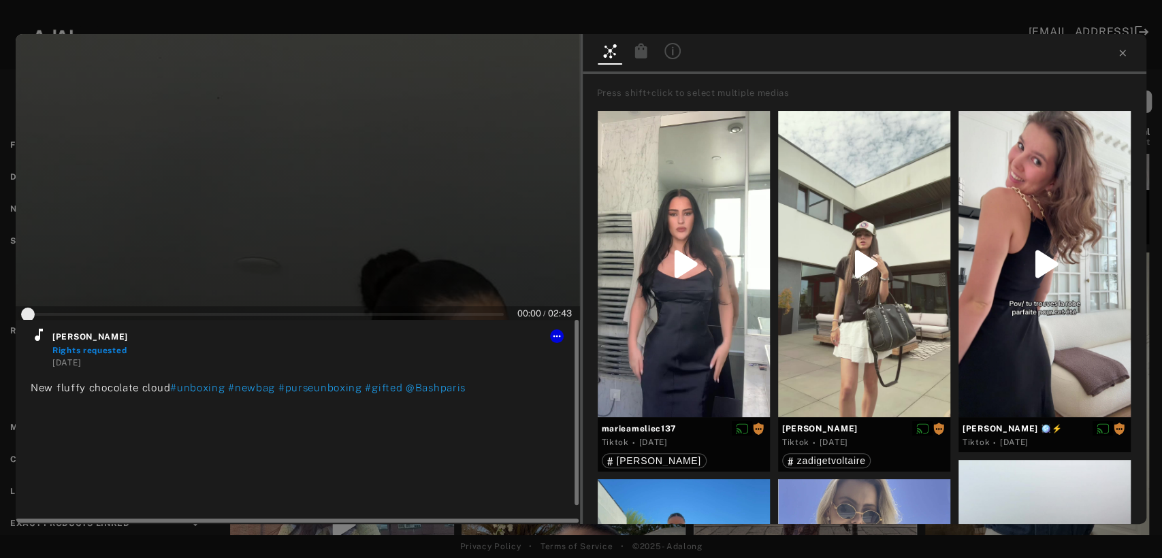
click at [39, 335] on icon at bounding box center [39, 335] width 8 height 12
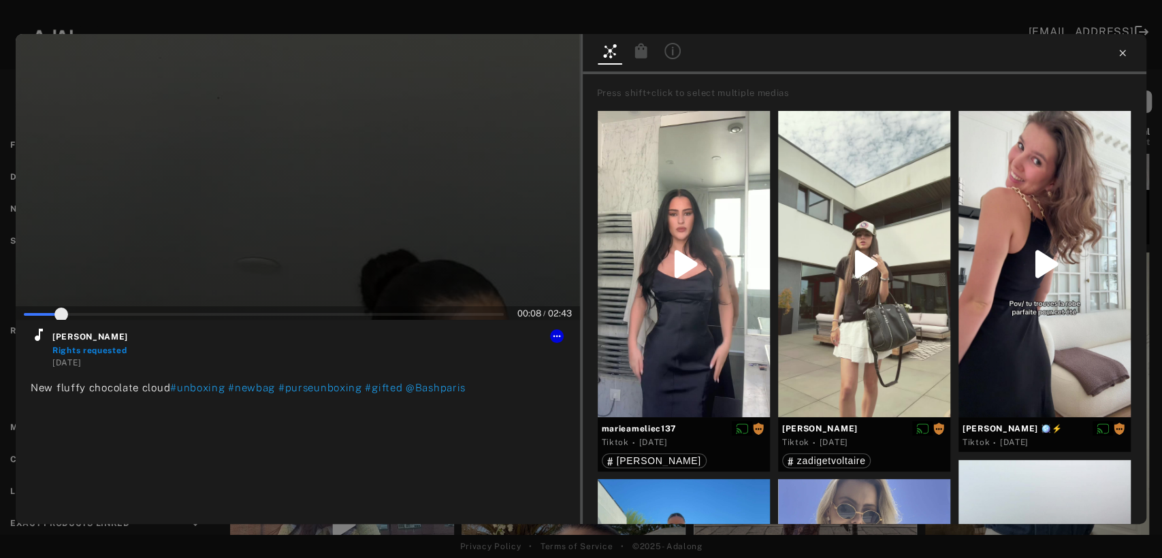
type input "*"
click at [1123, 52] on icon at bounding box center [1122, 53] width 11 height 11
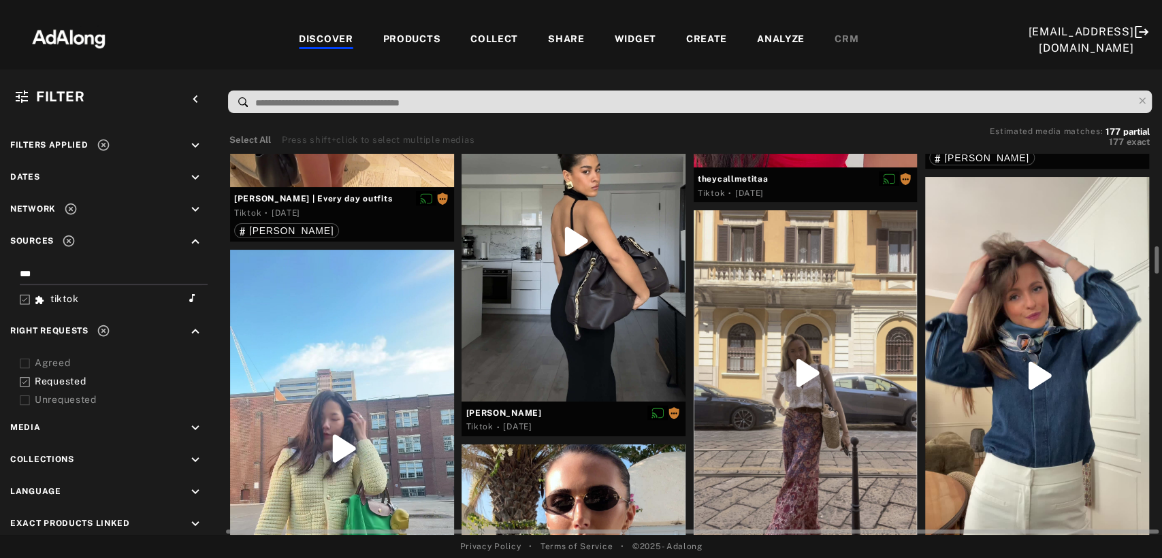
scroll to position [1362, 0]
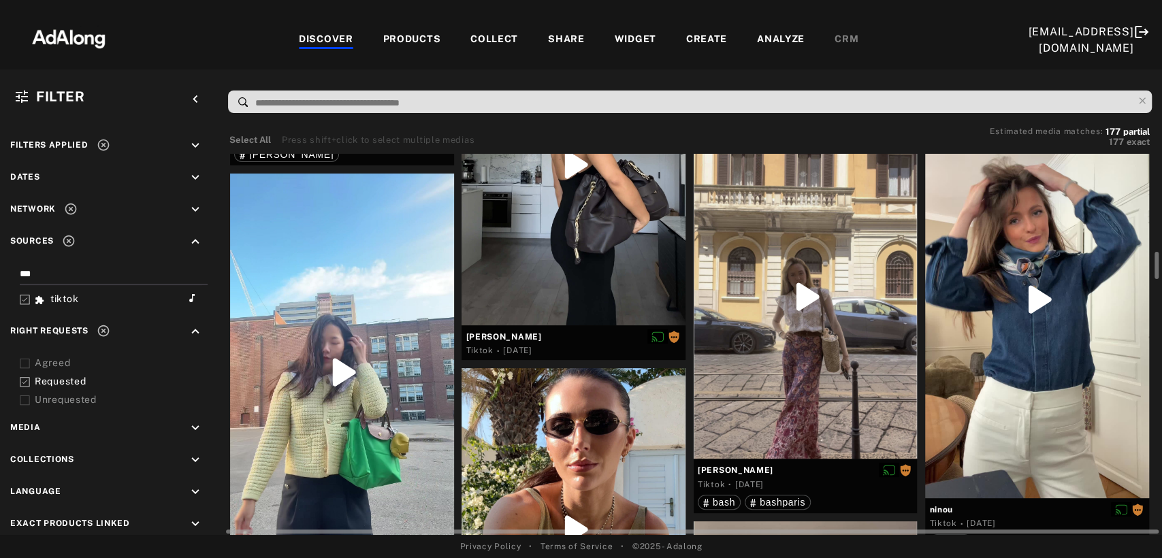
click at [336, 380] on div at bounding box center [342, 373] width 224 height 398
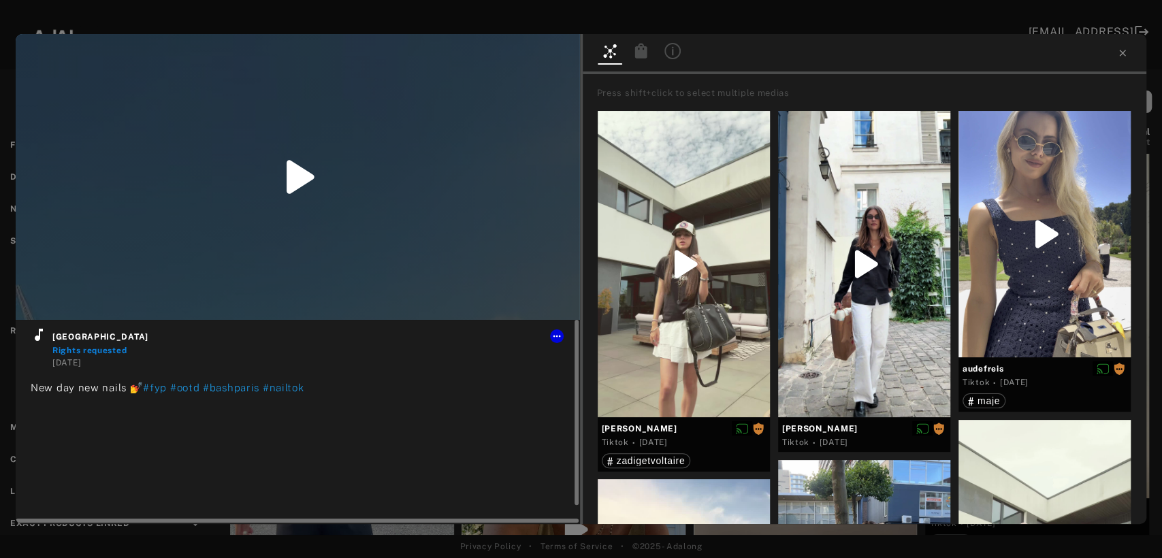
click at [36, 334] on icon at bounding box center [39, 335] width 16 height 16
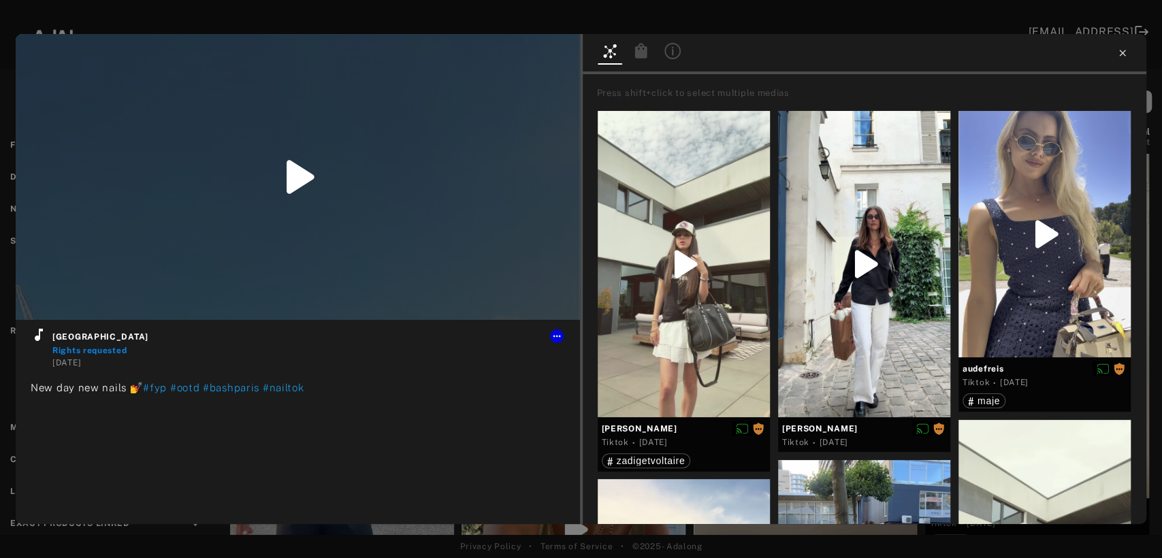
click at [1117, 57] on icon at bounding box center [1122, 53] width 11 height 11
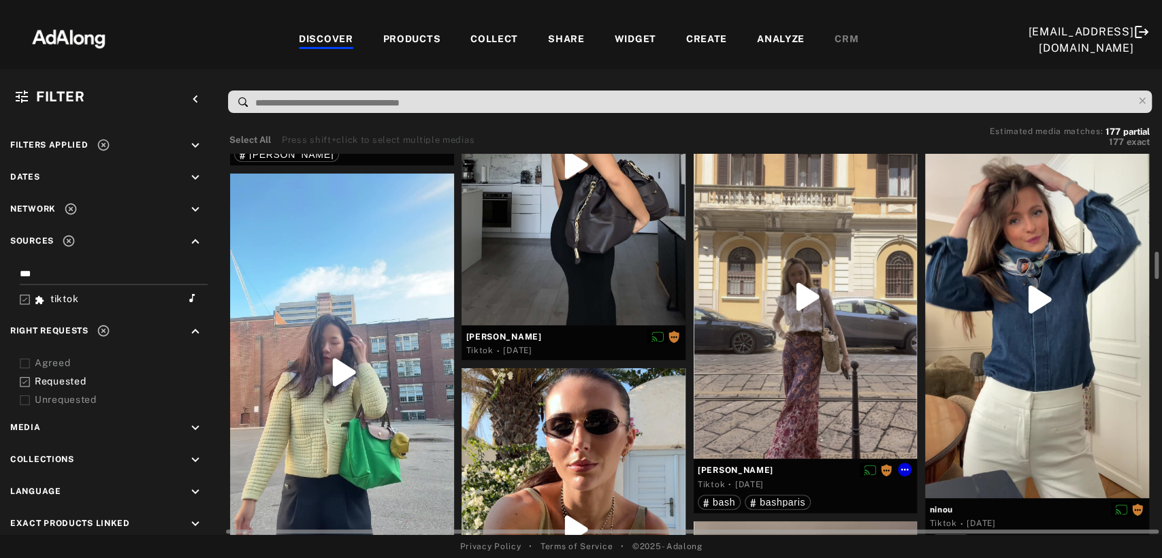
click at [866, 326] on div at bounding box center [806, 296] width 224 height 325
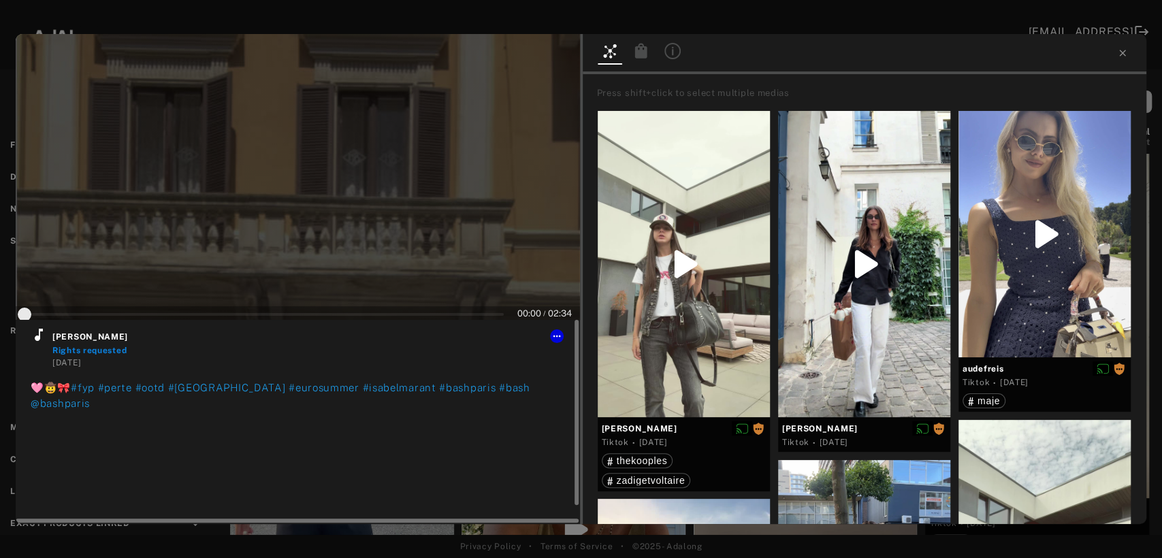
click at [39, 338] on icon at bounding box center [39, 335] width 8 height 12
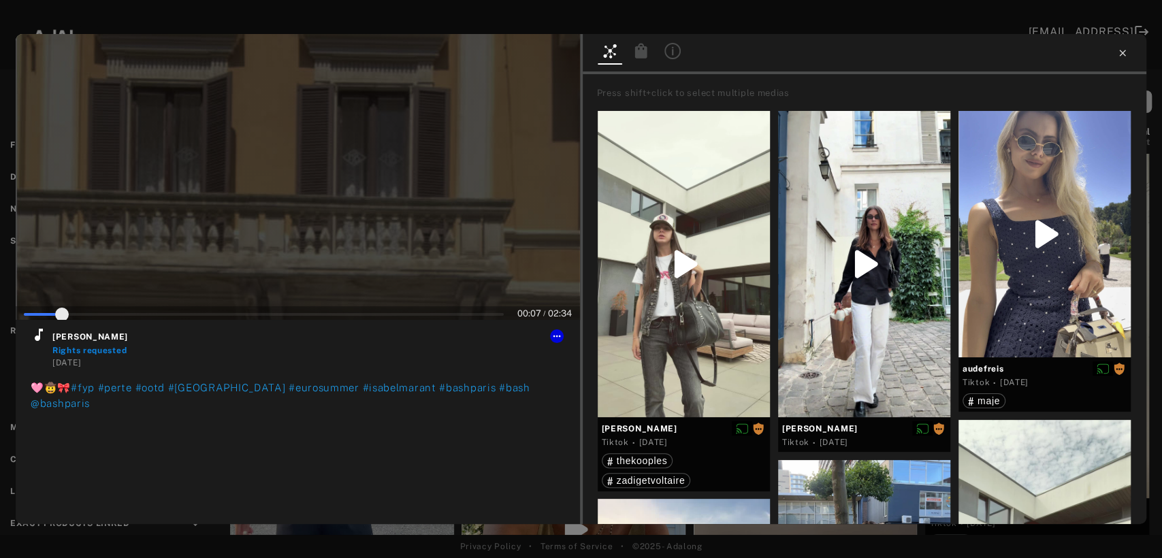
type input "*"
click at [1125, 52] on icon at bounding box center [1122, 53] width 11 height 11
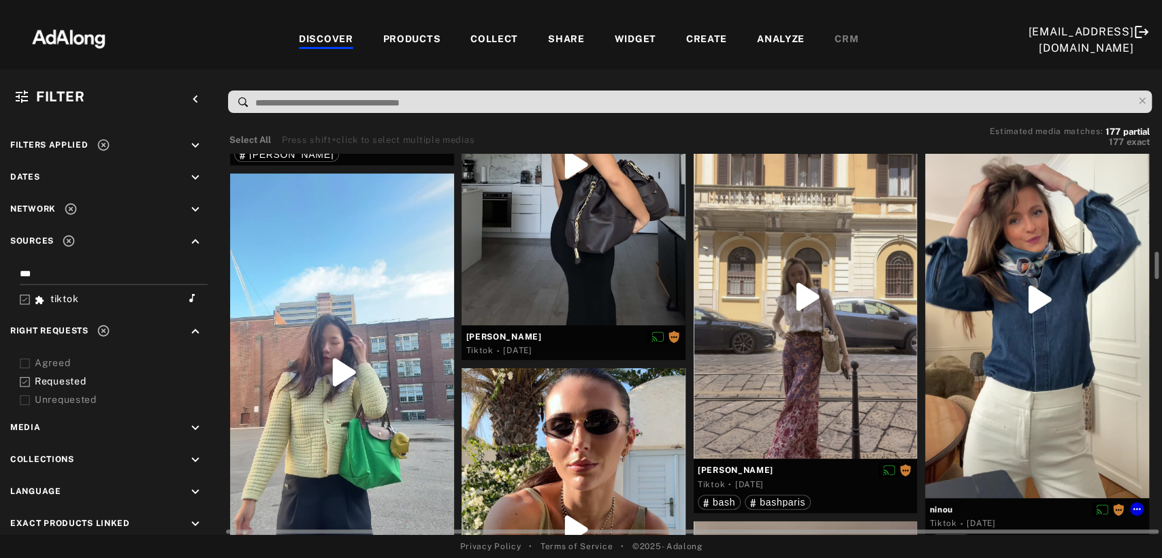
click at [1074, 321] on div at bounding box center [1037, 300] width 224 height 398
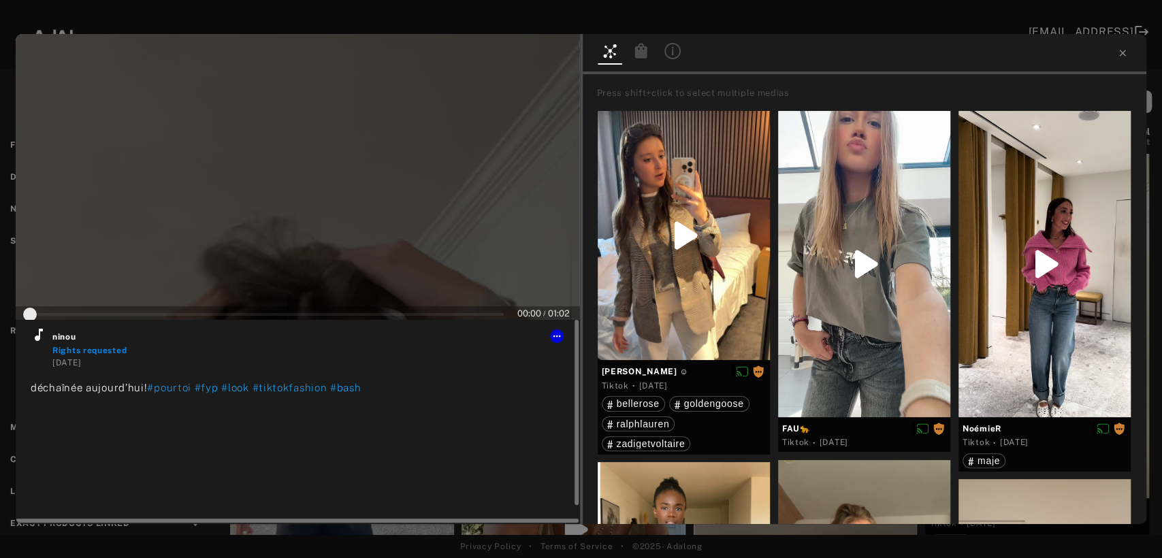
click at [34, 335] on icon at bounding box center [39, 335] width 16 height 16
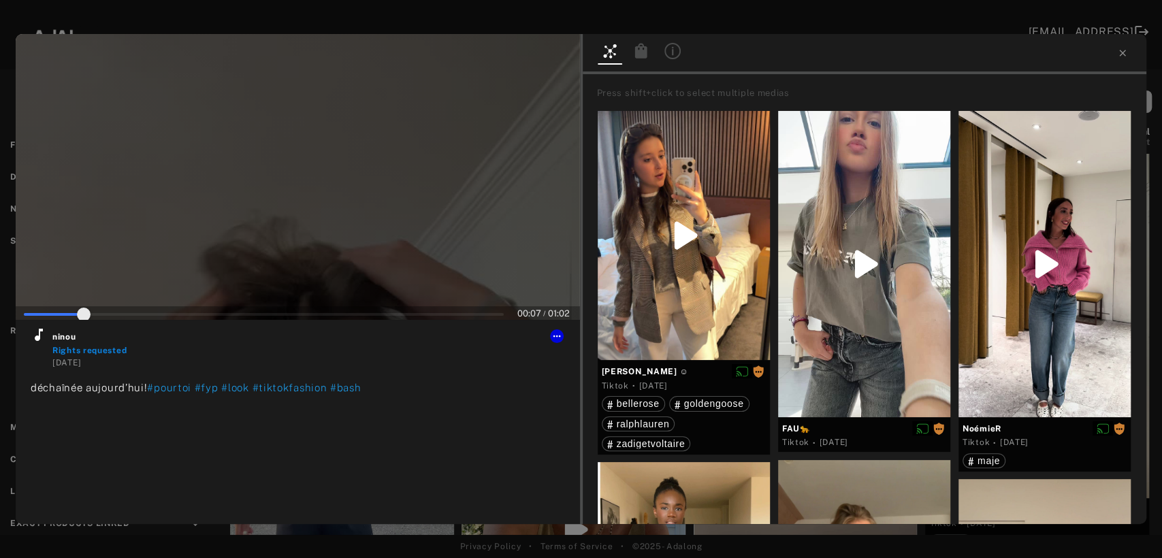
type input "**"
click at [1124, 52] on icon at bounding box center [1122, 53] width 11 height 11
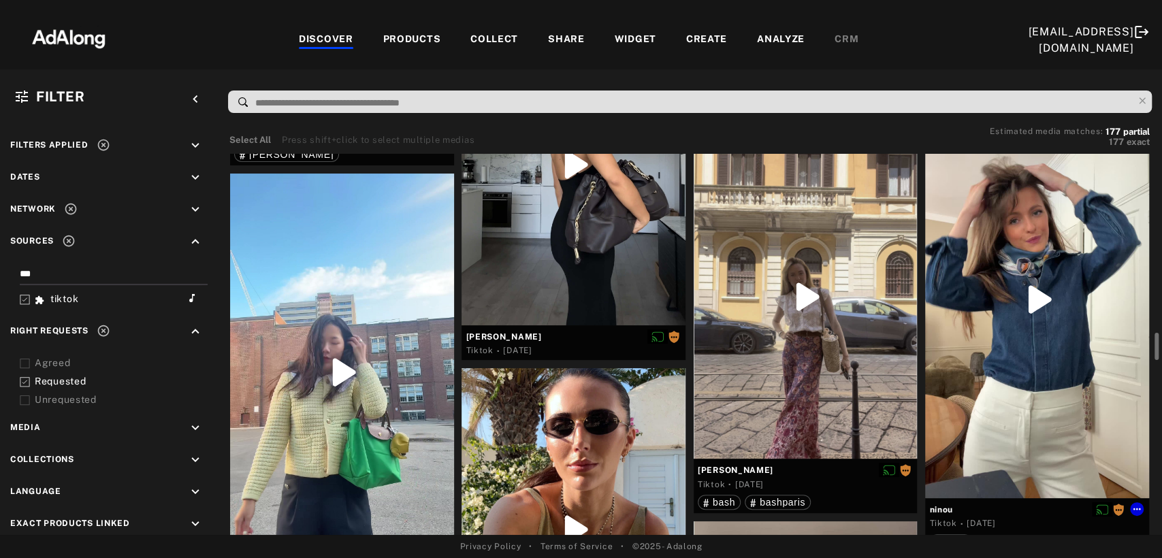
scroll to position [1588, 0]
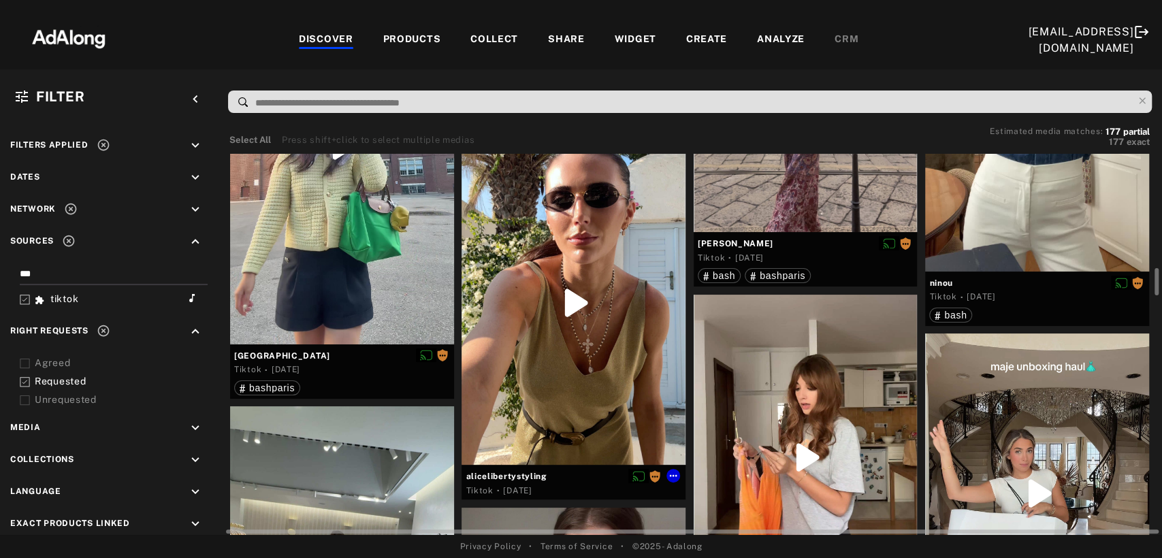
click at [583, 350] on div at bounding box center [574, 304] width 224 height 324
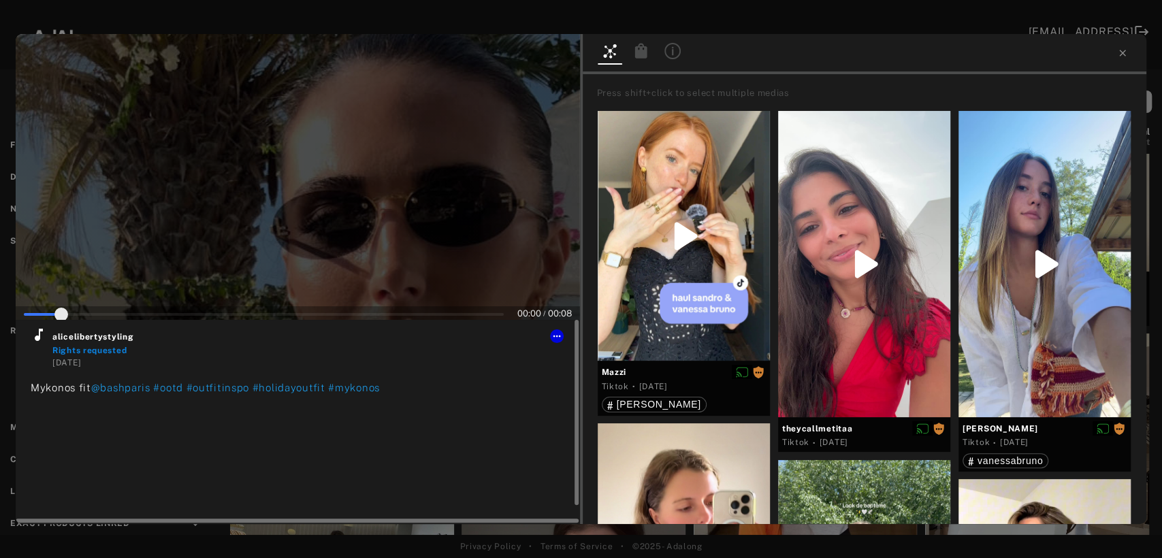
click at [40, 339] on icon at bounding box center [39, 335] width 16 height 16
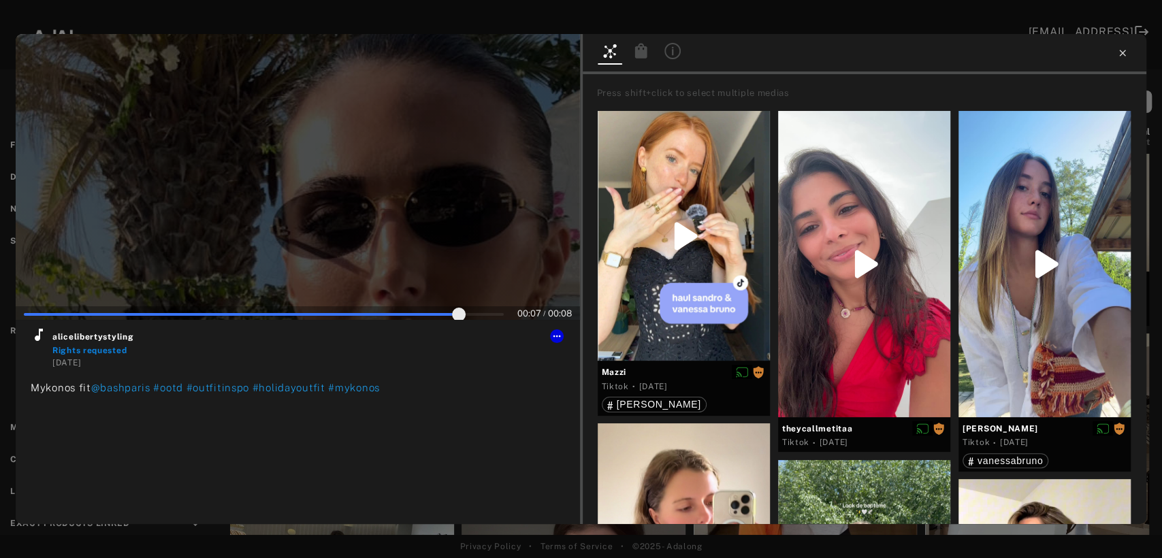
type input "**"
click at [1122, 53] on icon at bounding box center [1122, 53] width 6 height 6
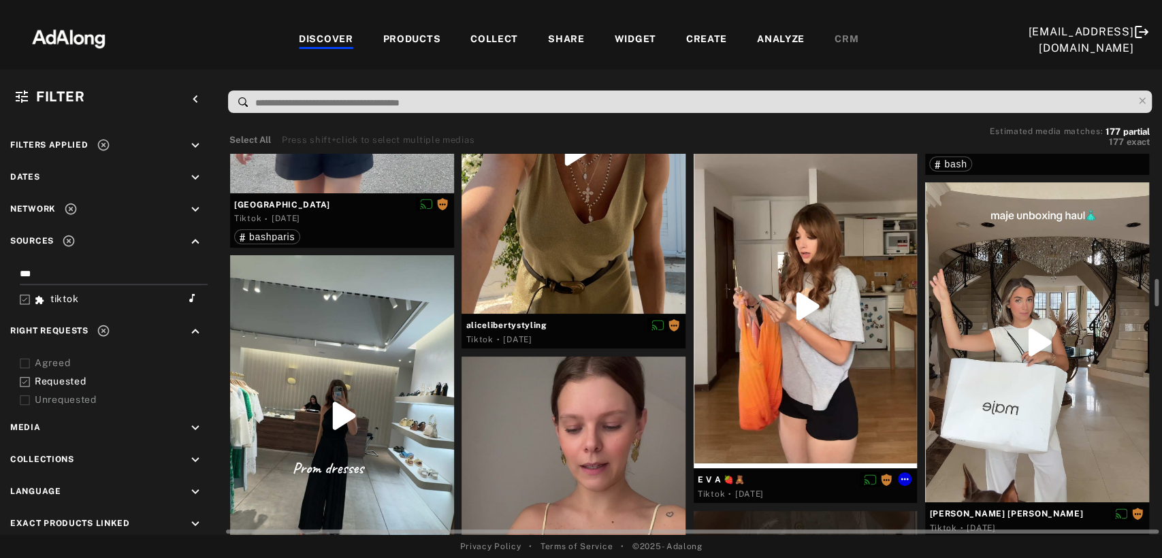
scroll to position [1815, 0]
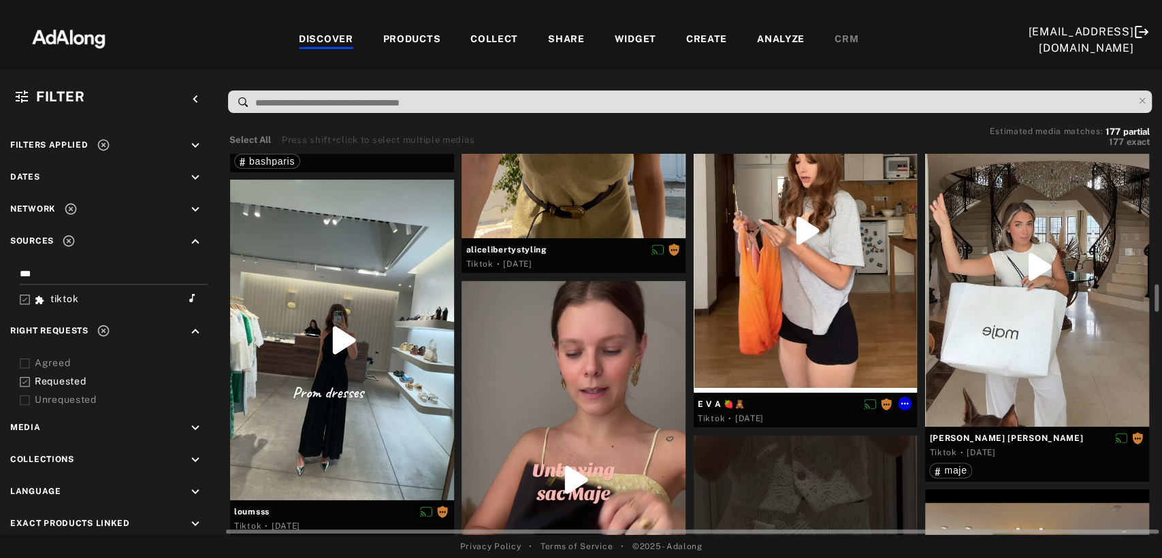
click at [860, 230] on div at bounding box center [806, 230] width 224 height 325
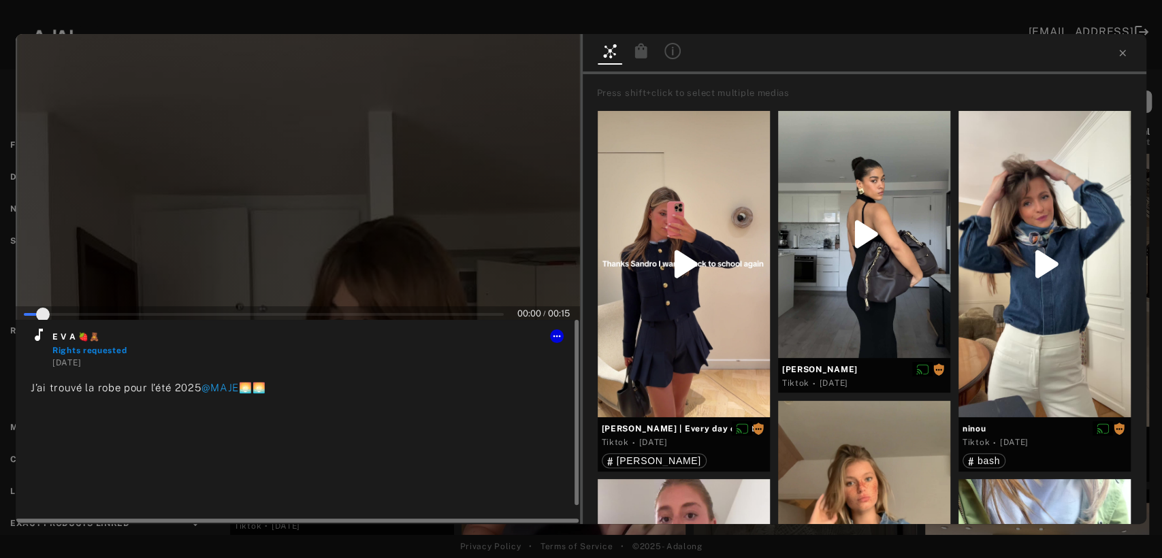
click at [37, 333] on icon at bounding box center [39, 335] width 16 height 16
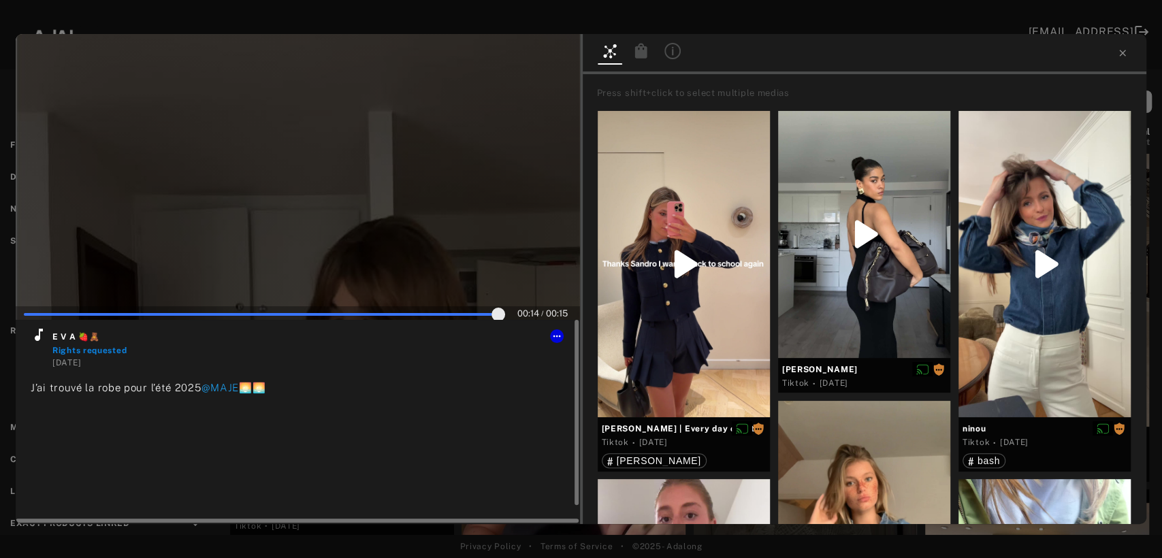
type input "***"
click at [558, 332] on icon at bounding box center [556, 336] width 11 height 11
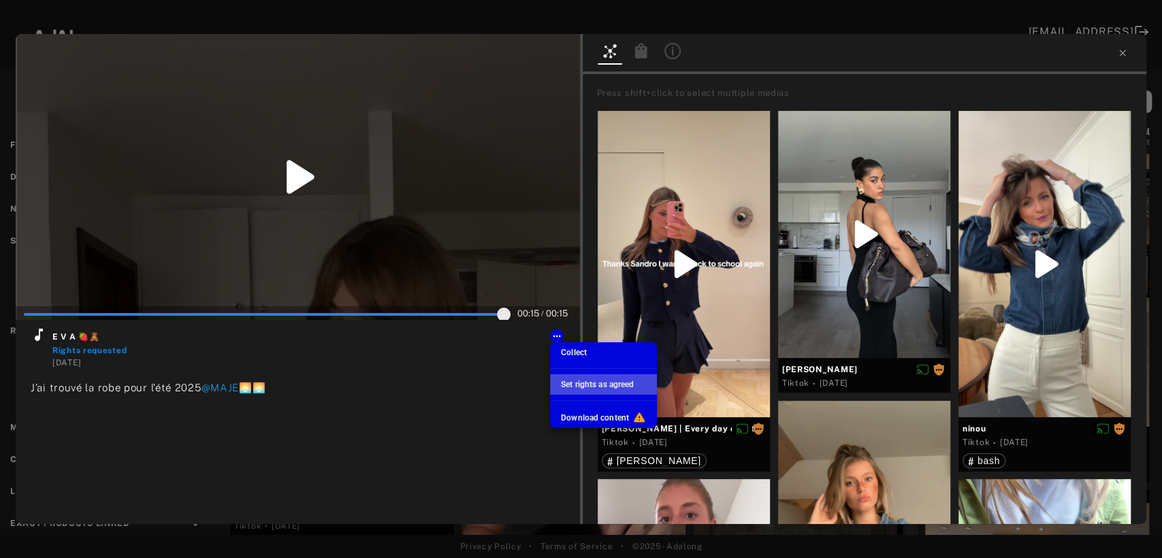
click at [572, 385] on span "Set rights as agreed" at bounding box center [597, 385] width 73 height 10
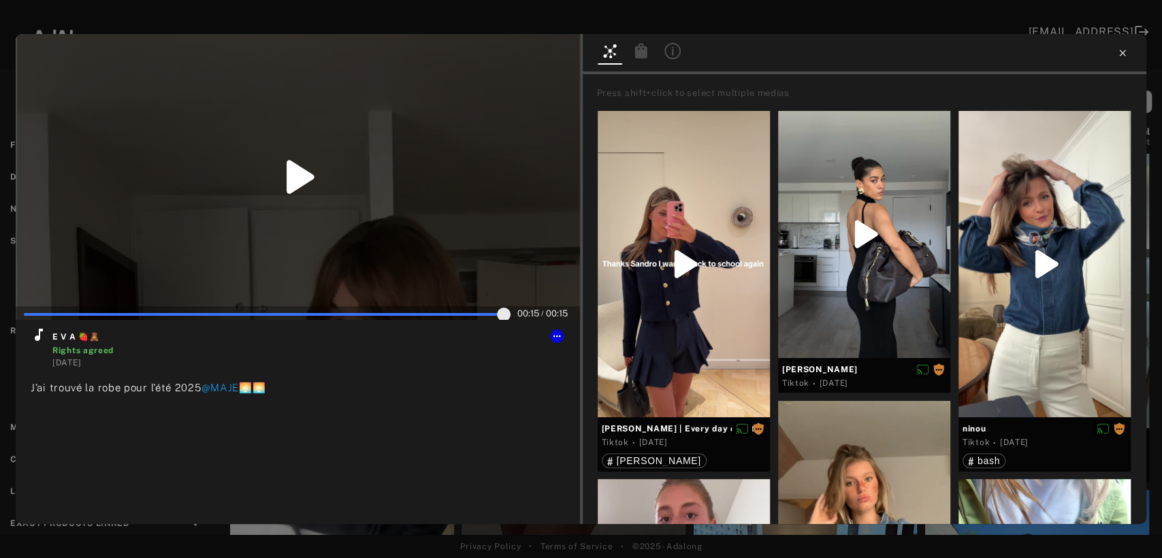
click at [1119, 57] on icon at bounding box center [1122, 53] width 11 height 11
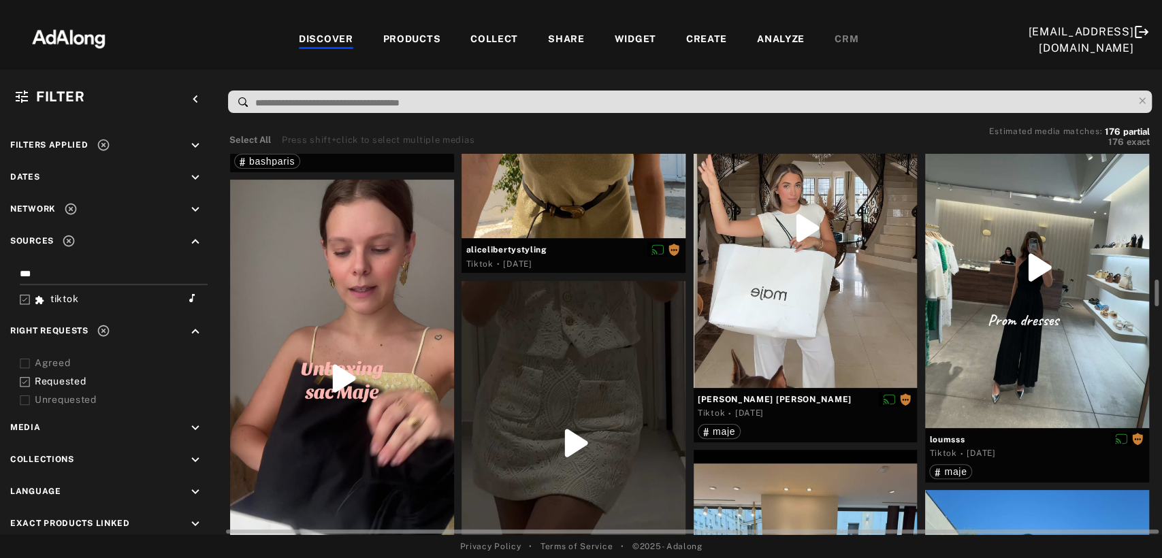
click at [305, 370] on div at bounding box center [342, 379] width 224 height 398
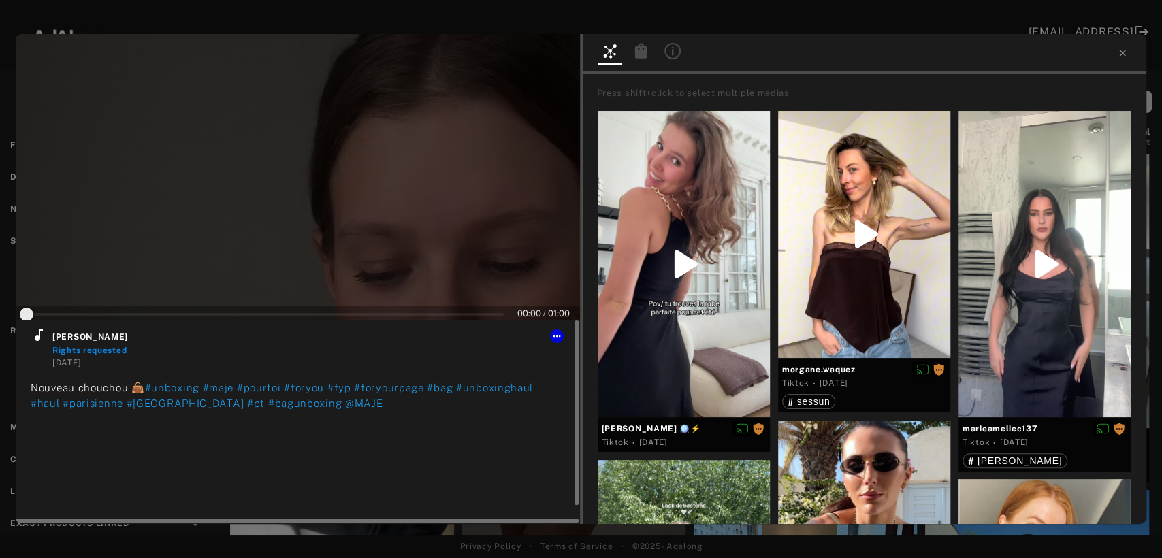
click at [33, 332] on icon at bounding box center [39, 335] width 16 height 16
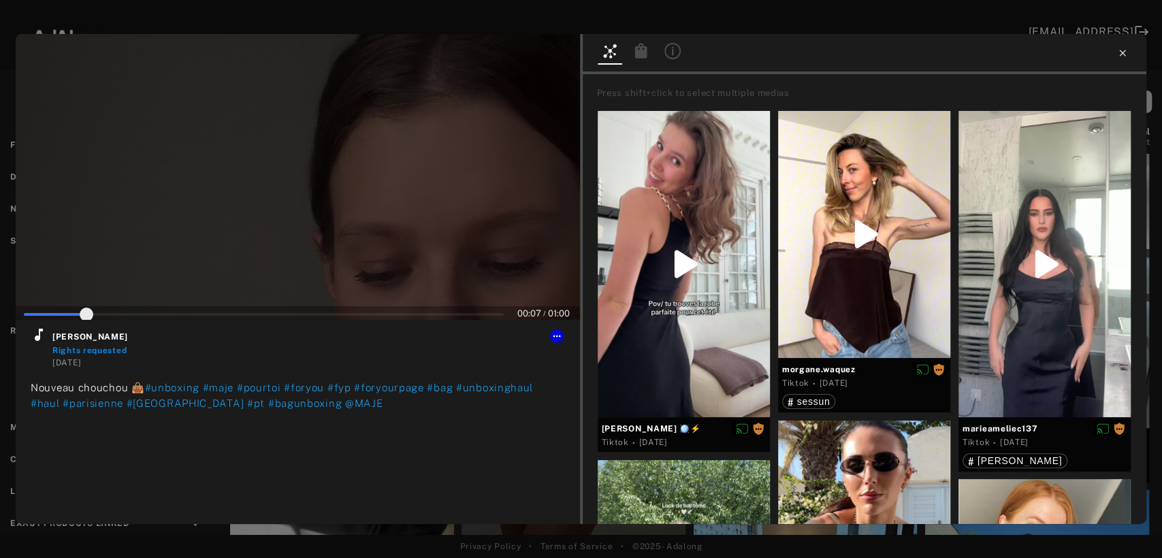
type input "**"
click at [1122, 52] on icon at bounding box center [1122, 53] width 6 height 6
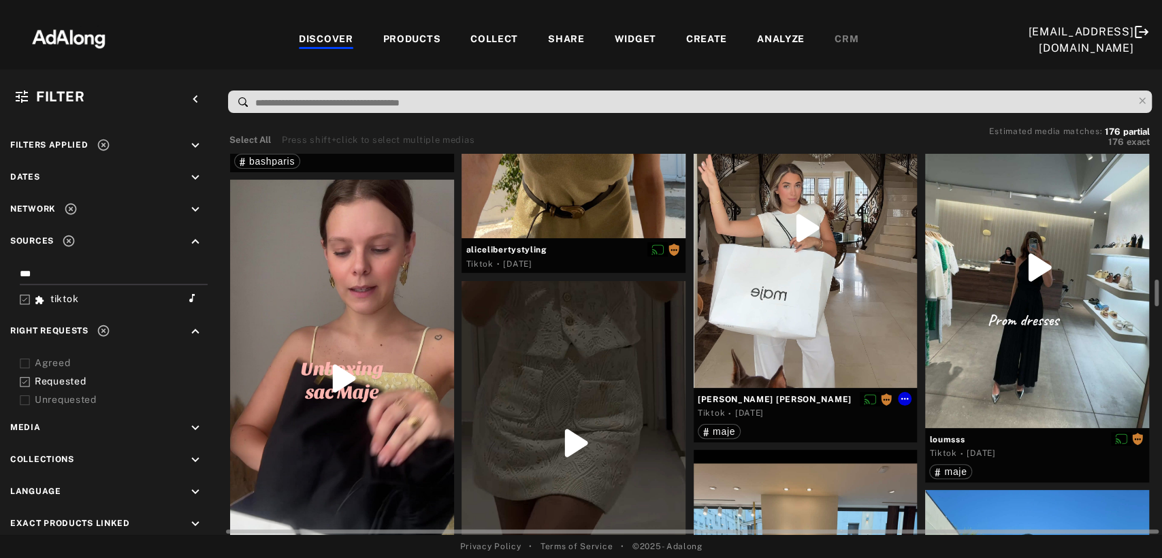
click at [827, 294] on div at bounding box center [806, 228] width 224 height 320
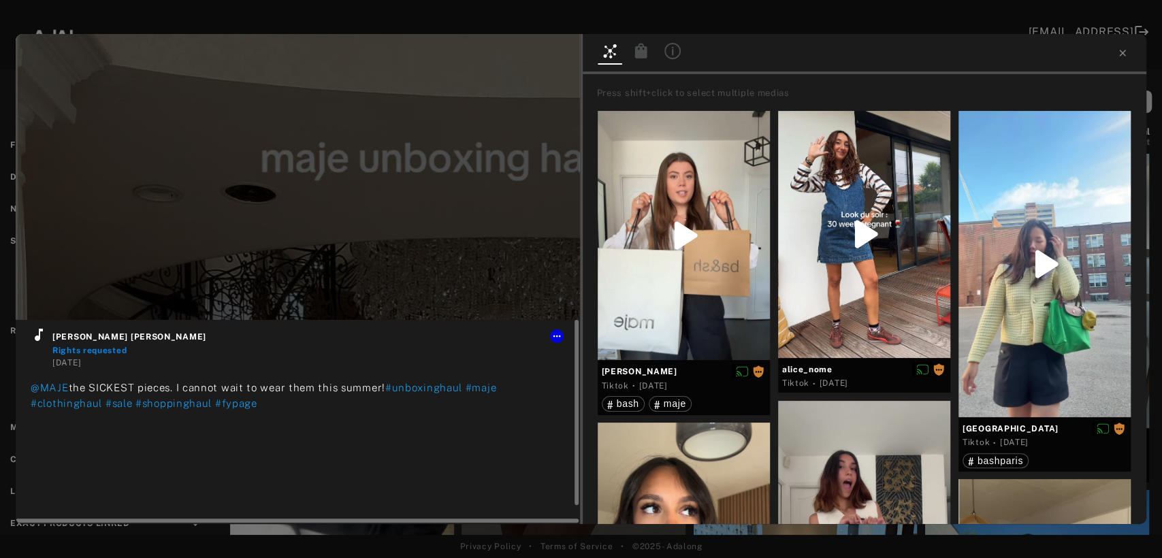
click at [42, 340] on icon at bounding box center [39, 335] width 16 height 16
click at [551, 338] on icon at bounding box center [556, 336] width 11 height 11
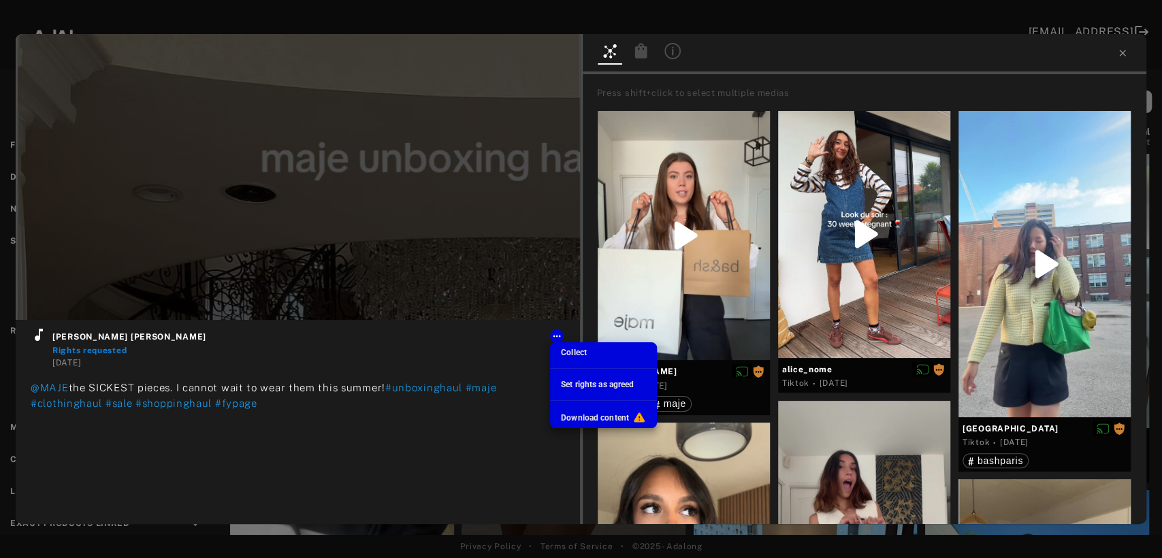
click at [577, 383] on span "Set rights as agreed" at bounding box center [597, 385] width 73 height 10
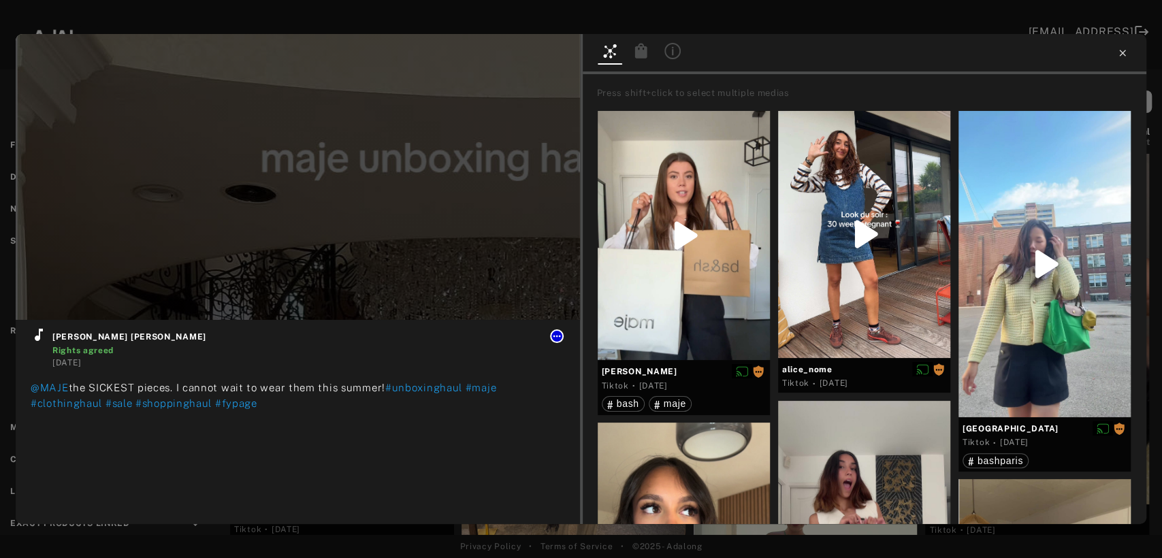
type input "*"
click at [1121, 54] on icon at bounding box center [1122, 53] width 6 height 6
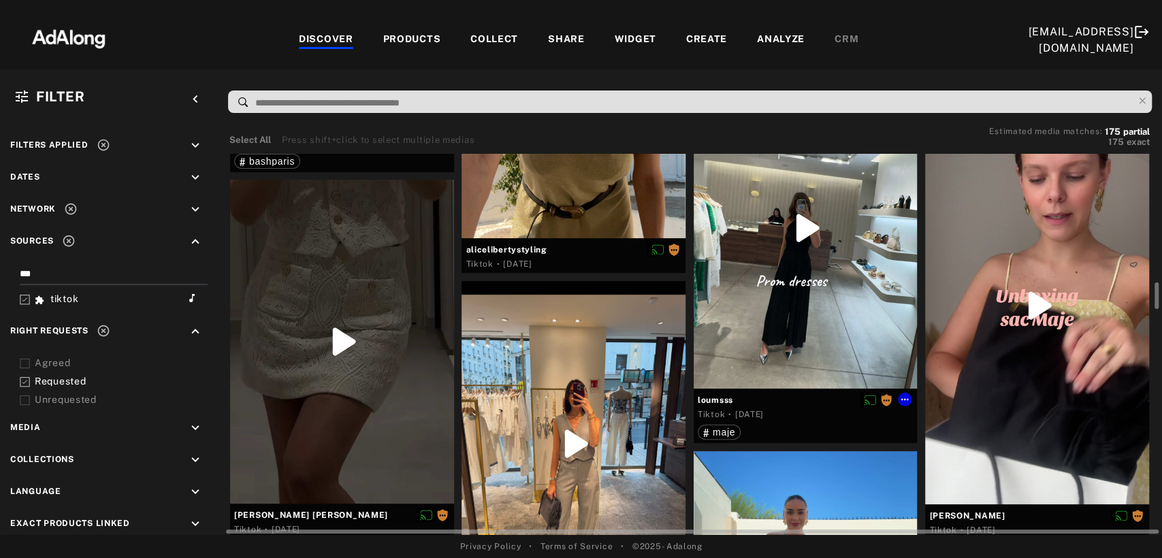
click at [834, 258] on div at bounding box center [806, 228] width 224 height 321
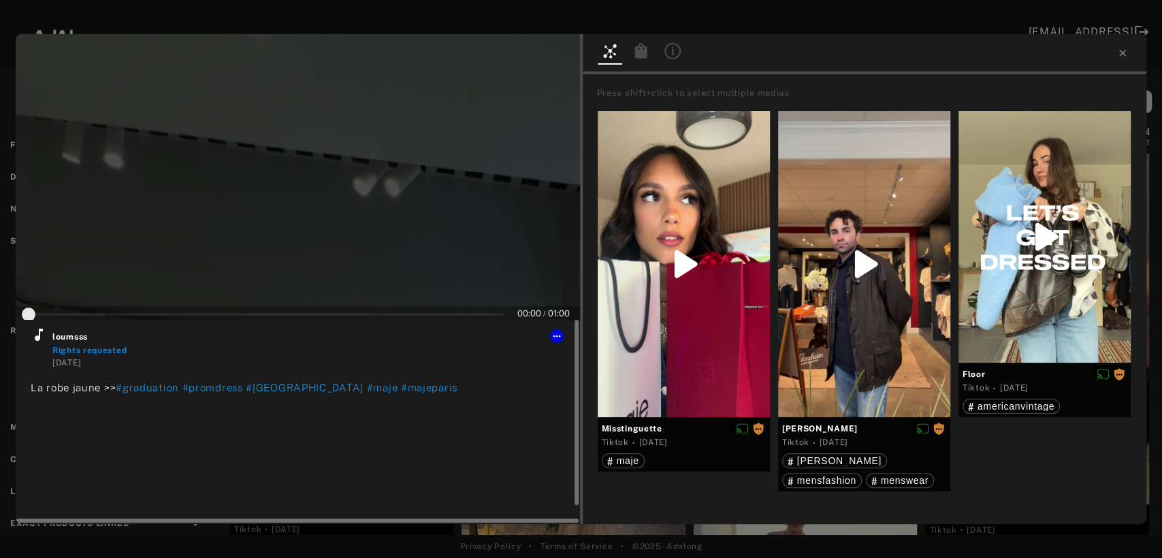
click at [41, 340] on icon at bounding box center [39, 335] width 16 height 16
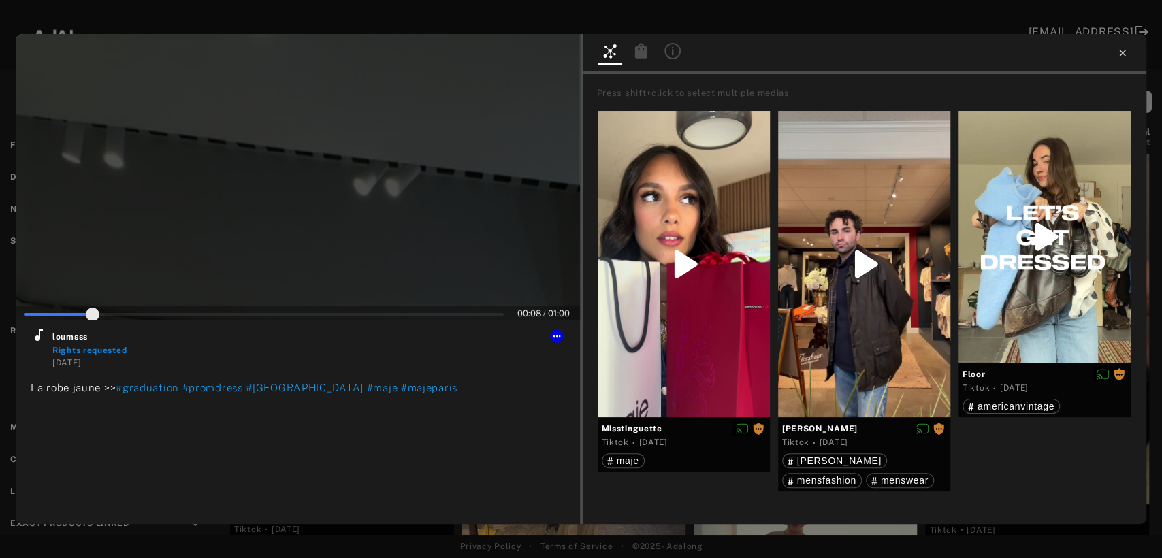
type input "**"
click at [1122, 54] on icon at bounding box center [1122, 53] width 11 height 11
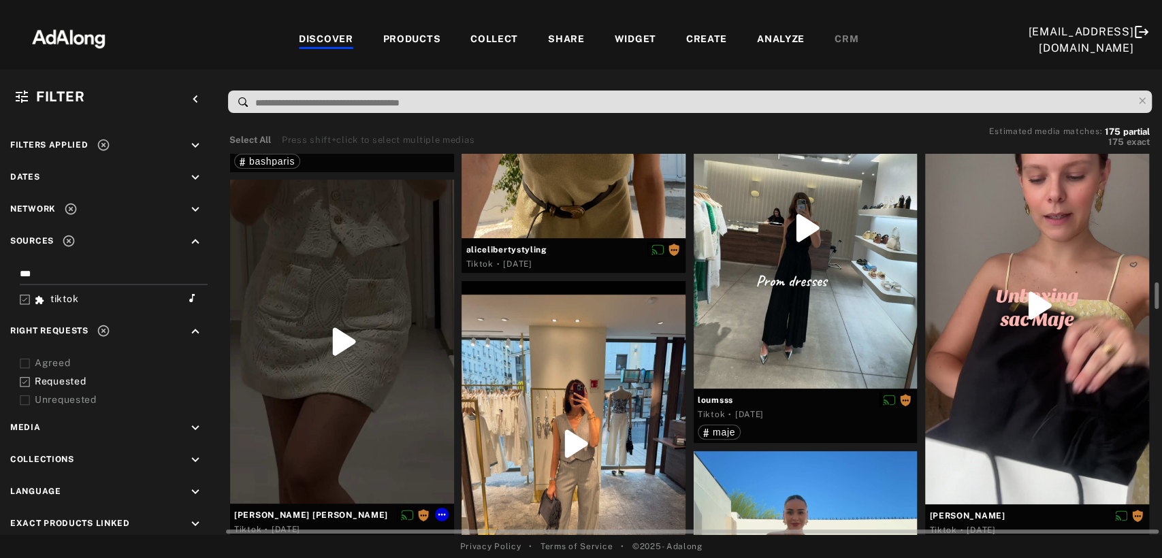
click at [276, 374] on div at bounding box center [342, 342] width 224 height 324
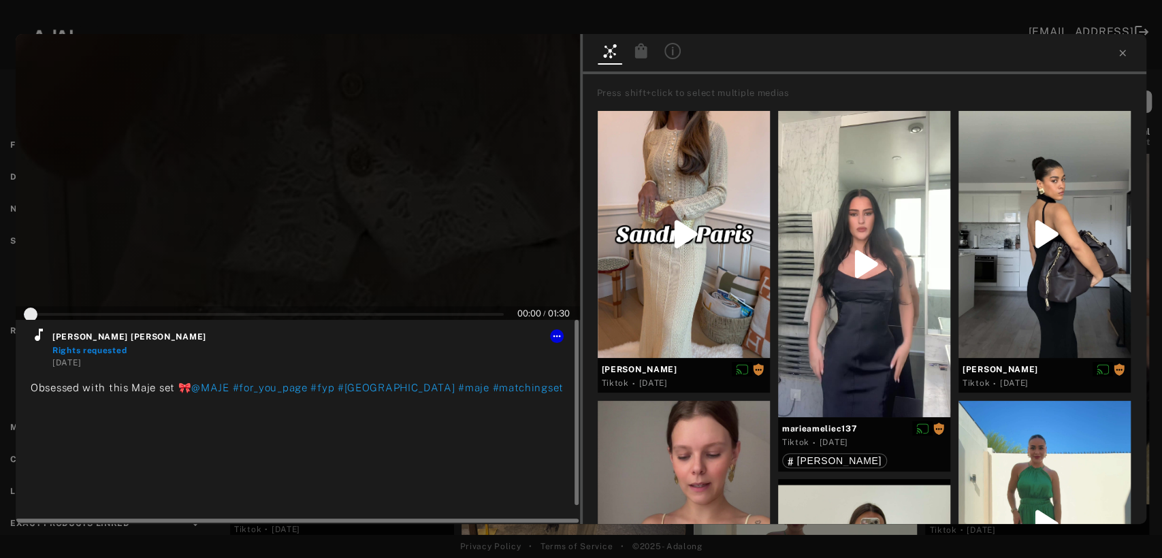
click at [33, 339] on icon at bounding box center [39, 335] width 16 height 16
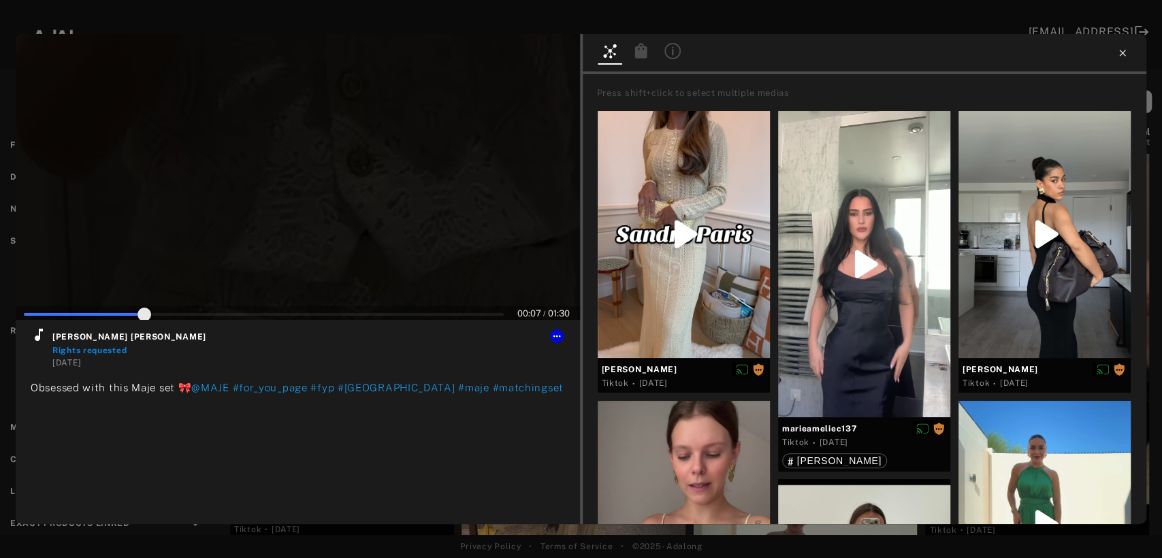
type input "**"
click at [1122, 51] on icon at bounding box center [1122, 53] width 11 height 11
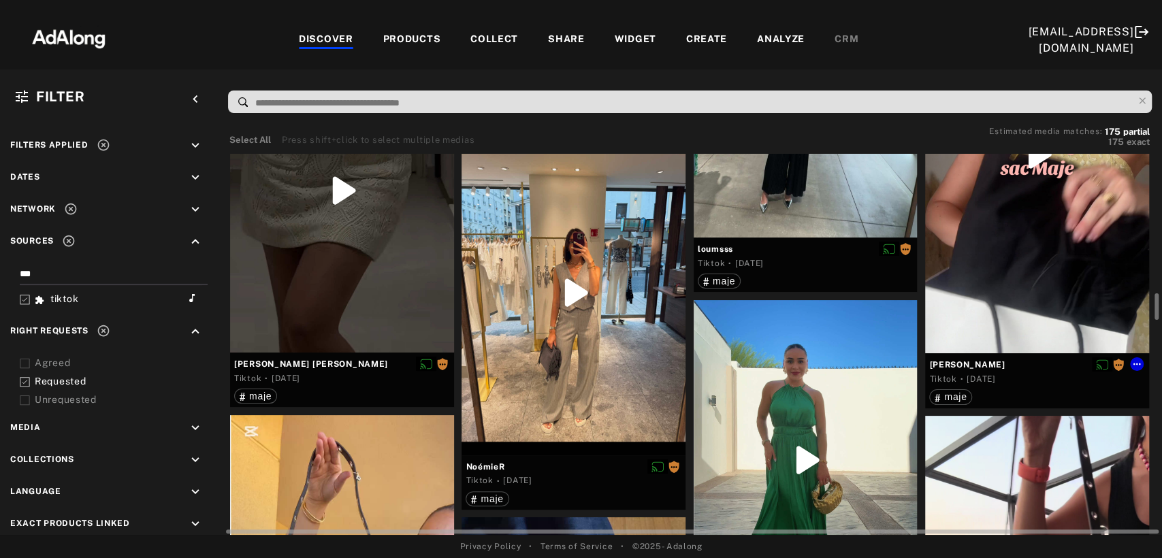
scroll to position [2042, 0]
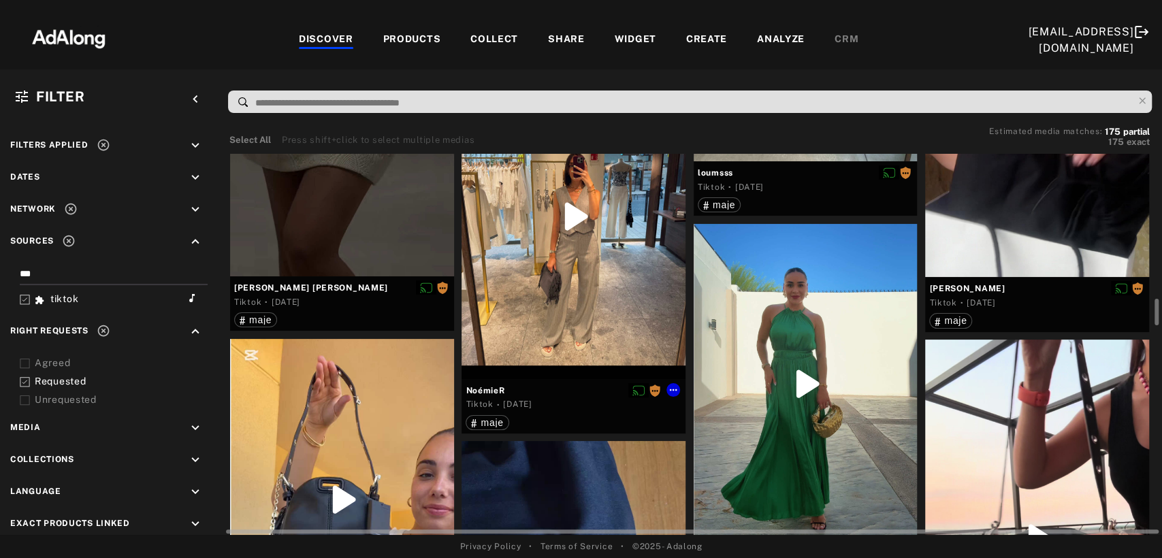
click at [580, 287] on div at bounding box center [574, 216] width 224 height 325
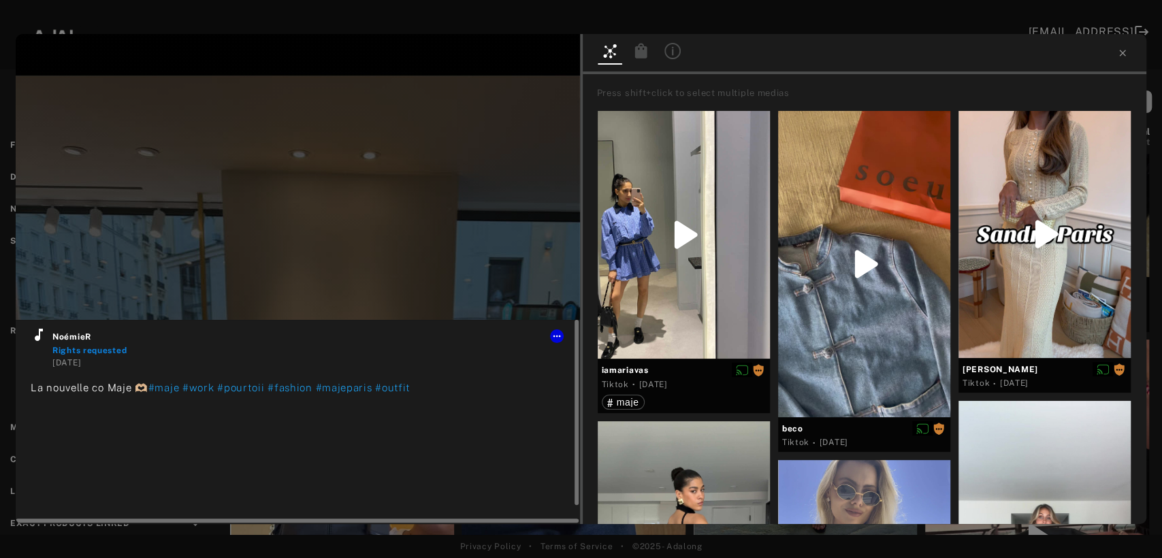
click at [37, 339] on icon at bounding box center [39, 335] width 8 height 12
type input "***"
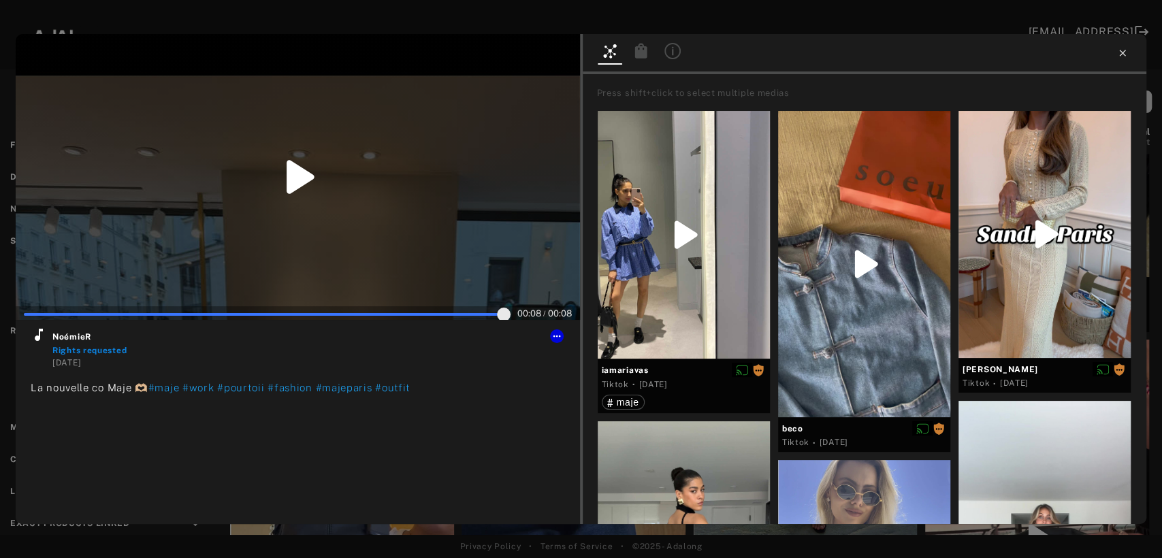
click at [1125, 53] on icon at bounding box center [1122, 53] width 11 height 11
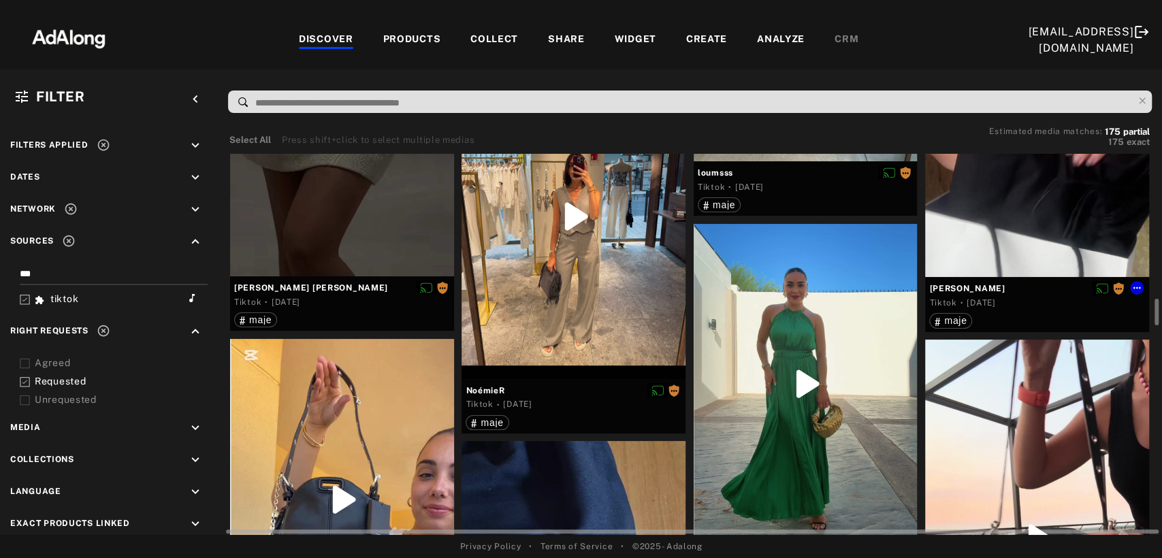
scroll to position [2118, 0]
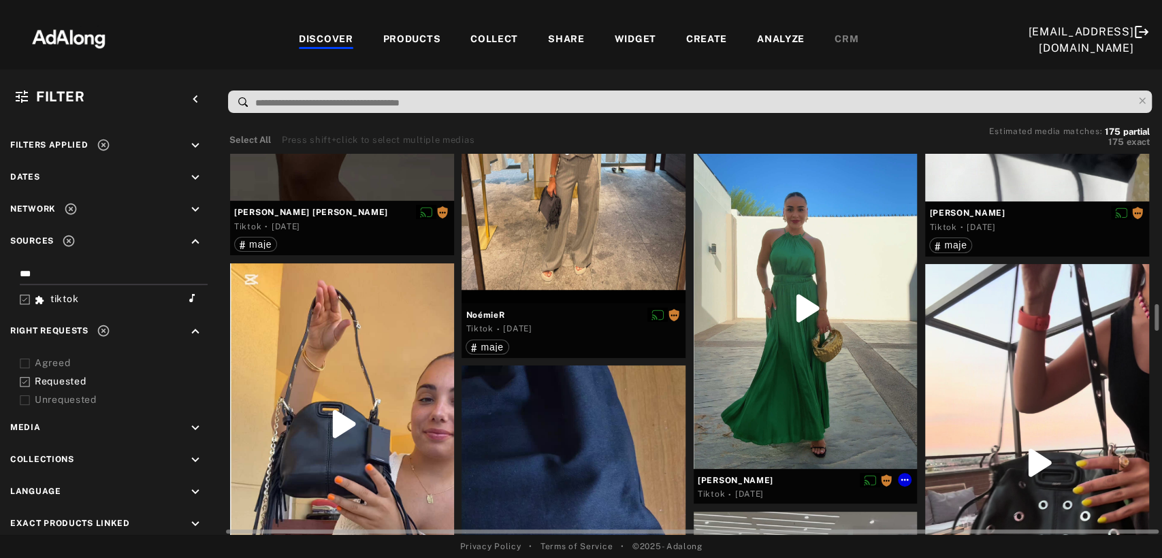
click at [801, 344] on div at bounding box center [806, 308] width 224 height 321
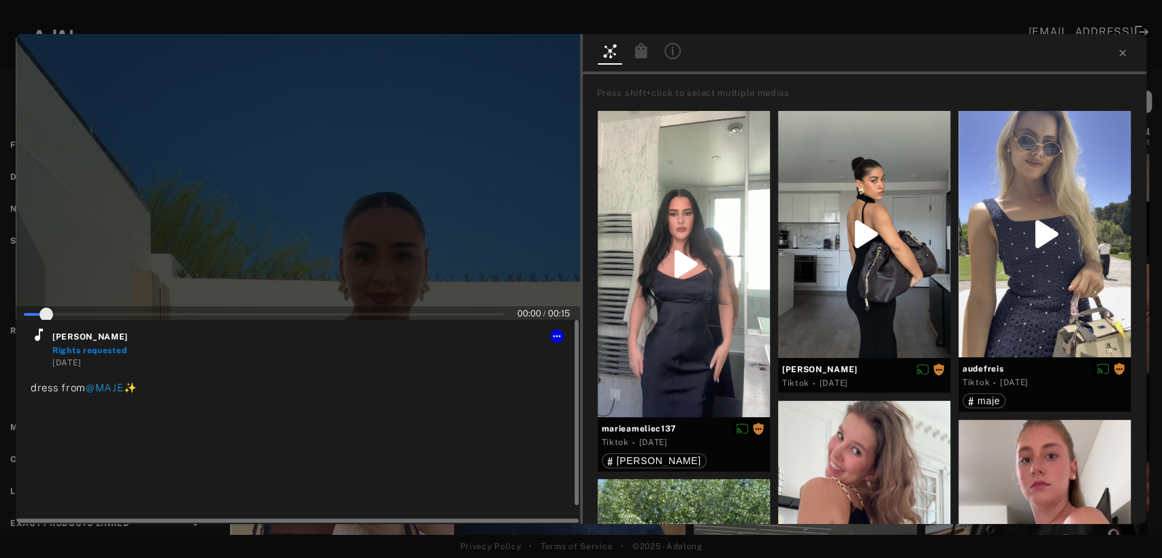
click at [37, 339] on icon at bounding box center [39, 335] width 8 height 12
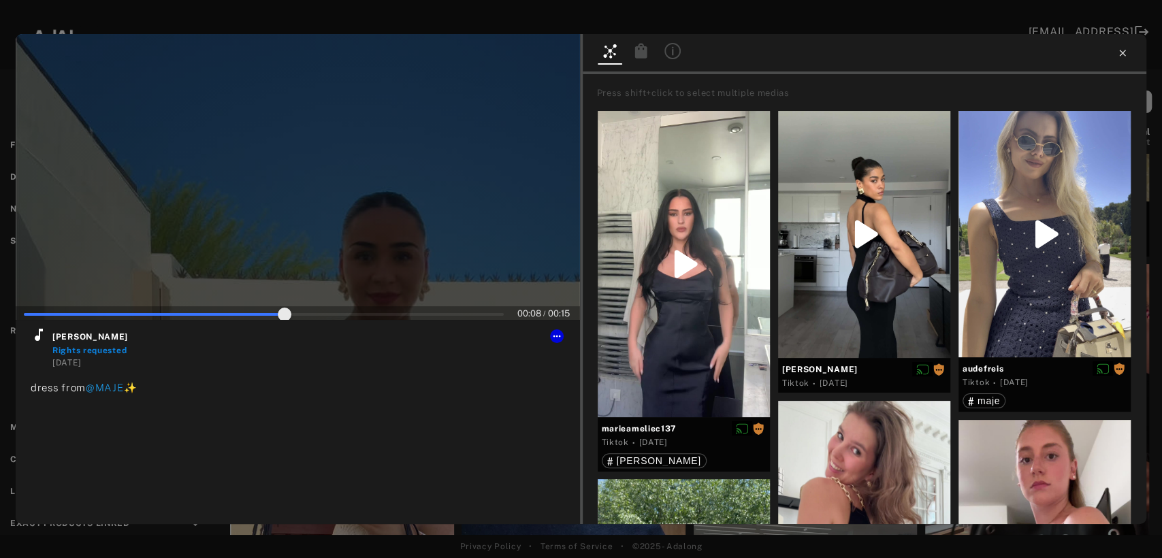
type input "**"
click at [1124, 50] on icon at bounding box center [1122, 53] width 6 height 6
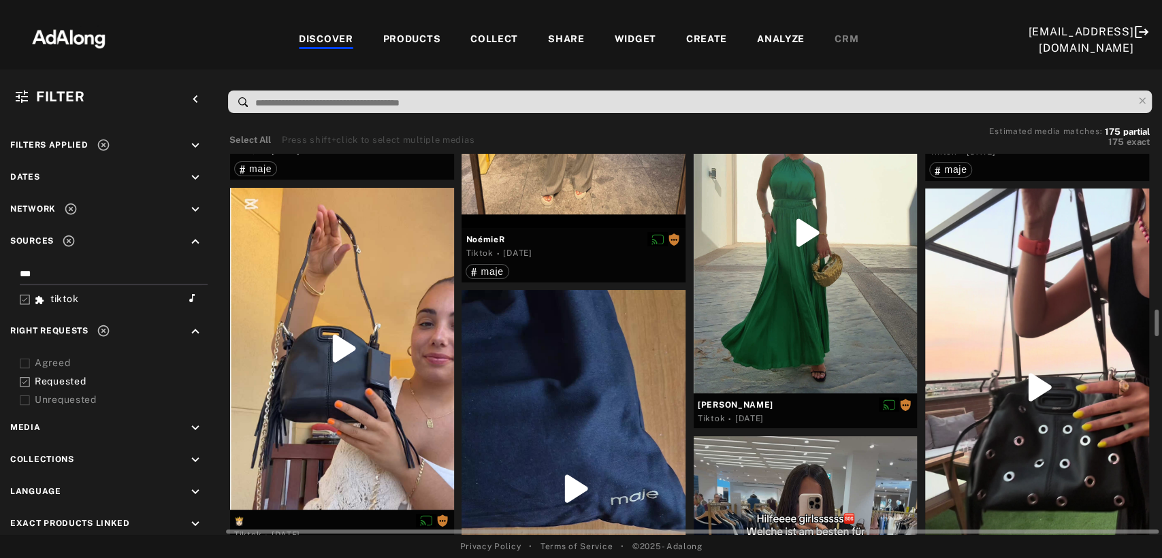
scroll to position [2269, 0]
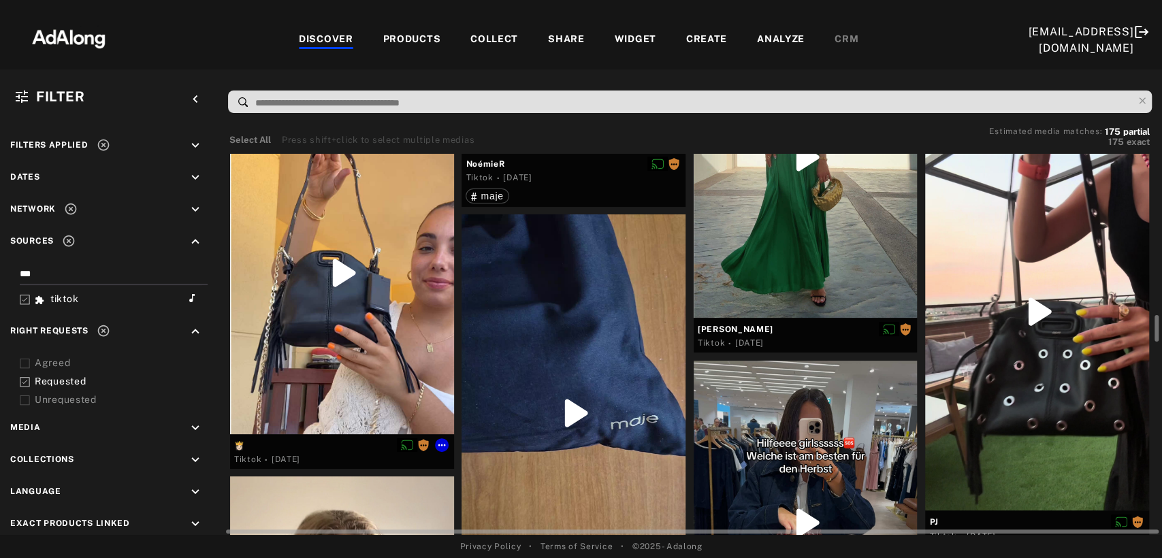
click at [340, 321] on div at bounding box center [342, 273] width 224 height 322
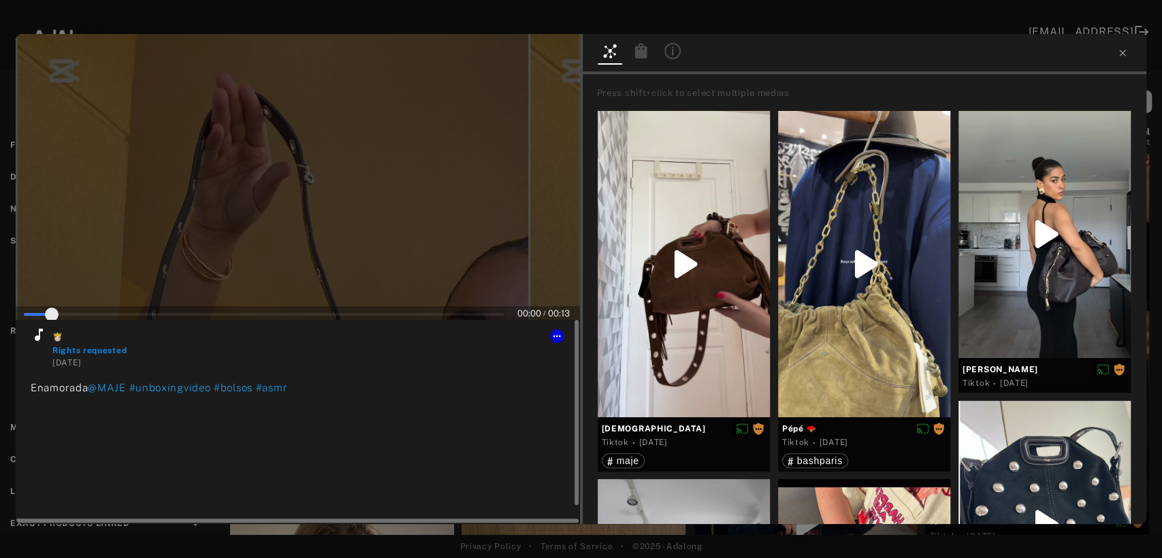
click at [40, 336] on icon at bounding box center [39, 335] width 16 height 16
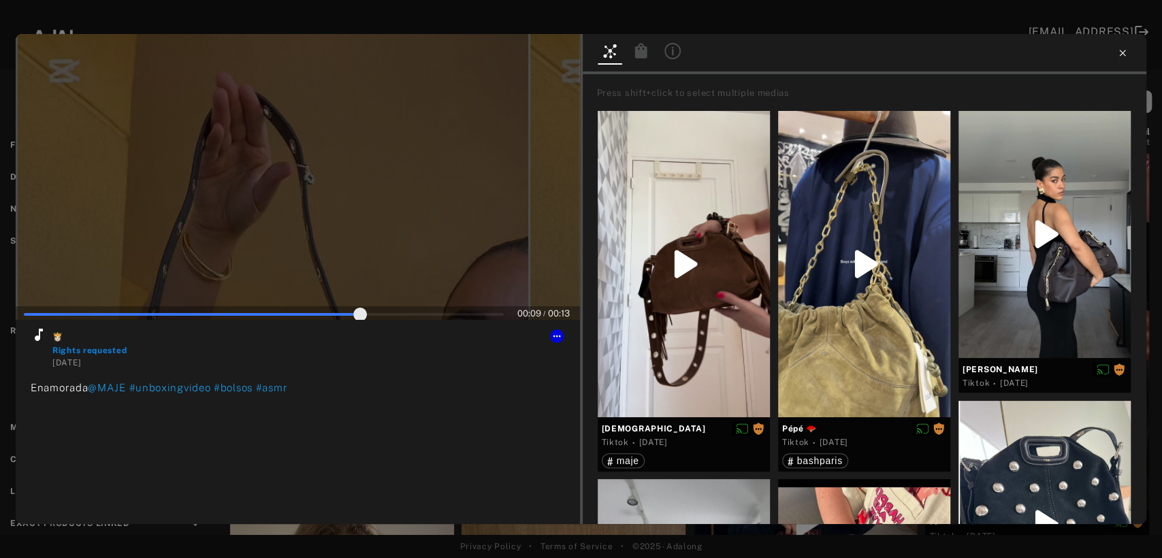
type input "**"
click at [1124, 50] on icon at bounding box center [1122, 53] width 11 height 11
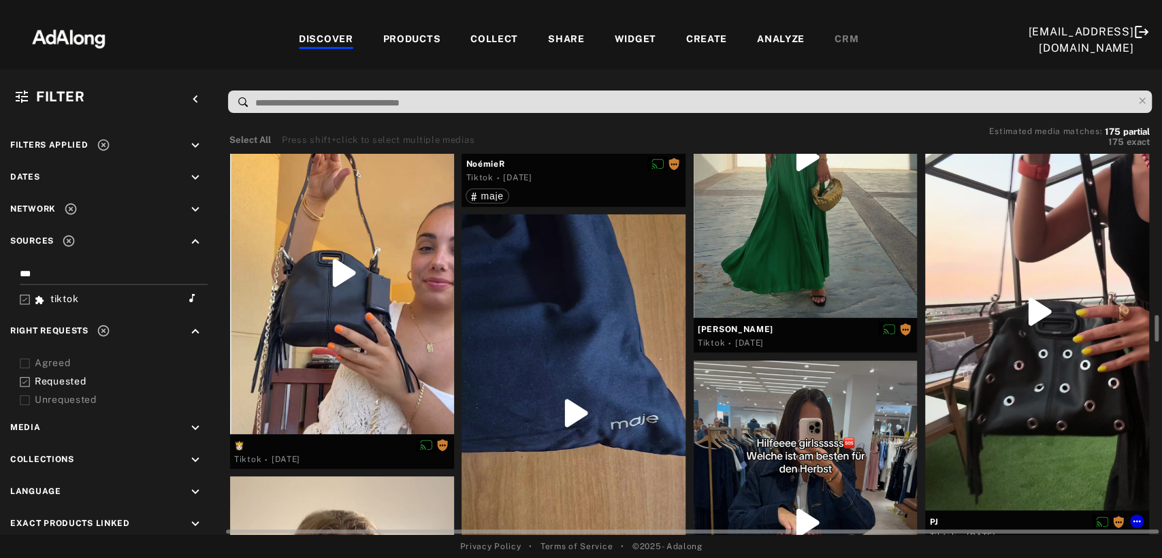
click at [1082, 361] on div at bounding box center [1037, 312] width 224 height 398
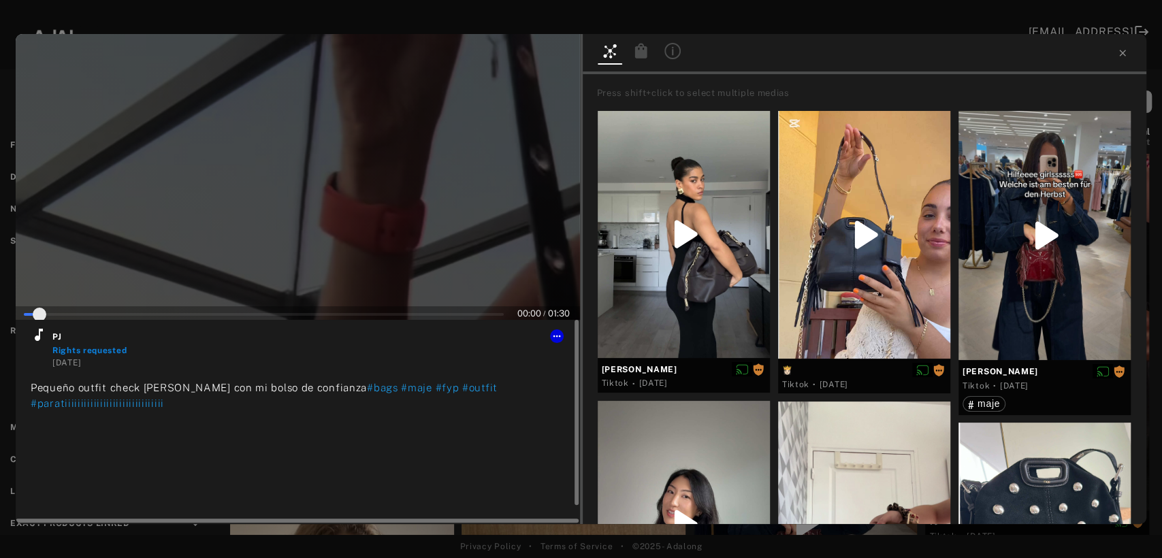
click at [40, 334] on icon at bounding box center [39, 335] width 16 height 16
click at [560, 338] on icon at bounding box center [556, 336] width 11 height 11
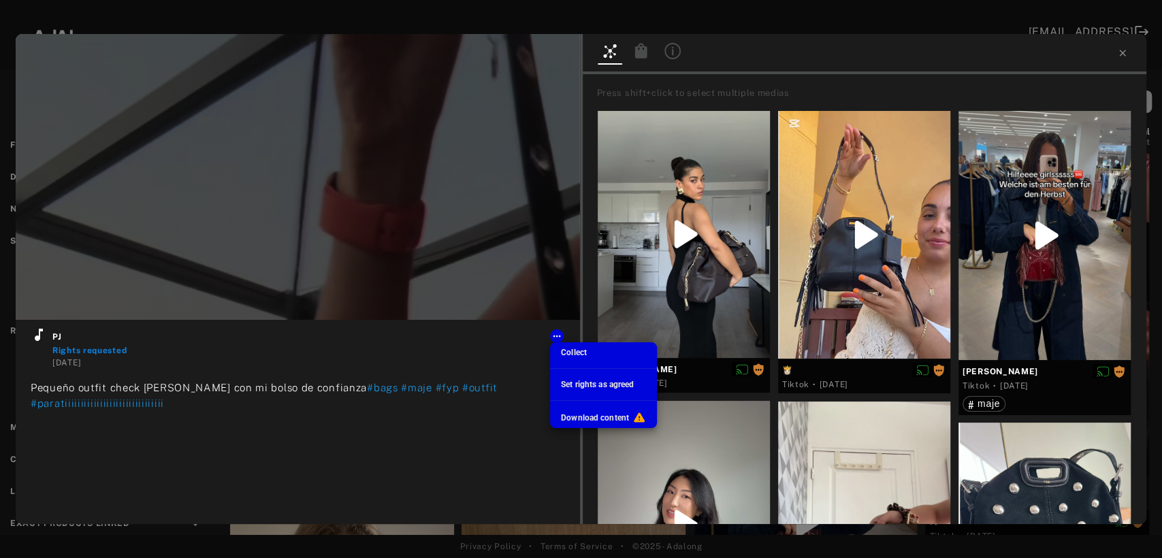
click at [570, 387] on span "Set rights as agreed" at bounding box center [597, 385] width 73 height 10
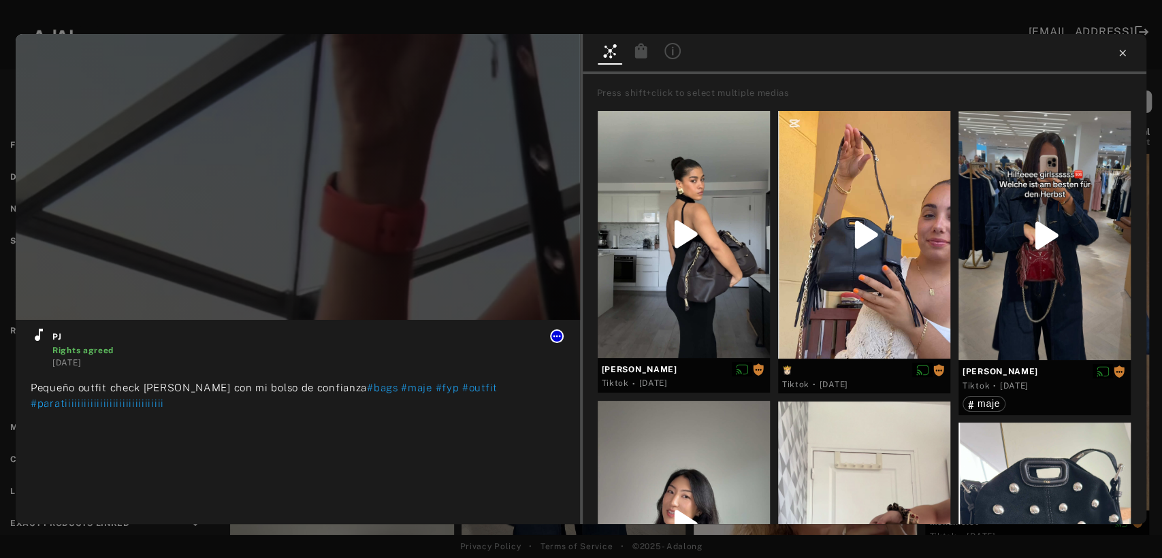
type input "**"
click at [1121, 53] on icon at bounding box center [1122, 53] width 11 height 11
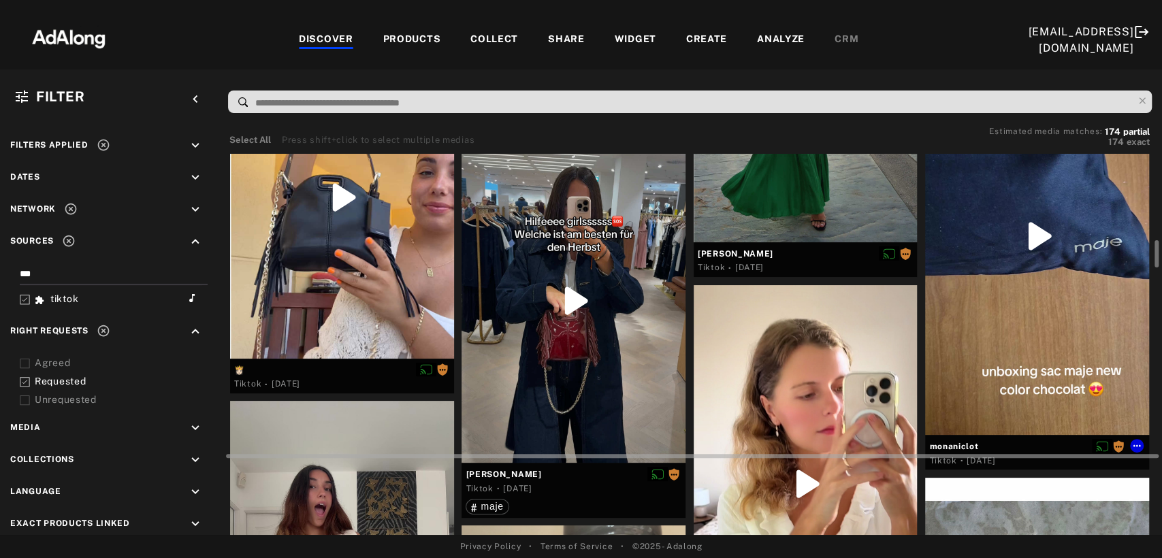
scroll to position [2269, 0]
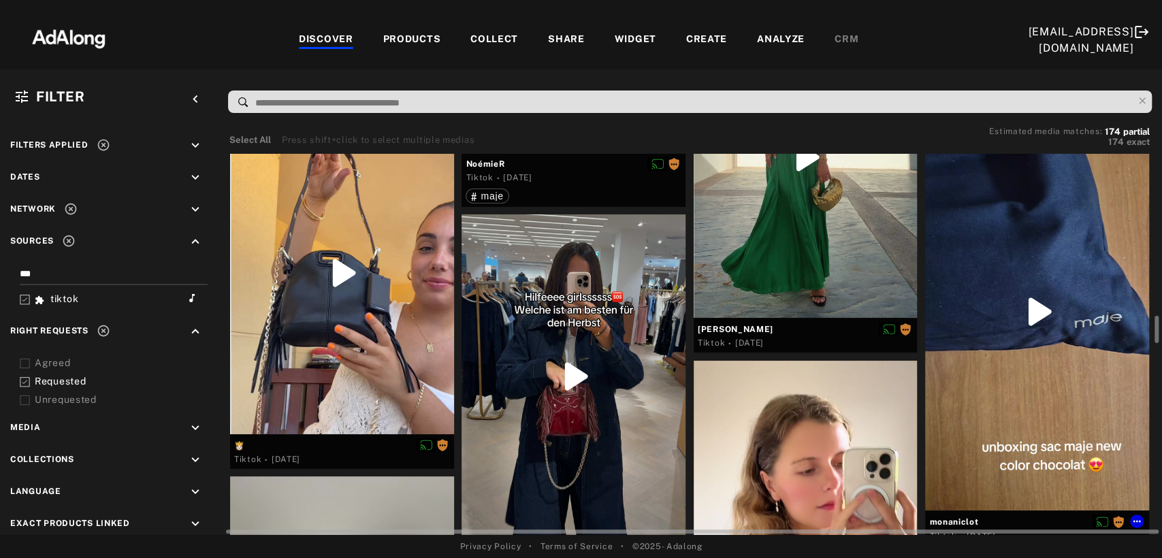
click at [1061, 295] on div at bounding box center [1037, 312] width 224 height 398
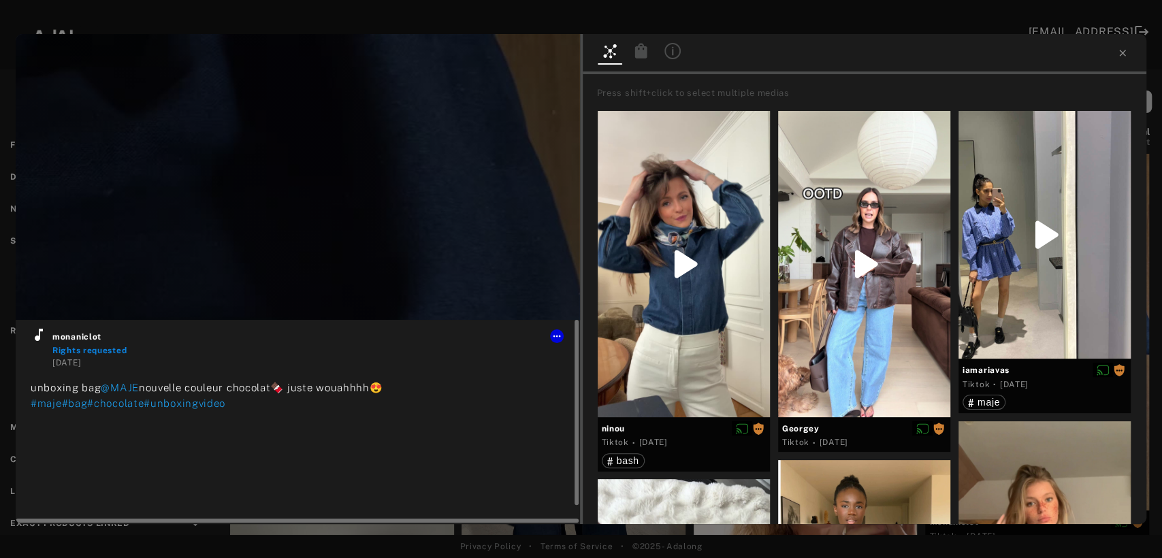
click at [39, 338] on icon at bounding box center [39, 335] width 8 height 12
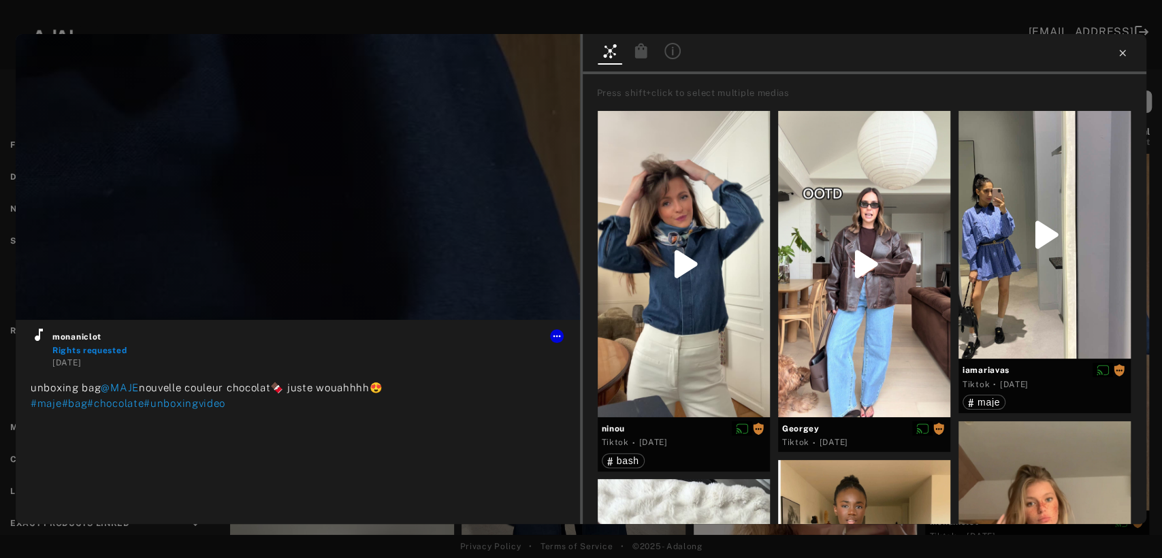
type input "**"
click at [1124, 50] on icon at bounding box center [1122, 53] width 6 height 6
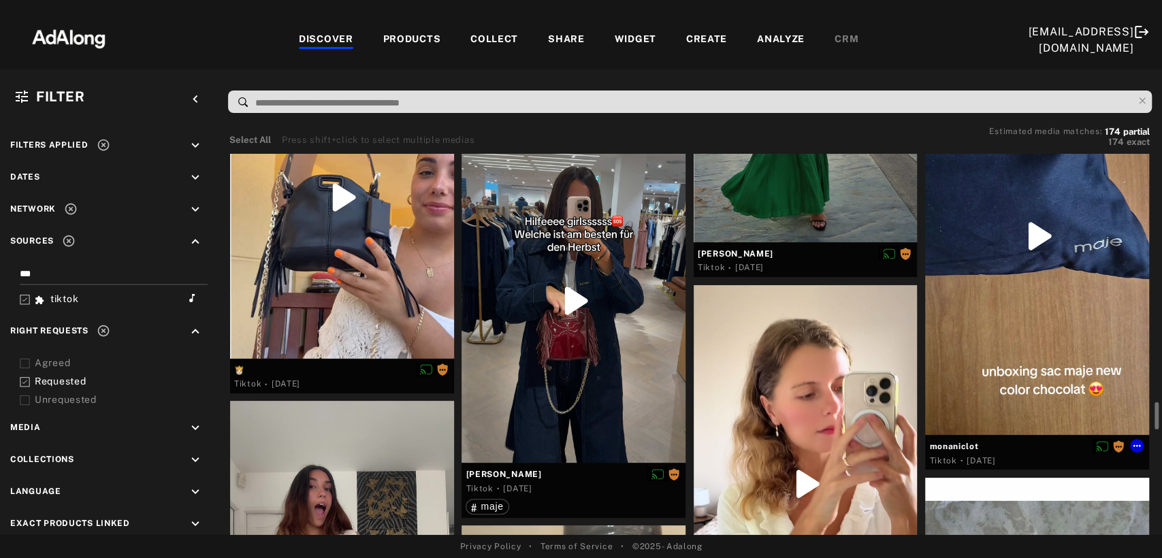
scroll to position [2420, 0]
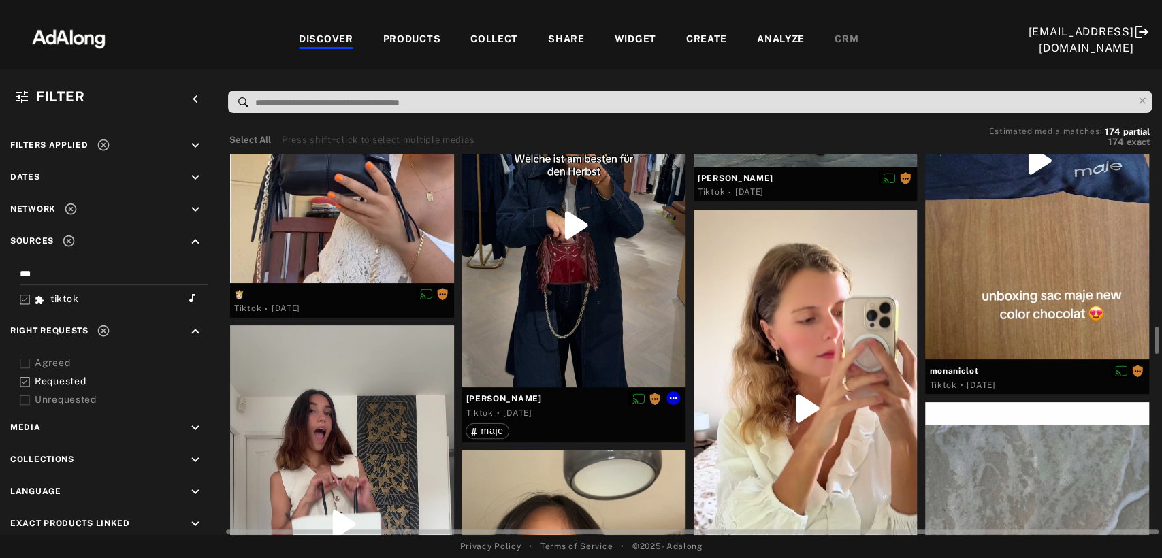
click at [553, 257] on div at bounding box center [574, 225] width 224 height 324
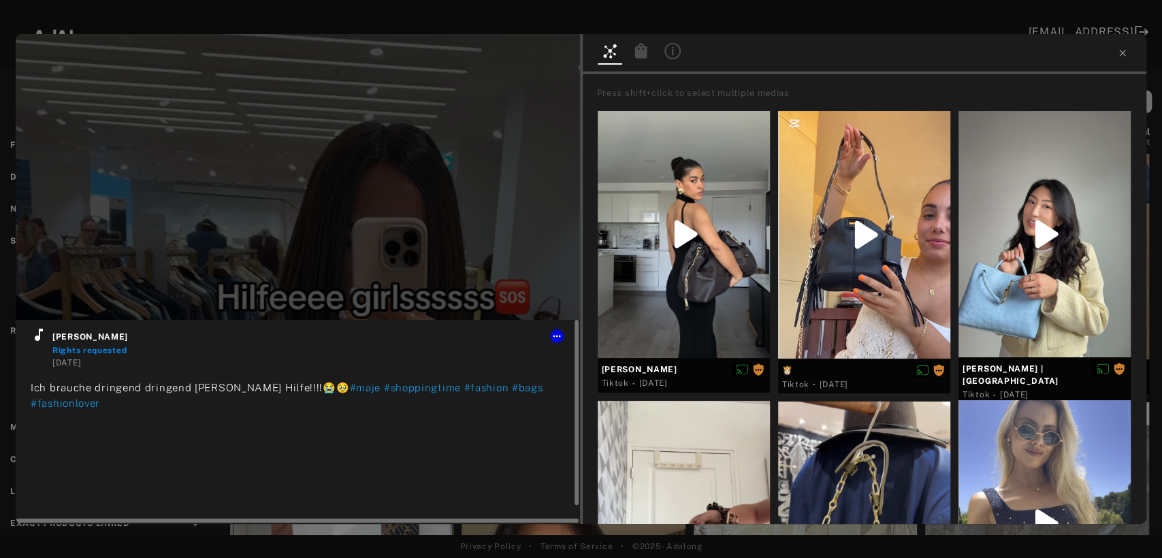
click at [38, 334] on icon at bounding box center [39, 335] width 16 height 16
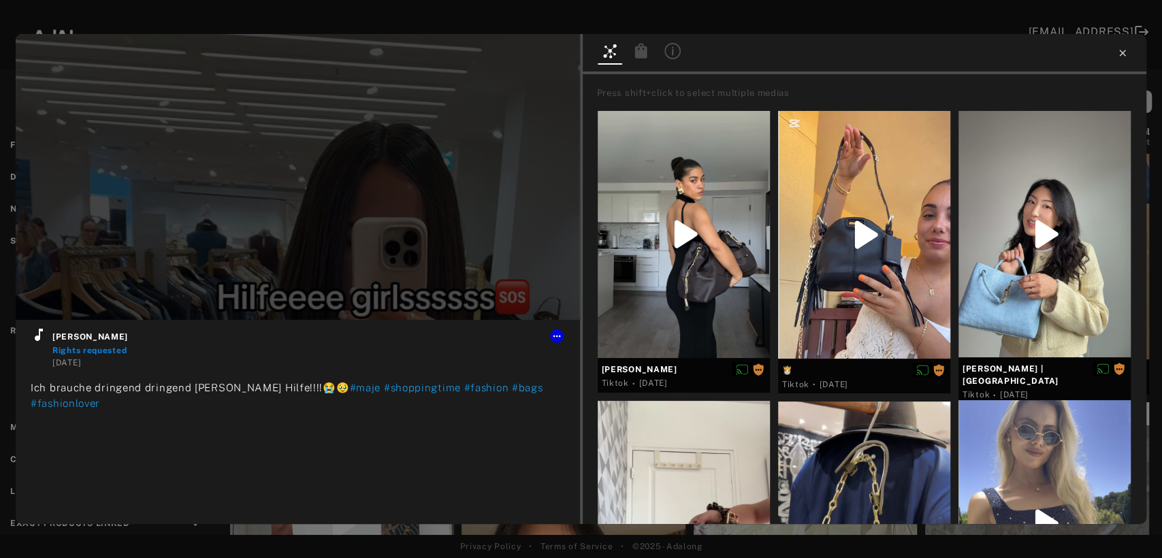
type input "**"
click at [1122, 56] on icon at bounding box center [1122, 53] width 11 height 11
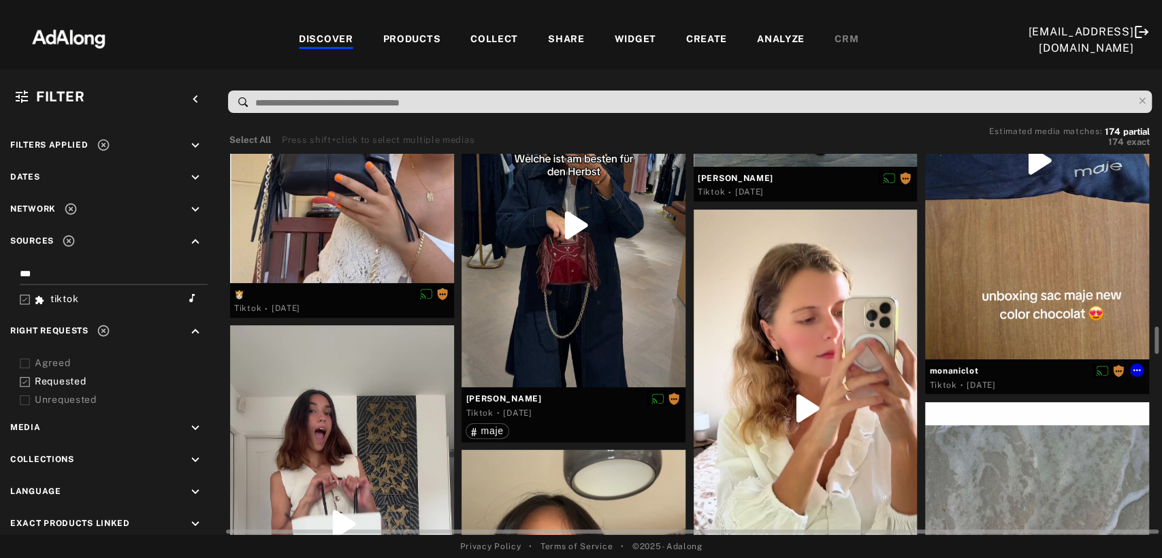
scroll to position [2571, 0]
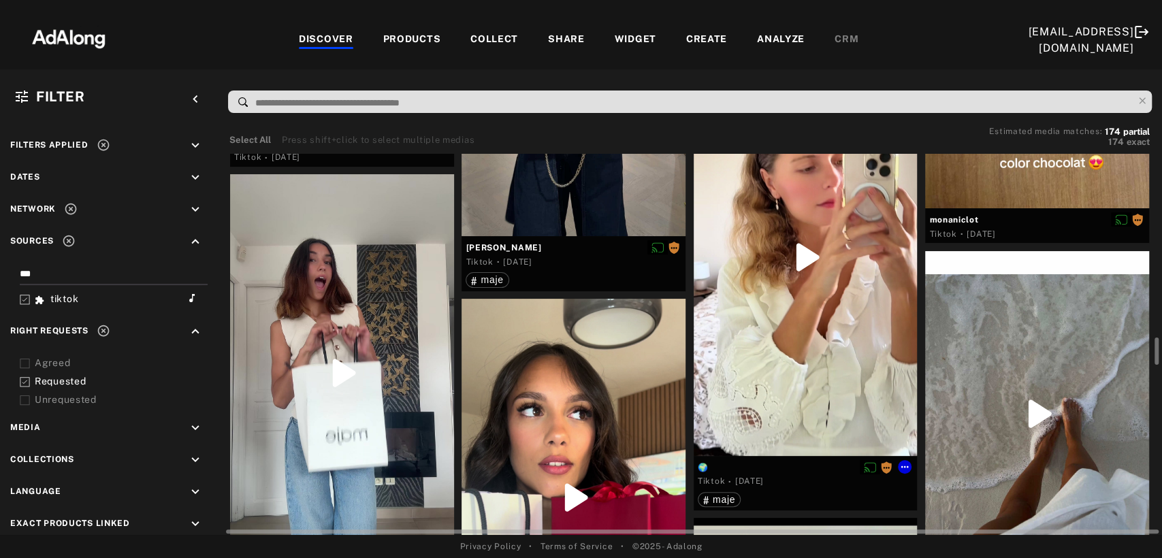
click at [758, 295] on div at bounding box center [806, 258] width 224 height 398
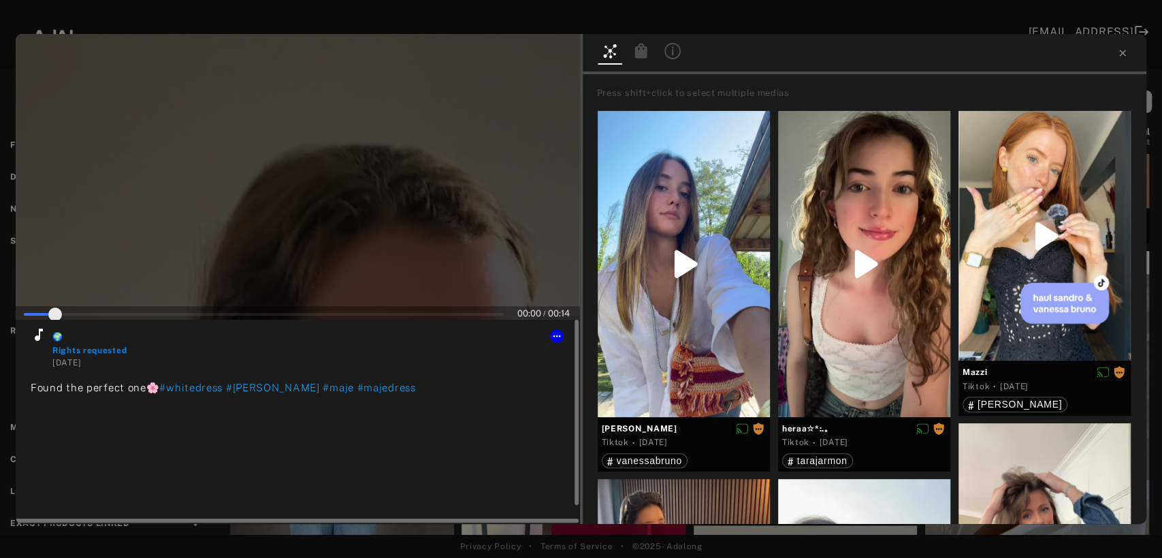
click at [39, 333] on icon at bounding box center [39, 335] width 8 height 12
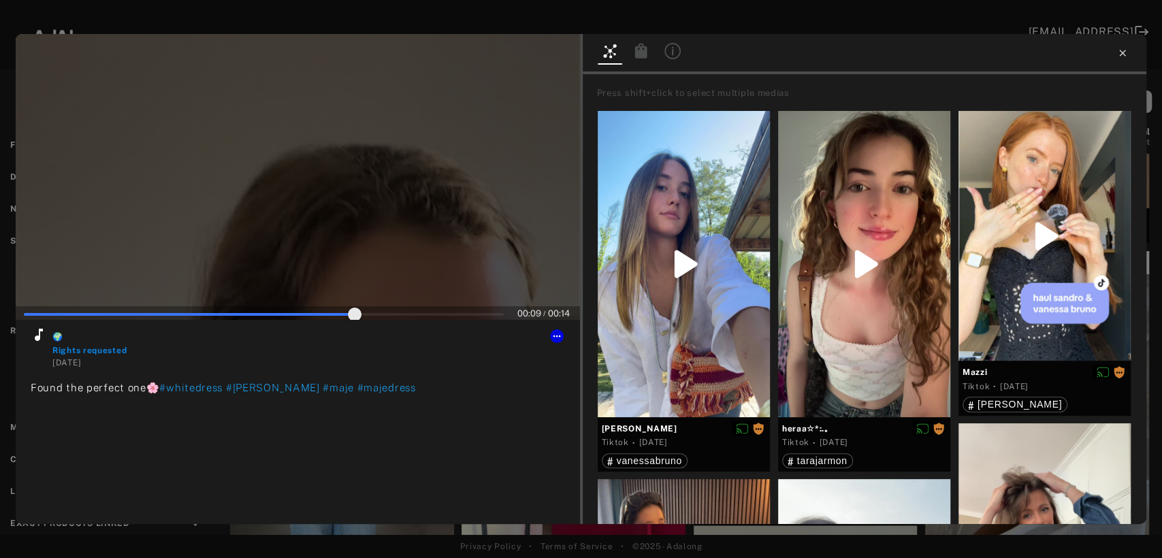
type input "**"
click at [1121, 58] on icon at bounding box center [1122, 53] width 11 height 11
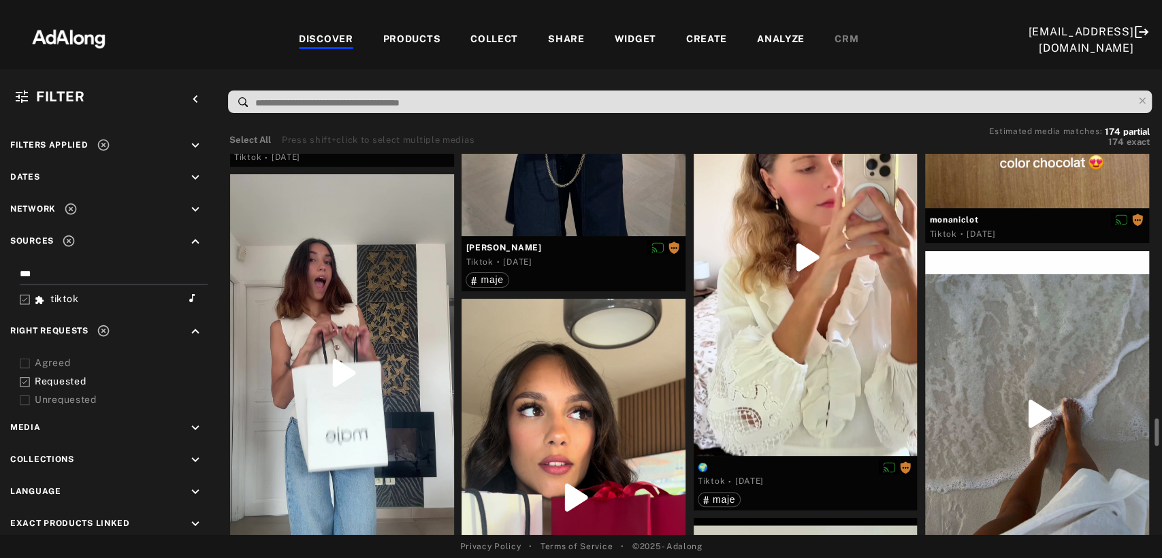
scroll to position [2647, 0]
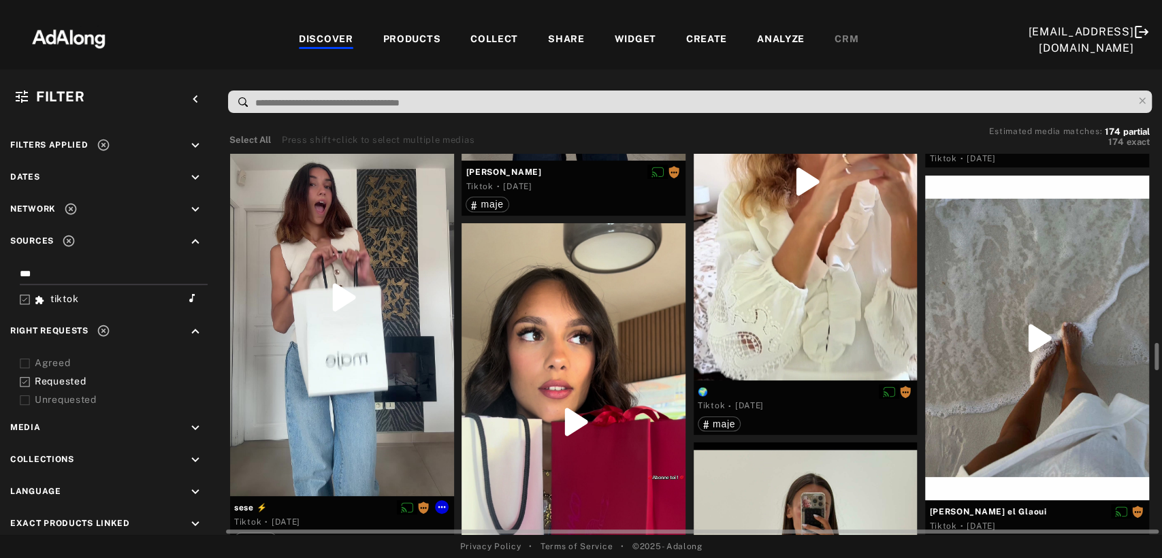
click at [359, 332] on div at bounding box center [342, 298] width 224 height 398
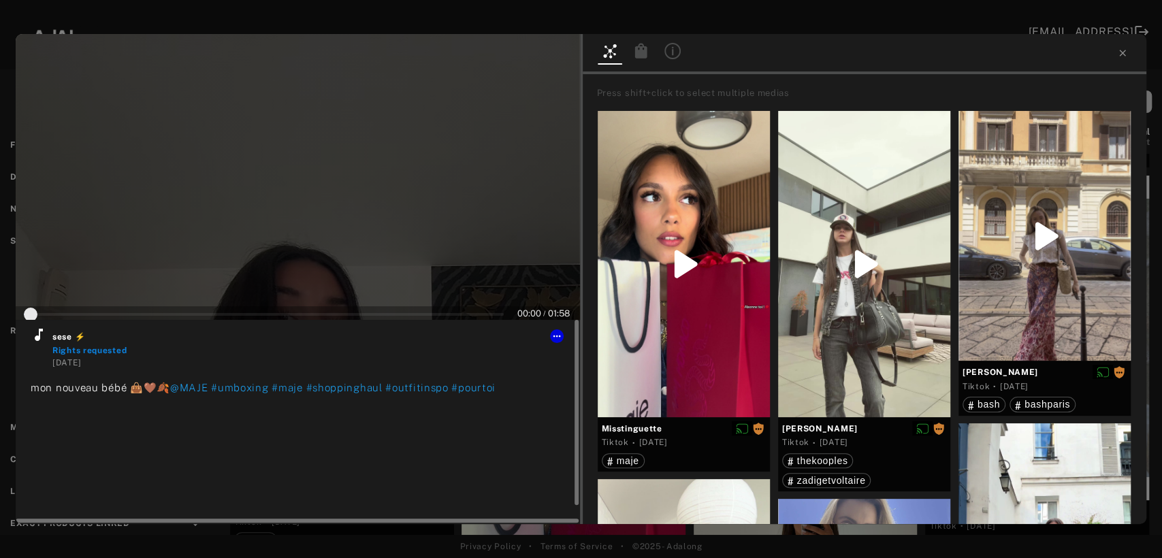
click at [39, 340] on icon at bounding box center [39, 335] width 16 height 16
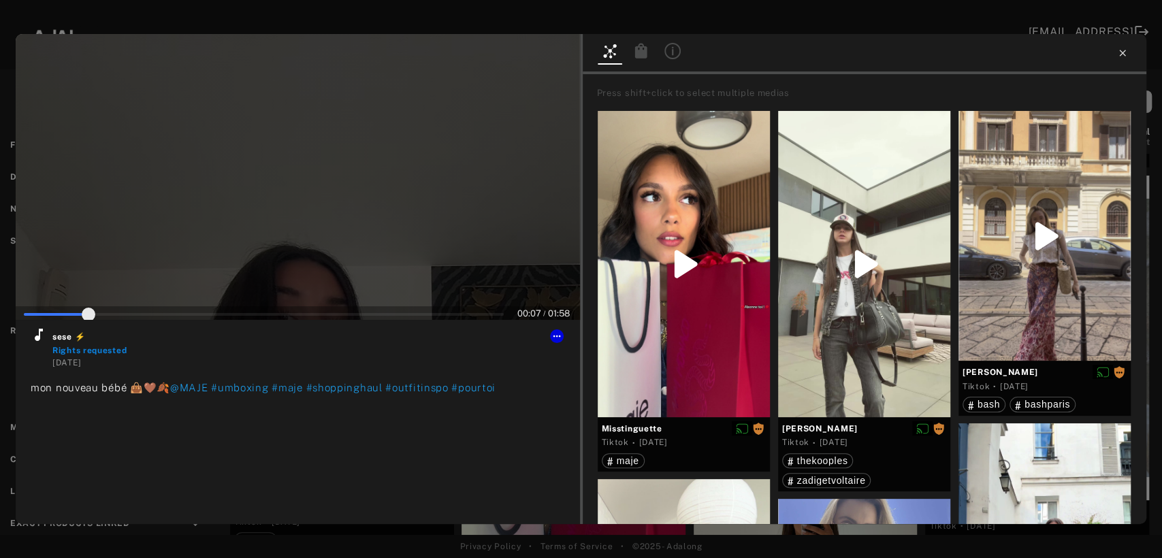
type input "**"
click at [1127, 55] on icon at bounding box center [1122, 53] width 11 height 11
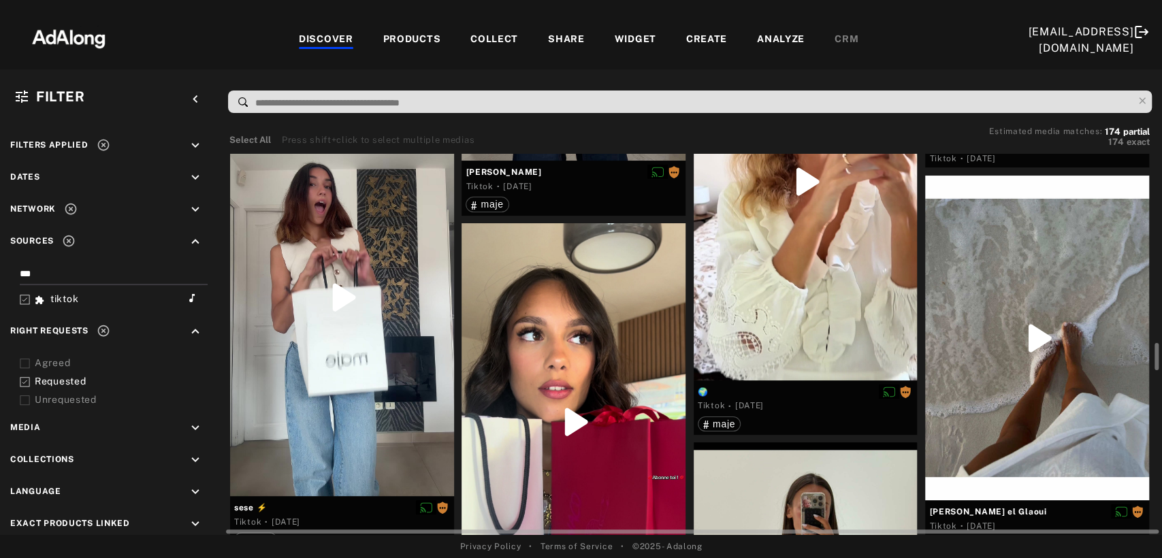
scroll to position [2723, 0]
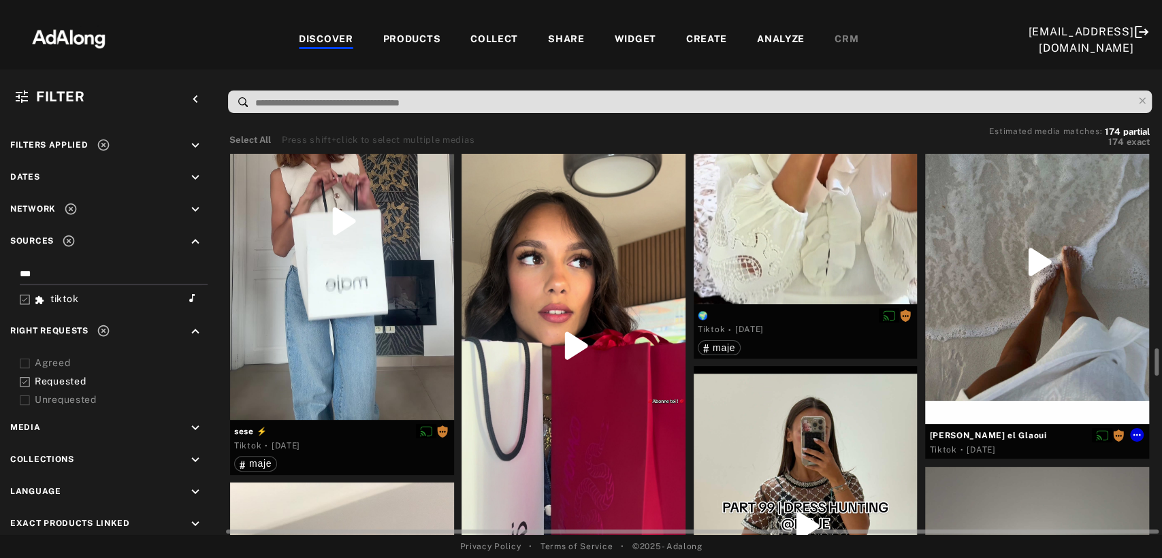
click at [1082, 263] on div at bounding box center [1037, 261] width 224 height 325
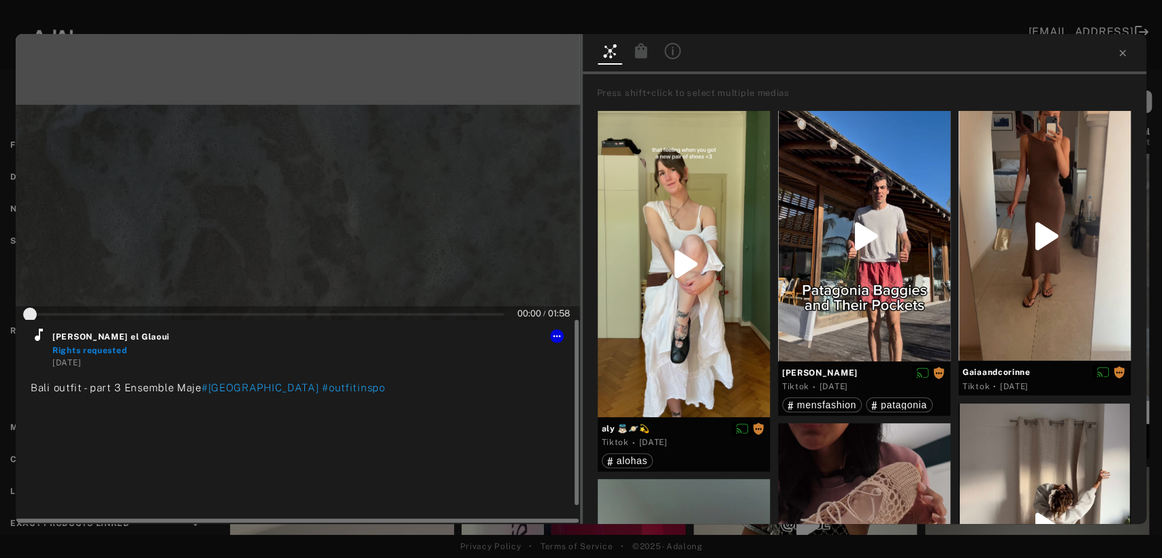
click at [34, 340] on icon at bounding box center [39, 335] width 16 height 16
click at [557, 338] on icon at bounding box center [556, 336] width 11 height 11
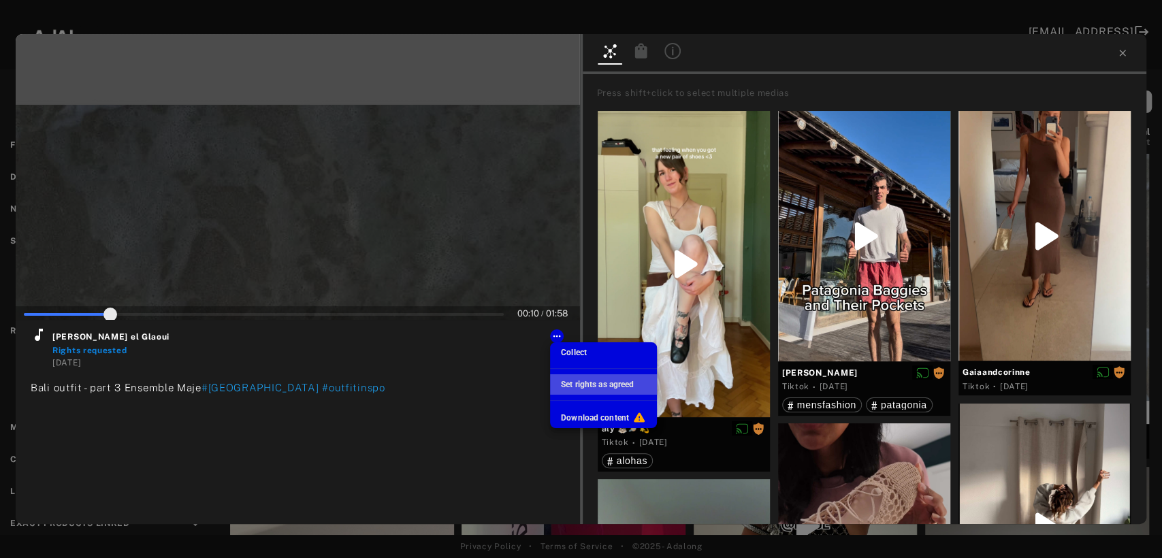
click at [577, 383] on span "Set rights as agreed" at bounding box center [597, 385] width 73 height 10
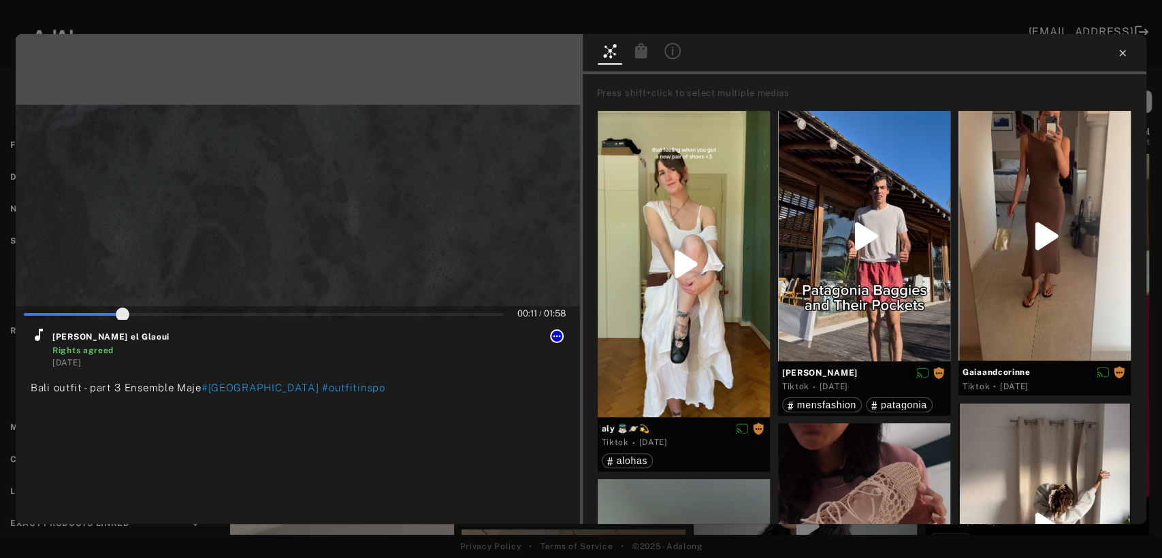
type input "**"
click at [1120, 56] on icon at bounding box center [1122, 53] width 11 height 11
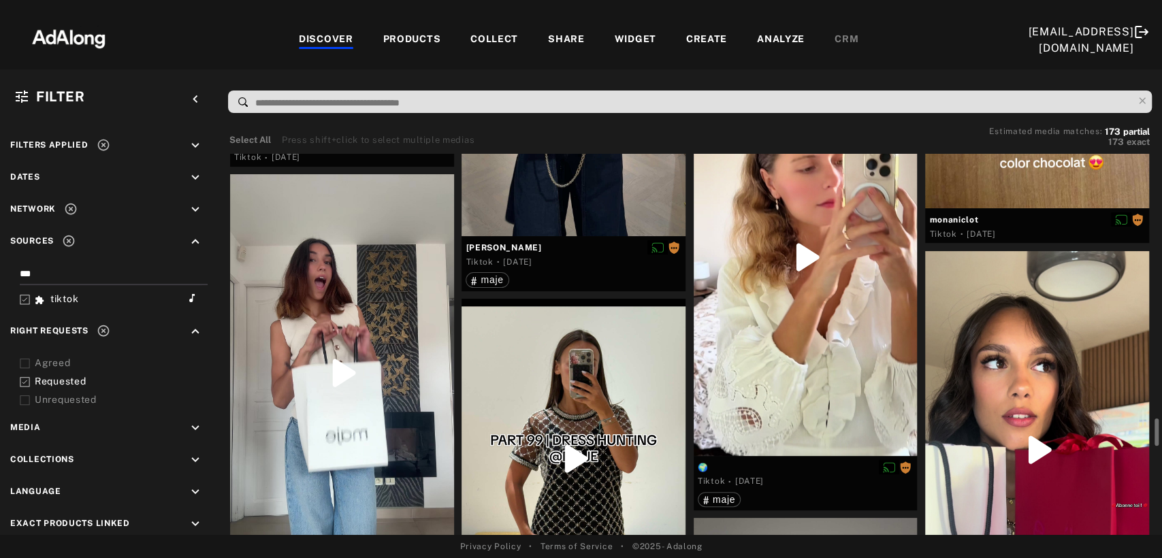
scroll to position [2723, 0]
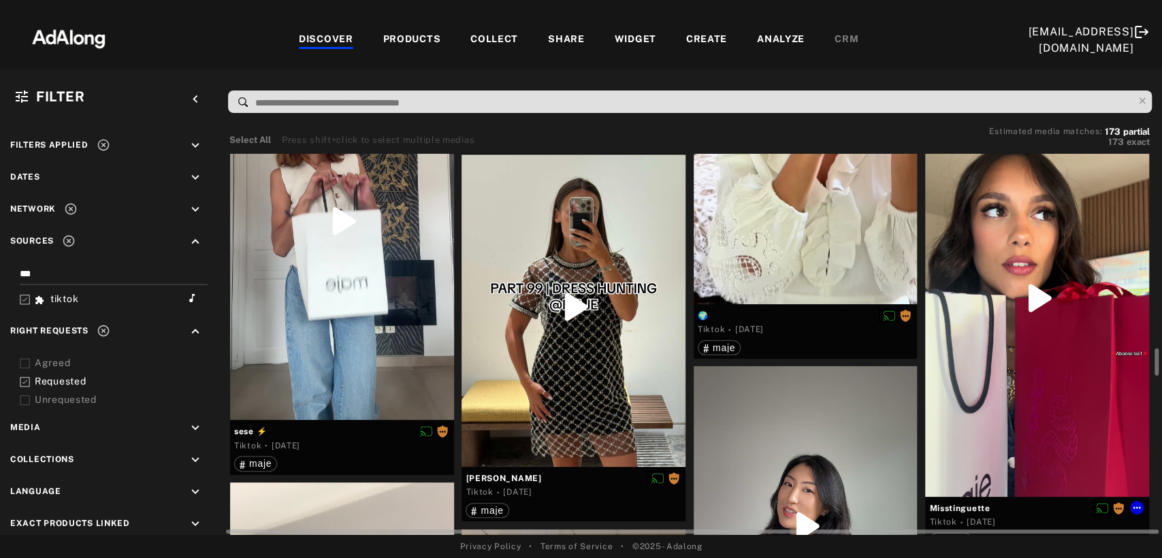
click at [1038, 300] on div at bounding box center [1037, 298] width 224 height 398
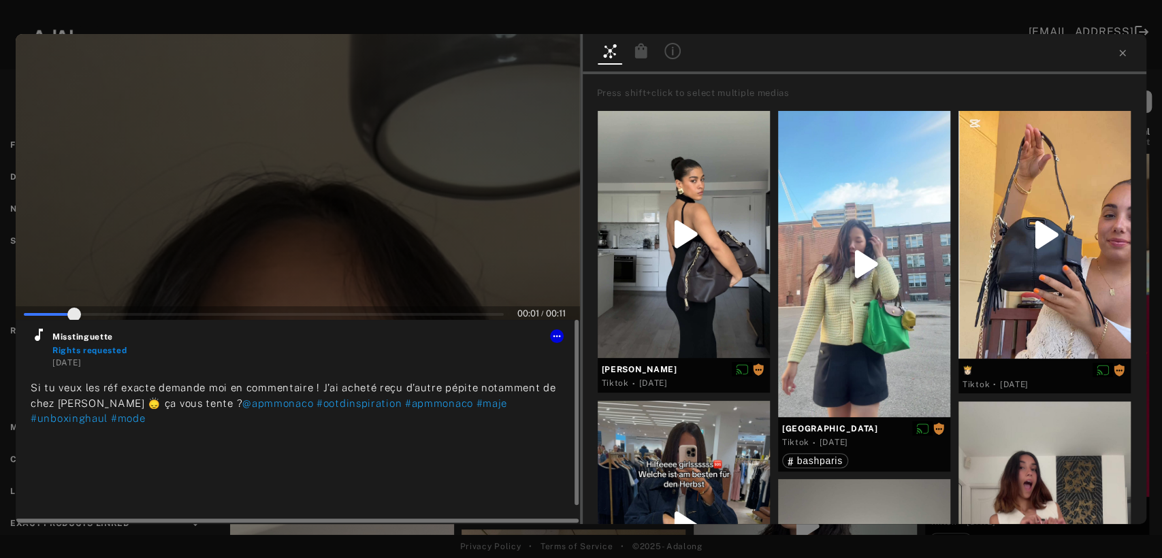
click at [38, 339] on icon at bounding box center [39, 335] width 8 height 12
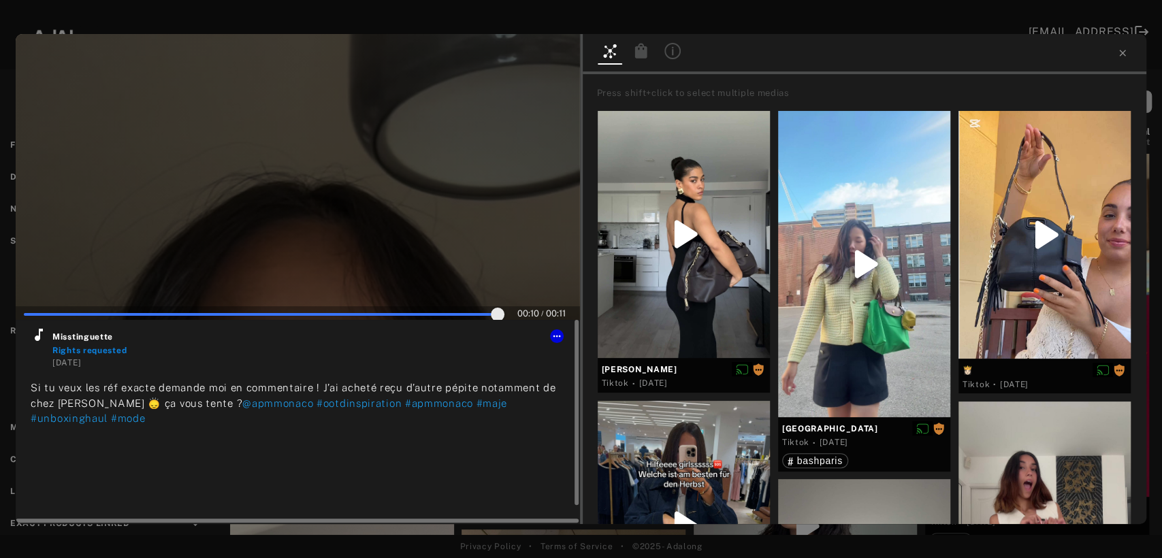
type input "***"
click at [556, 336] on icon at bounding box center [556, 337] width 7 height 2
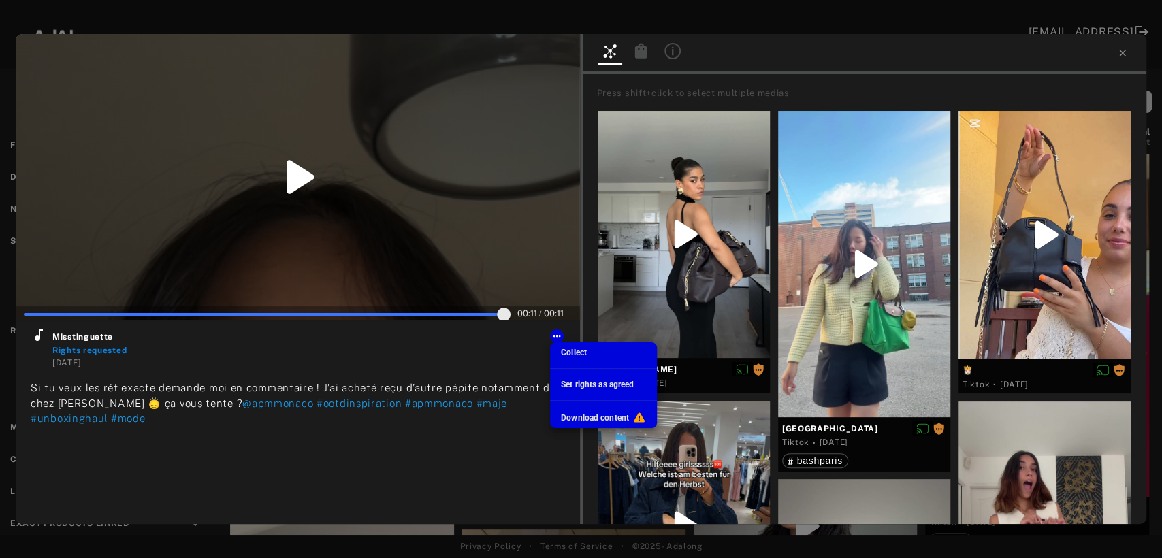
click at [580, 383] on span "Set rights as agreed" at bounding box center [597, 385] width 73 height 10
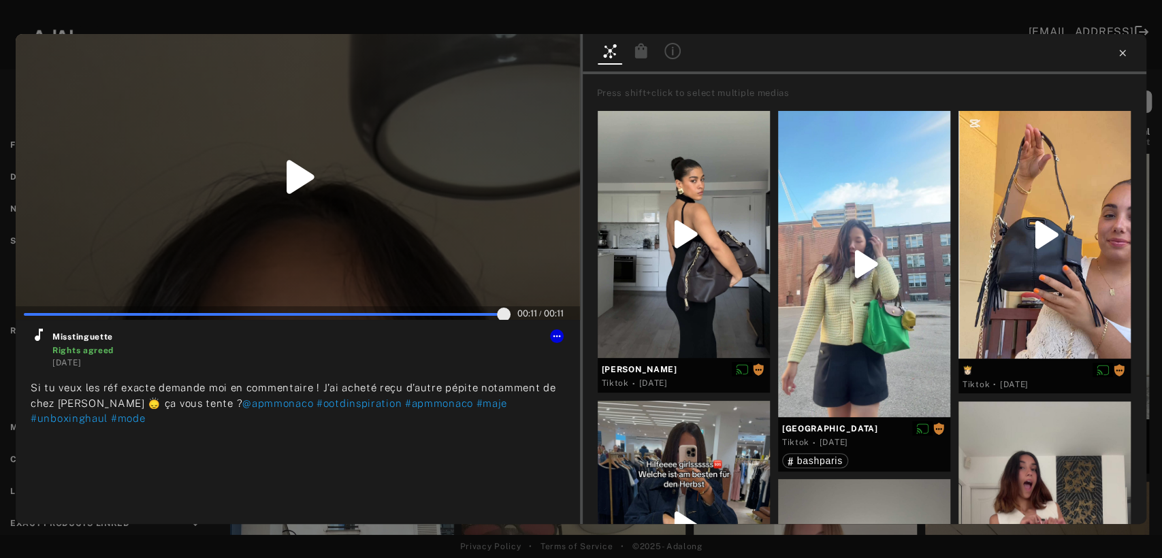
click at [1121, 56] on icon at bounding box center [1122, 53] width 11 height 11
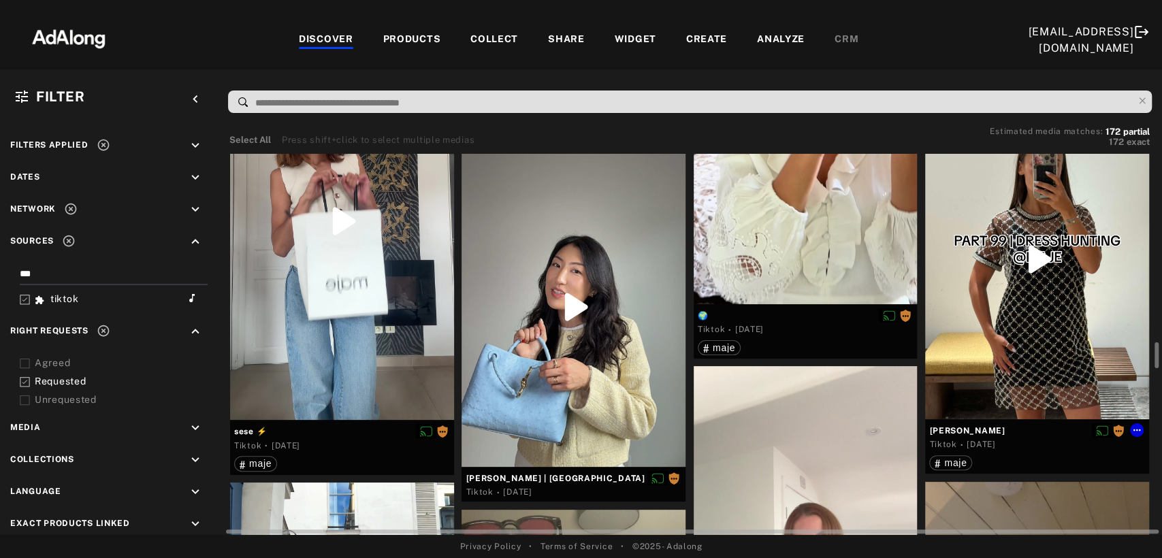
click at [1043, 275] on div at bounding box center [1037, 259] width 224 height 320
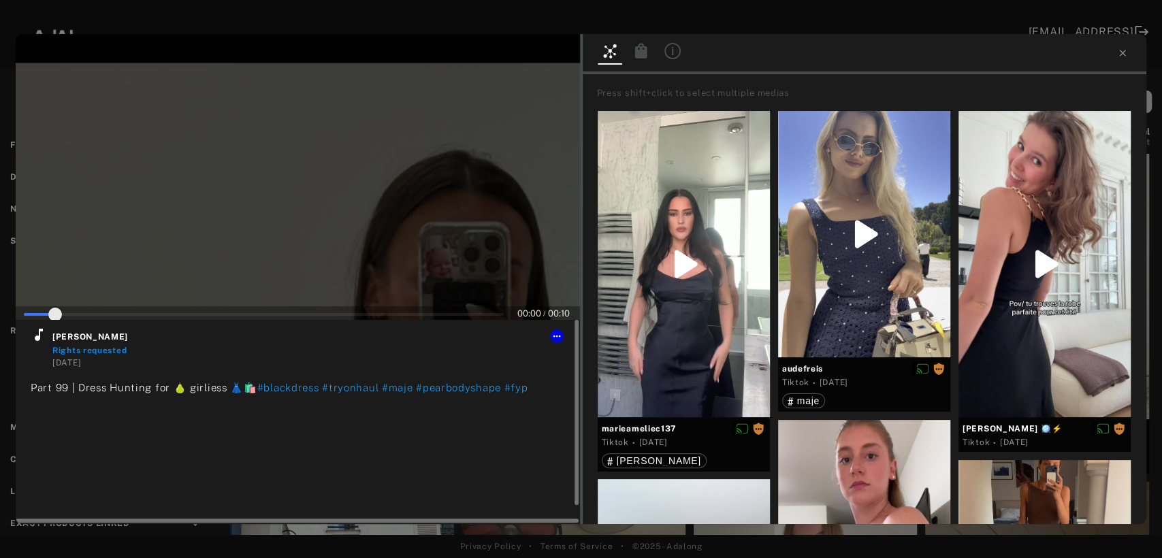
click at [38, 334] on icon at bounding box center [39, 335] width 16 height 16
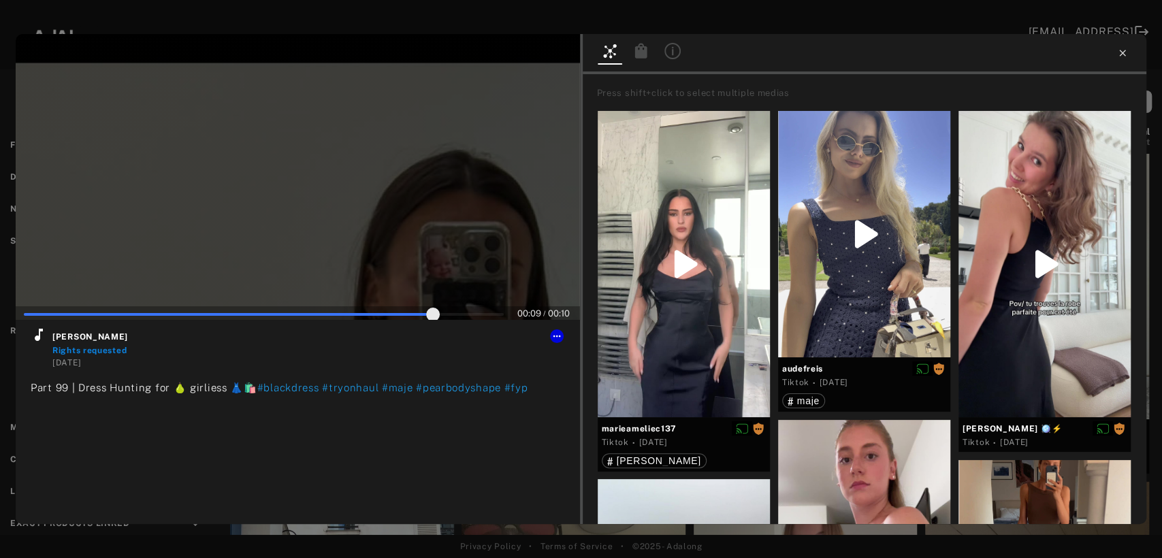
type input "**"
click at [1121, 58] on icon at bounding box center [1122, 53] width 11 height 11
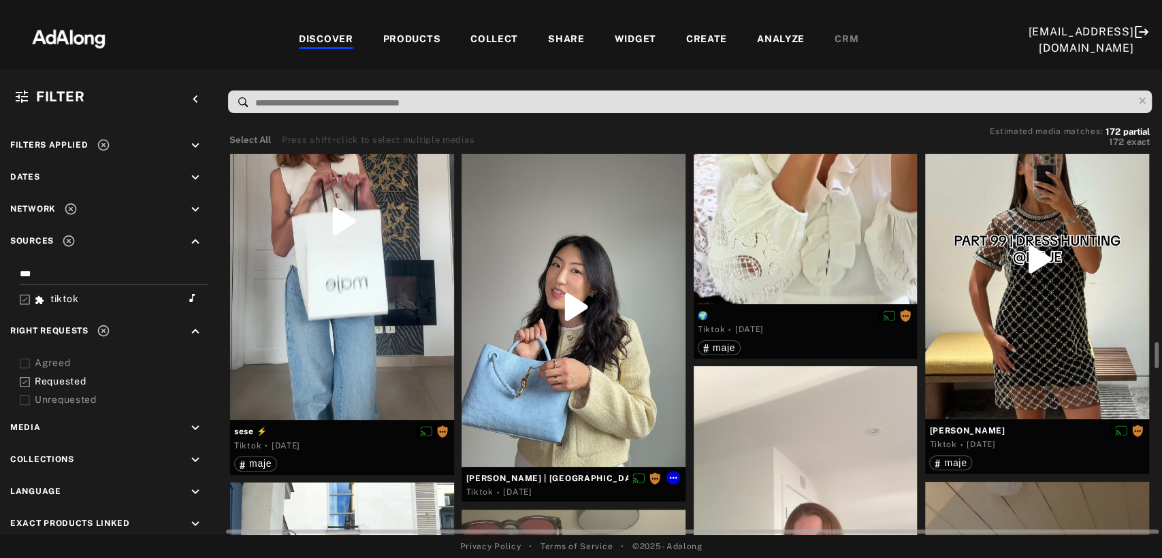
click at [594, 308] on div at bounding box center [574, 307] width 224 height 320
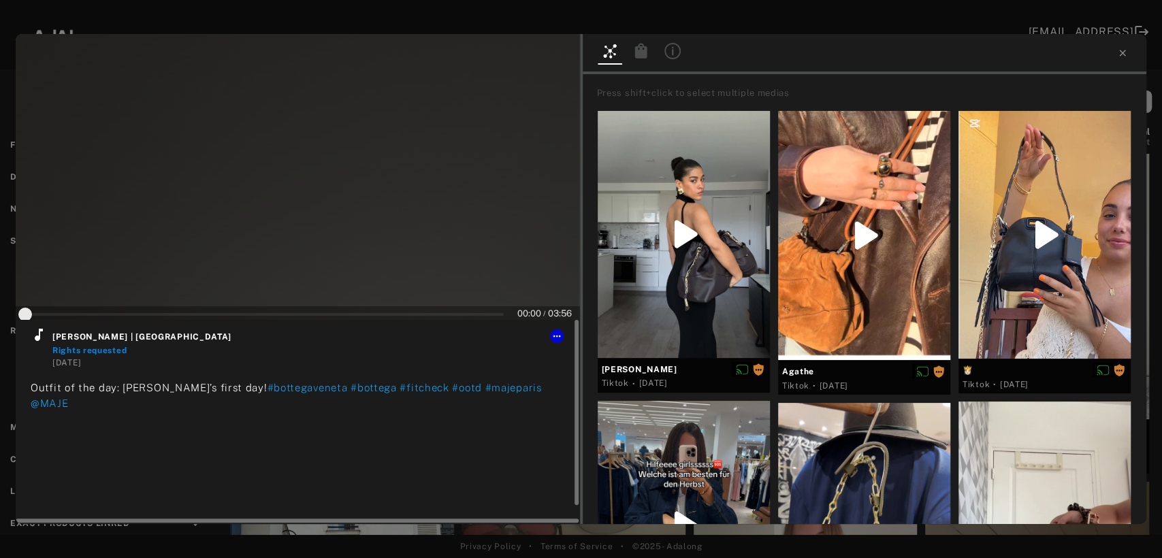
click at [38, 335] on icon at bounding box center [39, 335] width 16 height 16
type input "*"
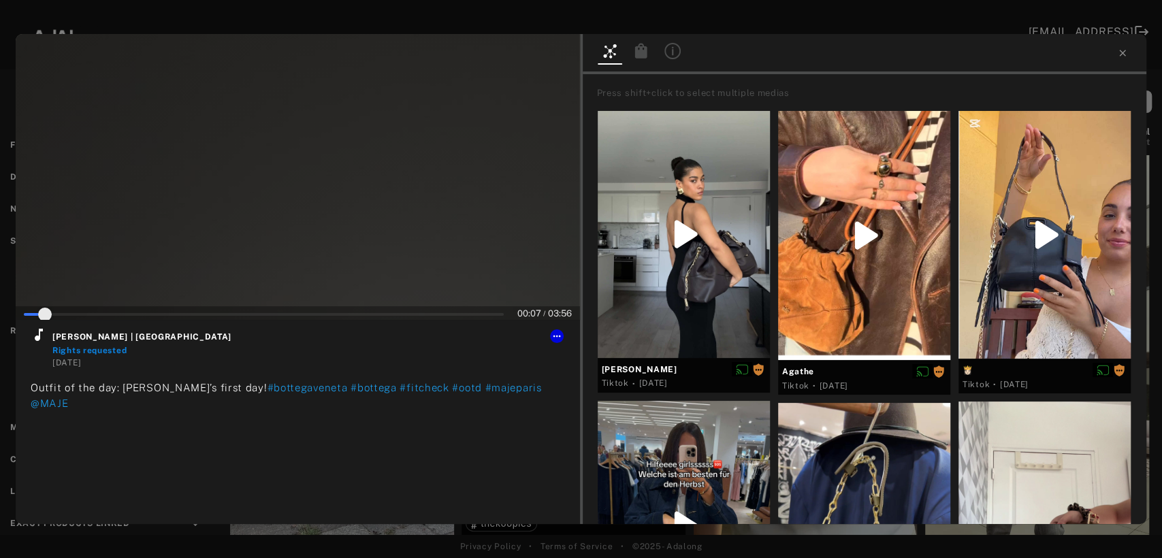
scroll to position [2723, 0]
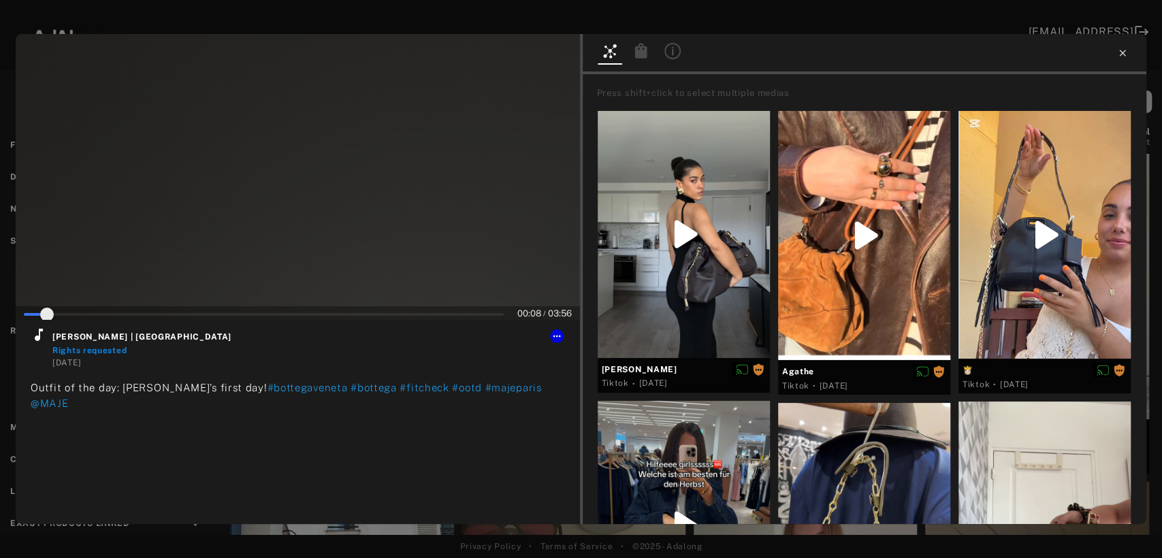
type input "*"
click at [1120, 52] on icon at bounding box center [1122, 53] width 11 height 11
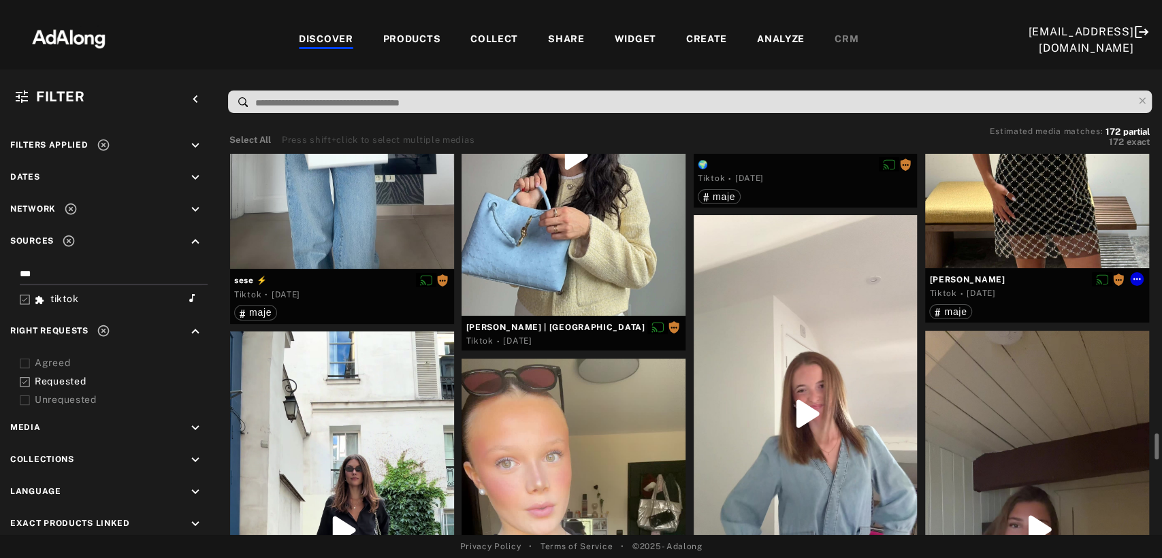
scroll to position [3101, 0]
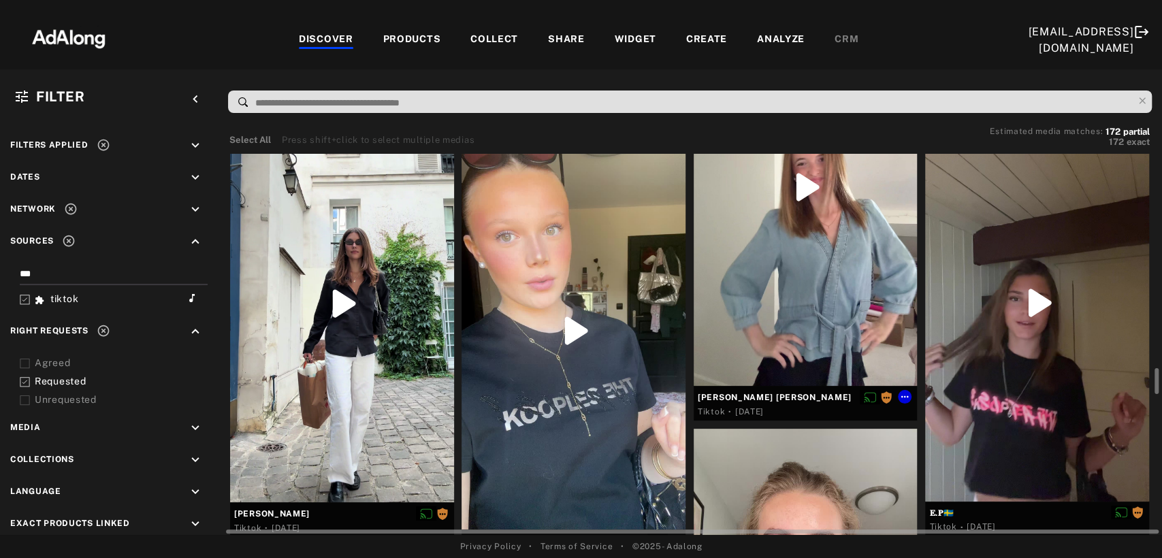
click at [827, 247] on div at bounding box center [806, 187] width 224 height 398
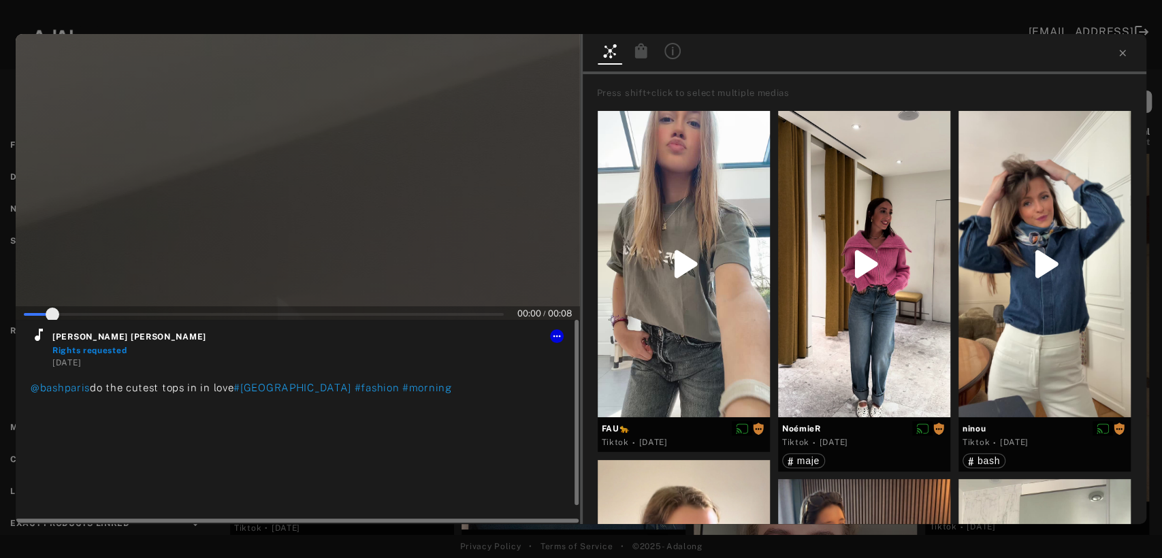
click at [34, 334] on icon at bounding box center [39, 335] width 16 height 16
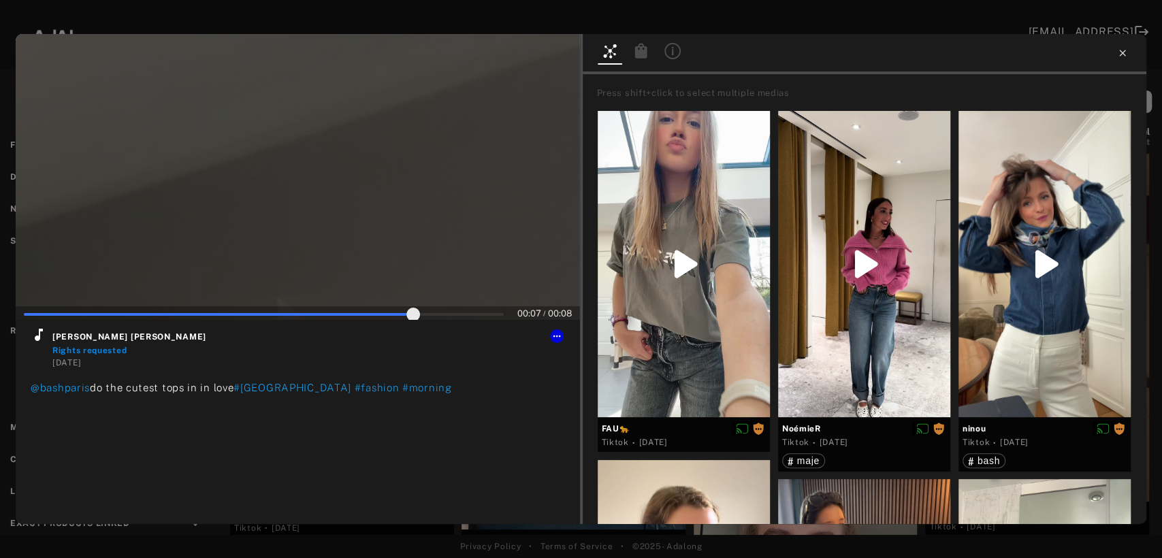
type input "**"
click at [1122, 52] on icon at bounding box center [1122, 53] width 6 height 6
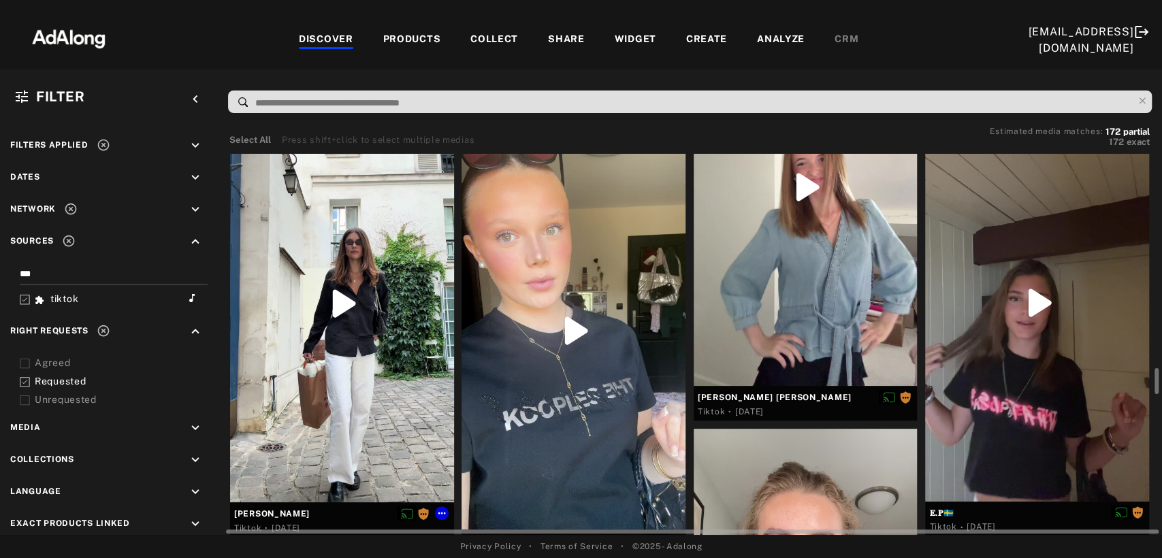
click at [235, 354] on div at bounding box center [342, 304] width 224 height 398
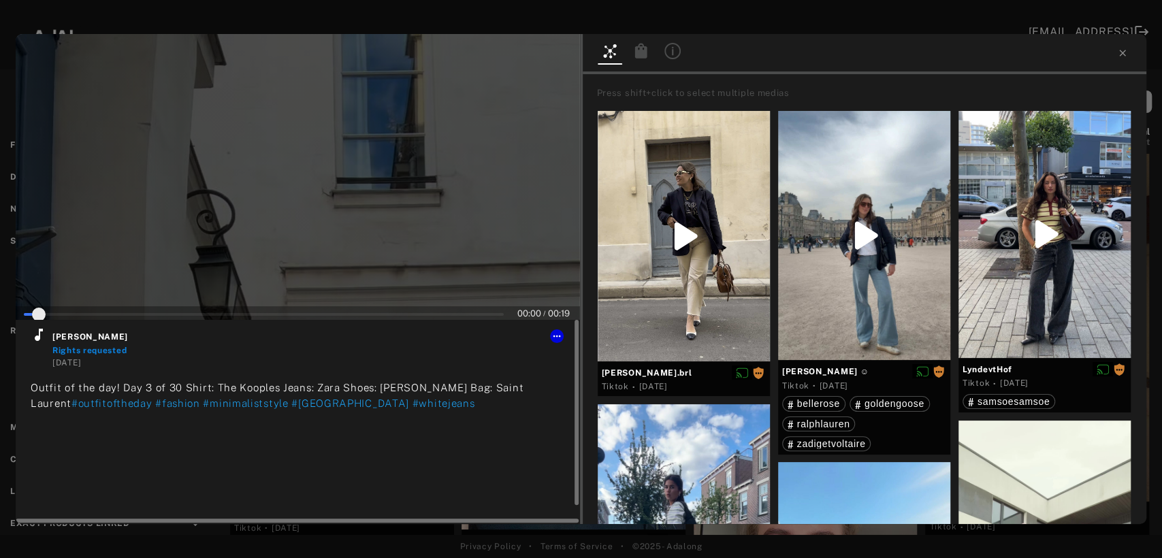
click at [33, 338] on icon at bounding box center [39, 335] width 16 height 16
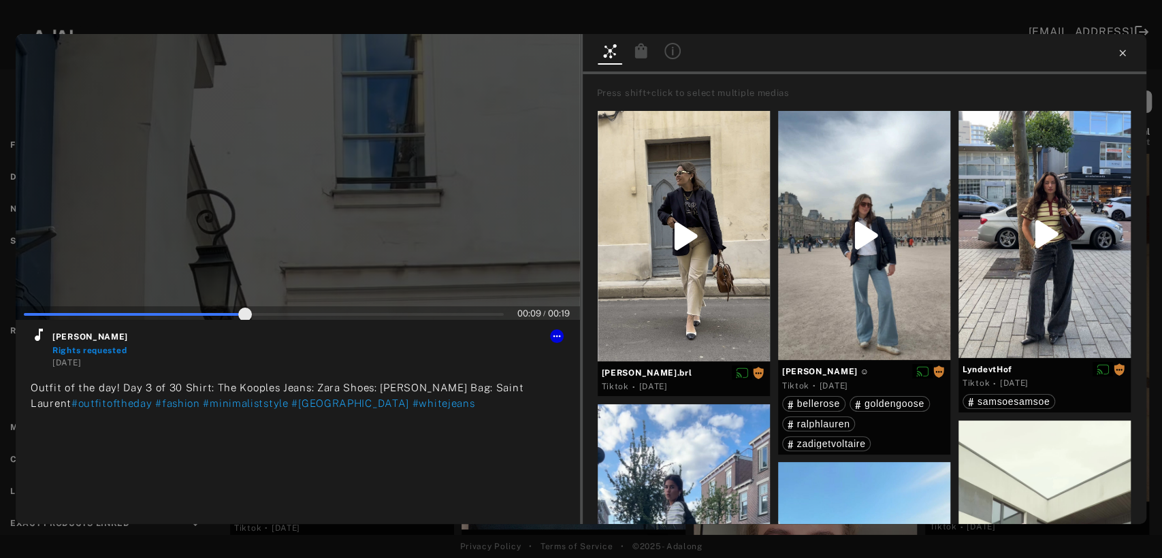
type input "**"
click at [1121, 56] on icon at bounding box center [1122, 53] width 11 height 11
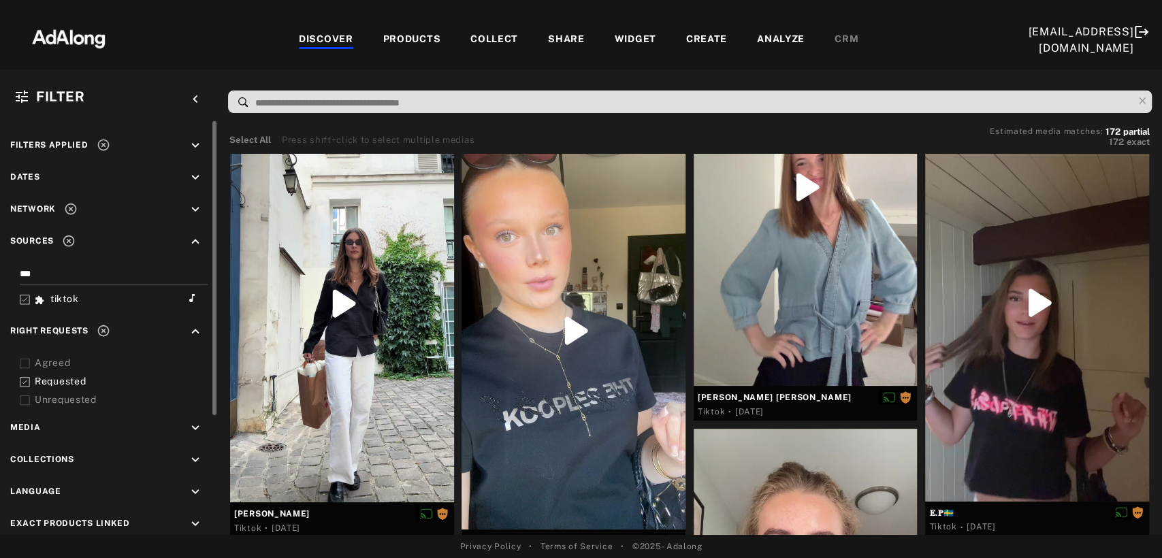
click at [27, 377] on icon at bounding box center [25, 382] width 10 height 10
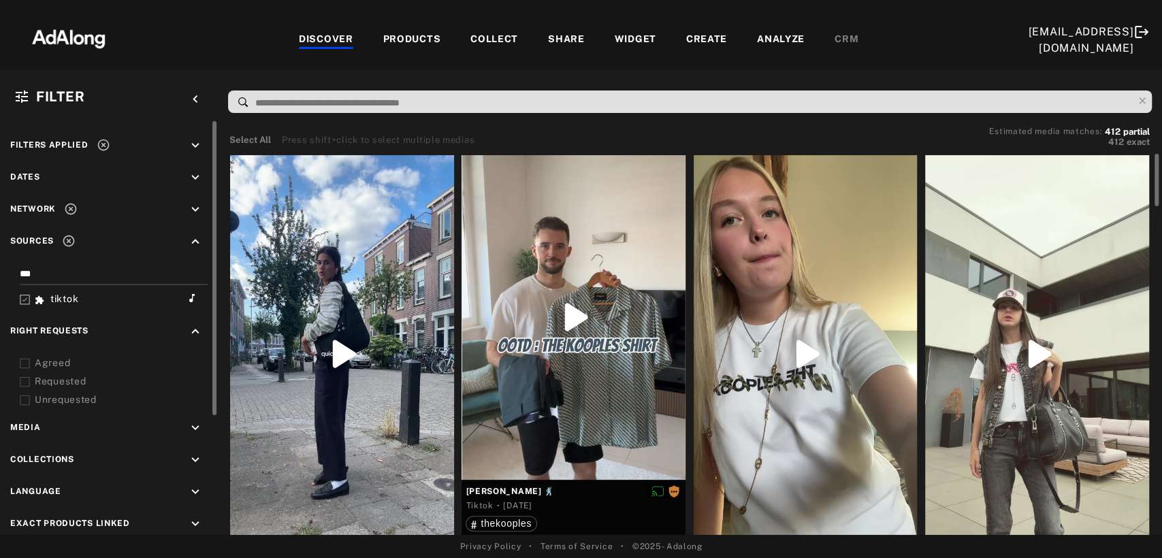
click at [27, 359] on icon at bounding box center [25, 364] width 10 height 10
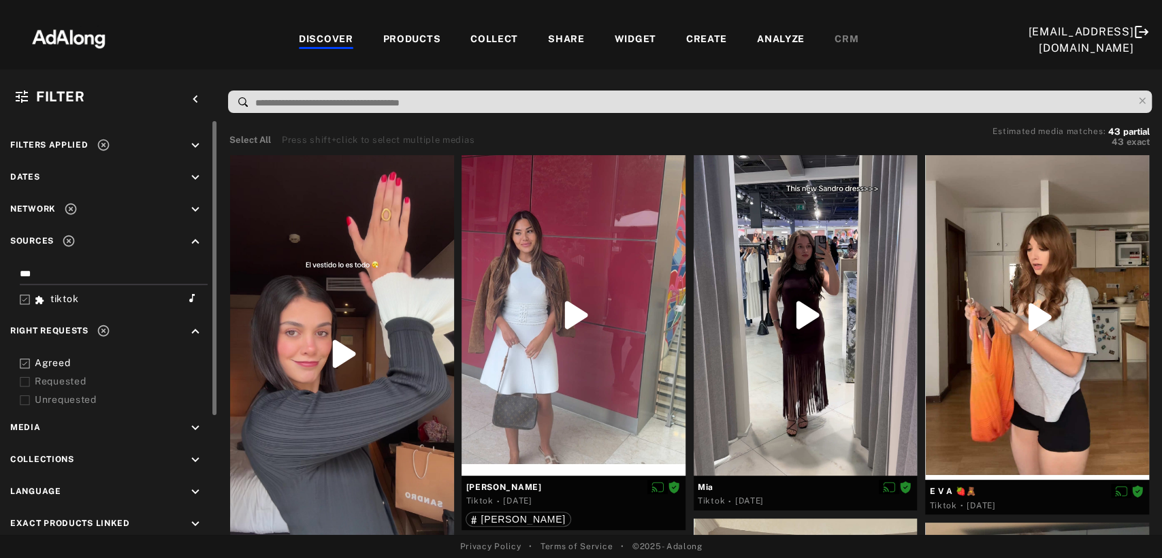
click at [25, 295] on icon at bounding box center [25, 300] width 10 height 10
click at [22, 359] on icon at bounding box center [25, 364] width 10 height 10
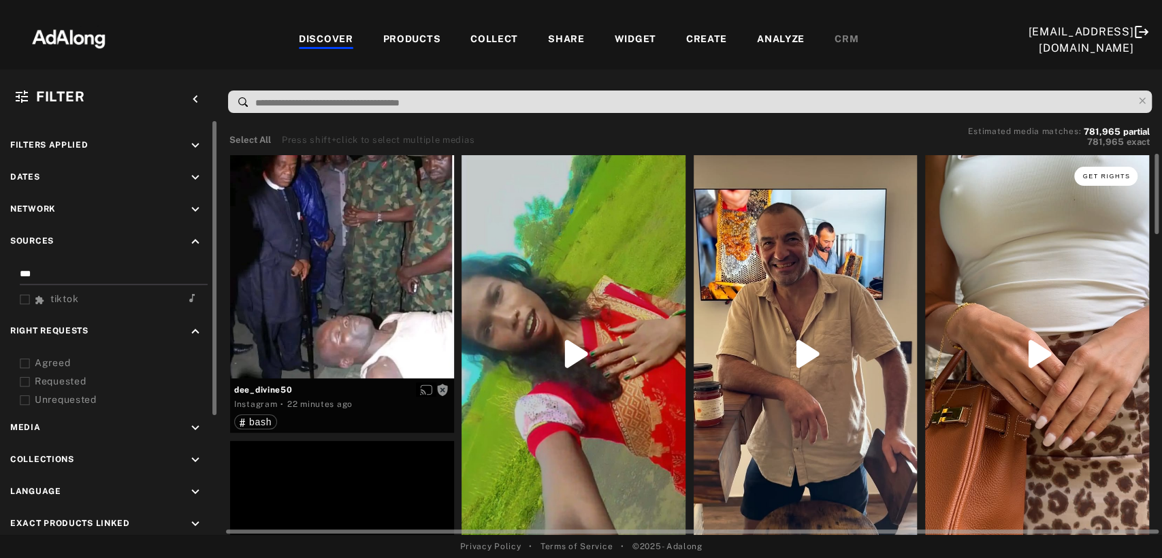
click at [1100, 180] on button "Get rights" at bounding box center [1105, 176] width 63 height 19
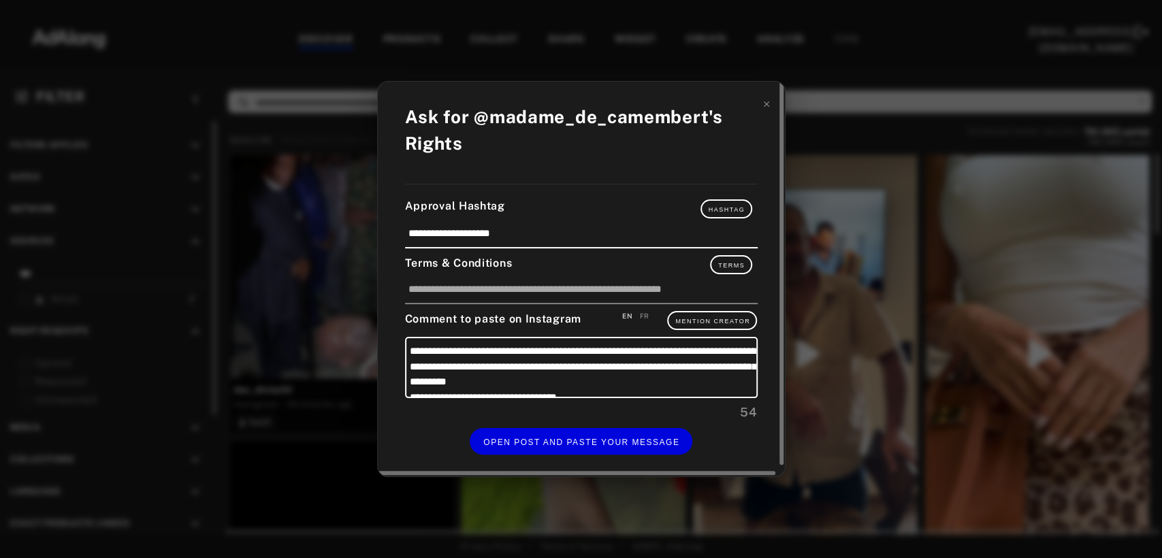
click at [641, 318] on div "FR" at bounding box center [645, 316] width 10 height 10
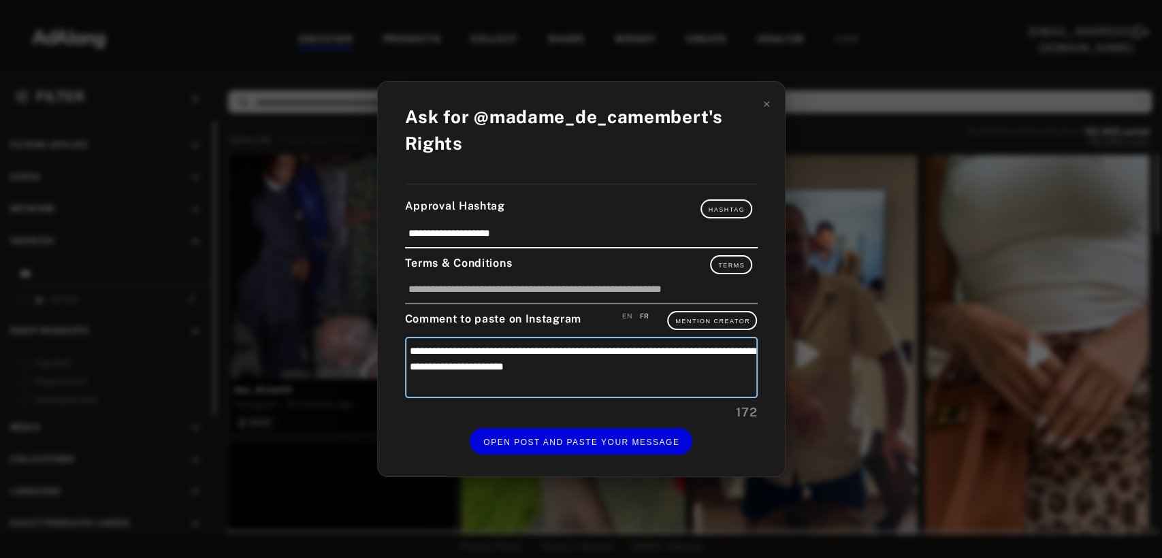
click at [428, 352] on textarea "**********" at bounding box center [581, 367] width 353 height 61
type textarea "**********"
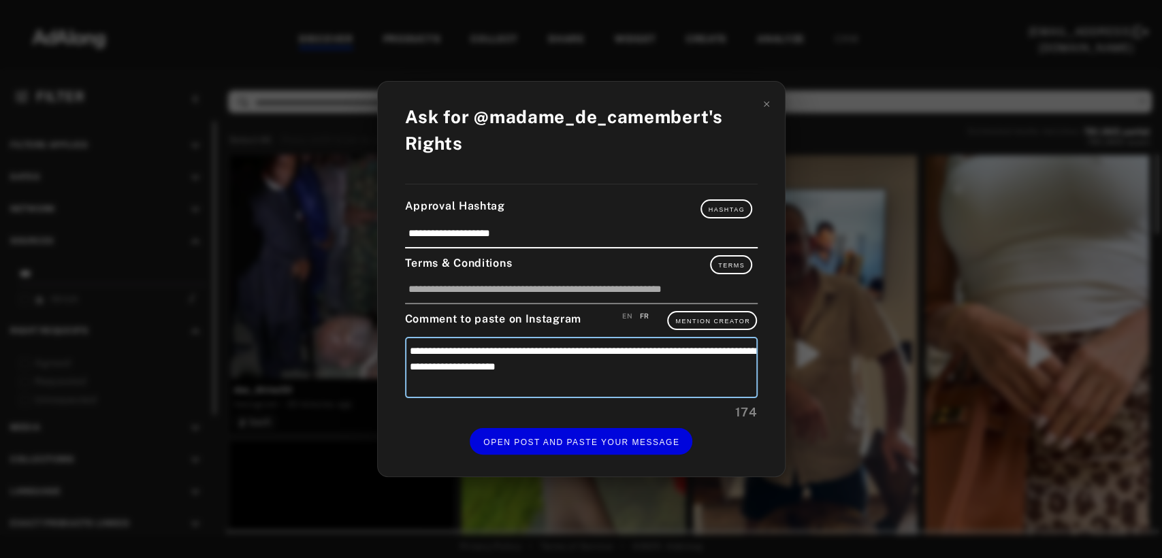
type textarea "**********"
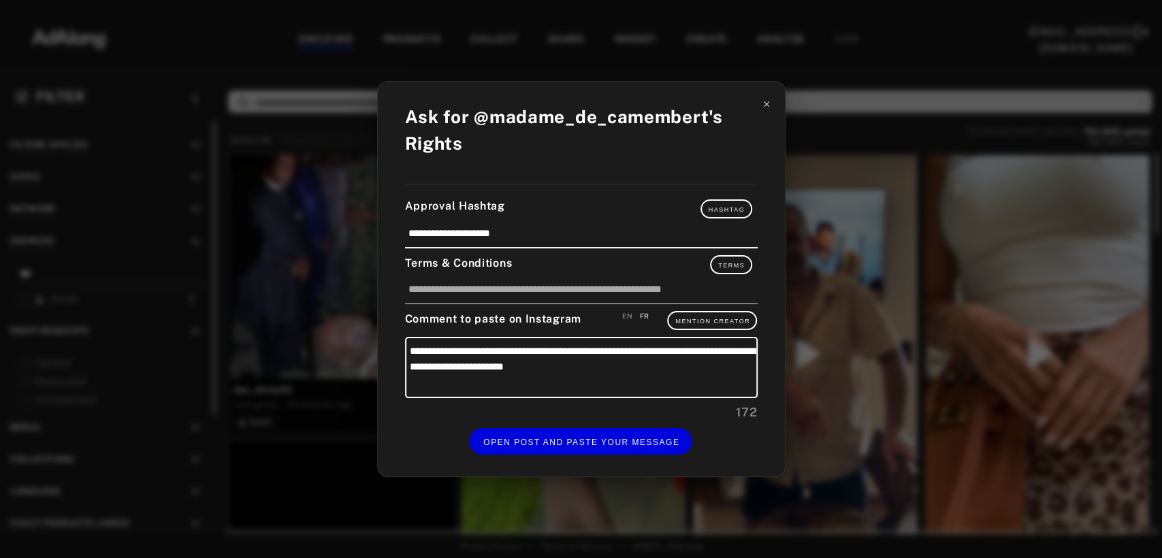
click at [762, 101] on icon at bounding box center [767, 104] width 10 height 10
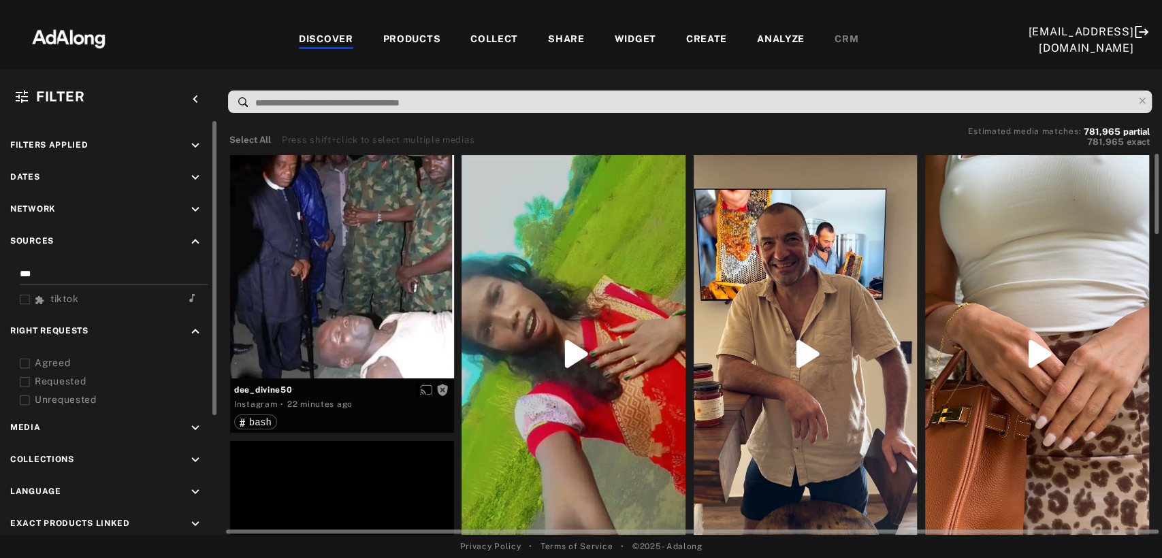
click at [24, 295] on icon at bounding box center [25, 300] width 10 height 10
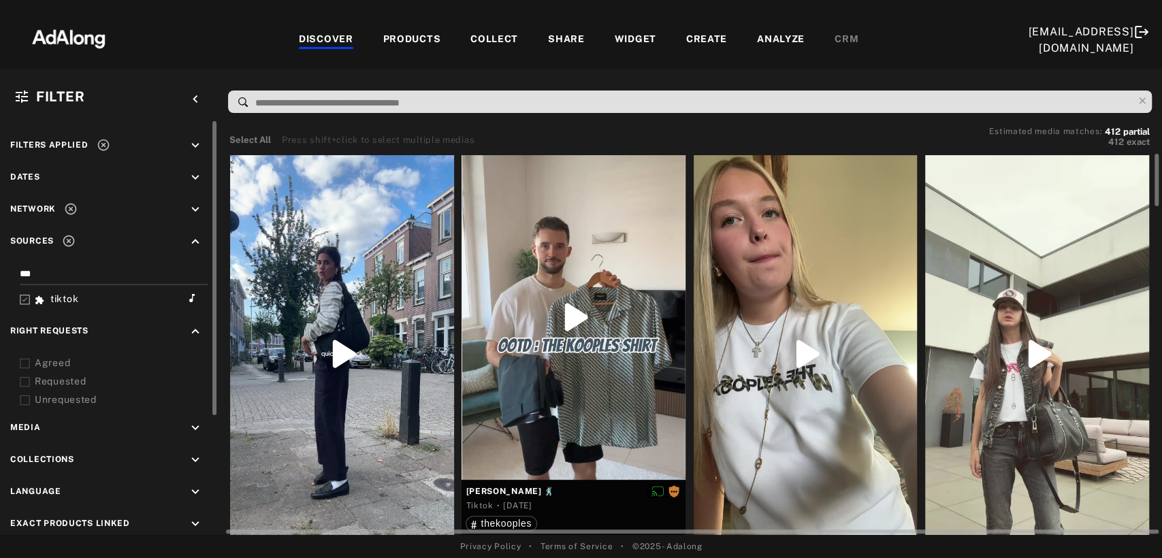
click at [22, 360] on icon at bounding box center [25, 364] width 10 height 10
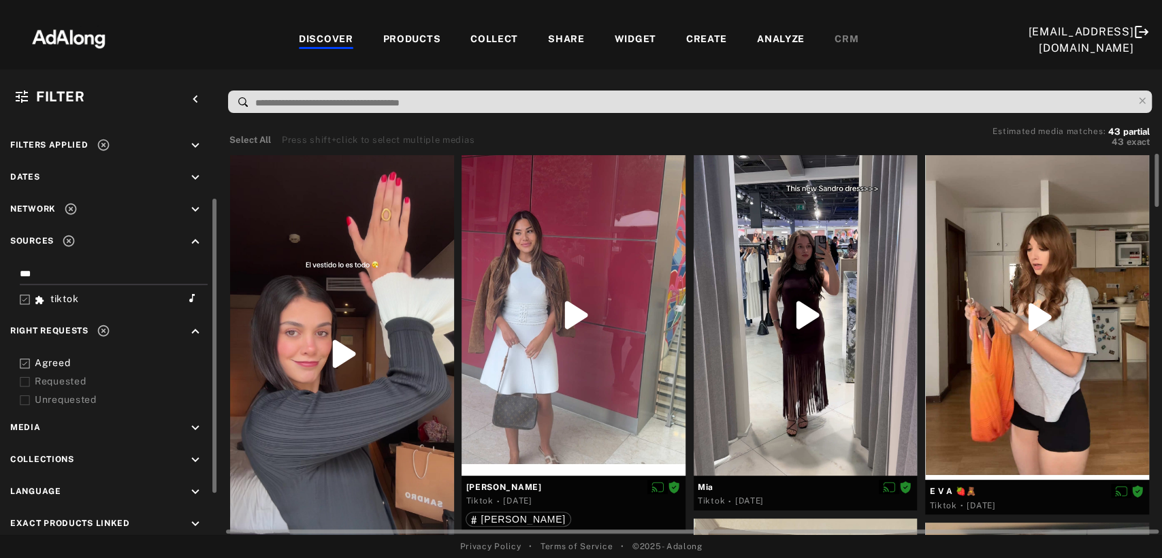
scroll to position [92, 0]
